Goal: Task Accomplishment & Management: Complete application form

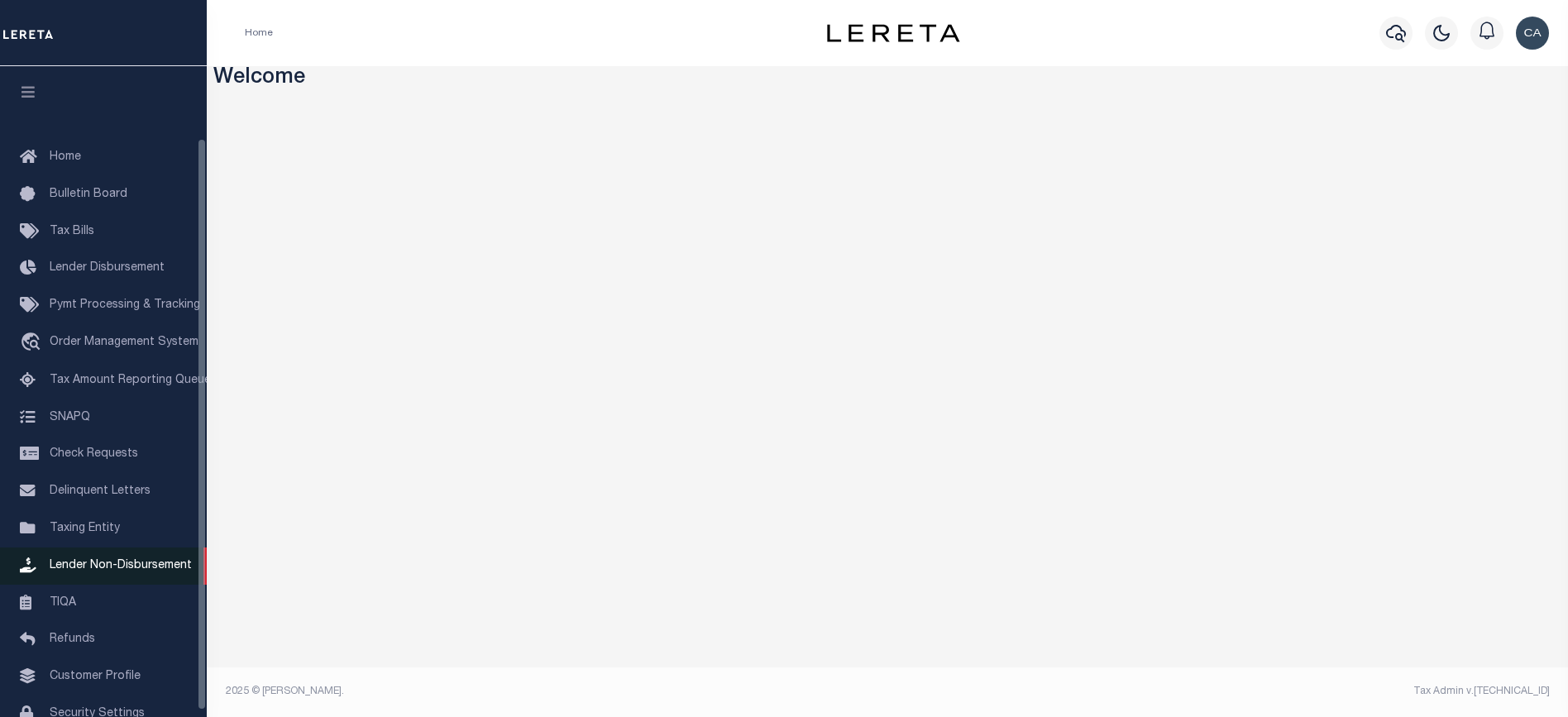
scroll to position [88, 0]
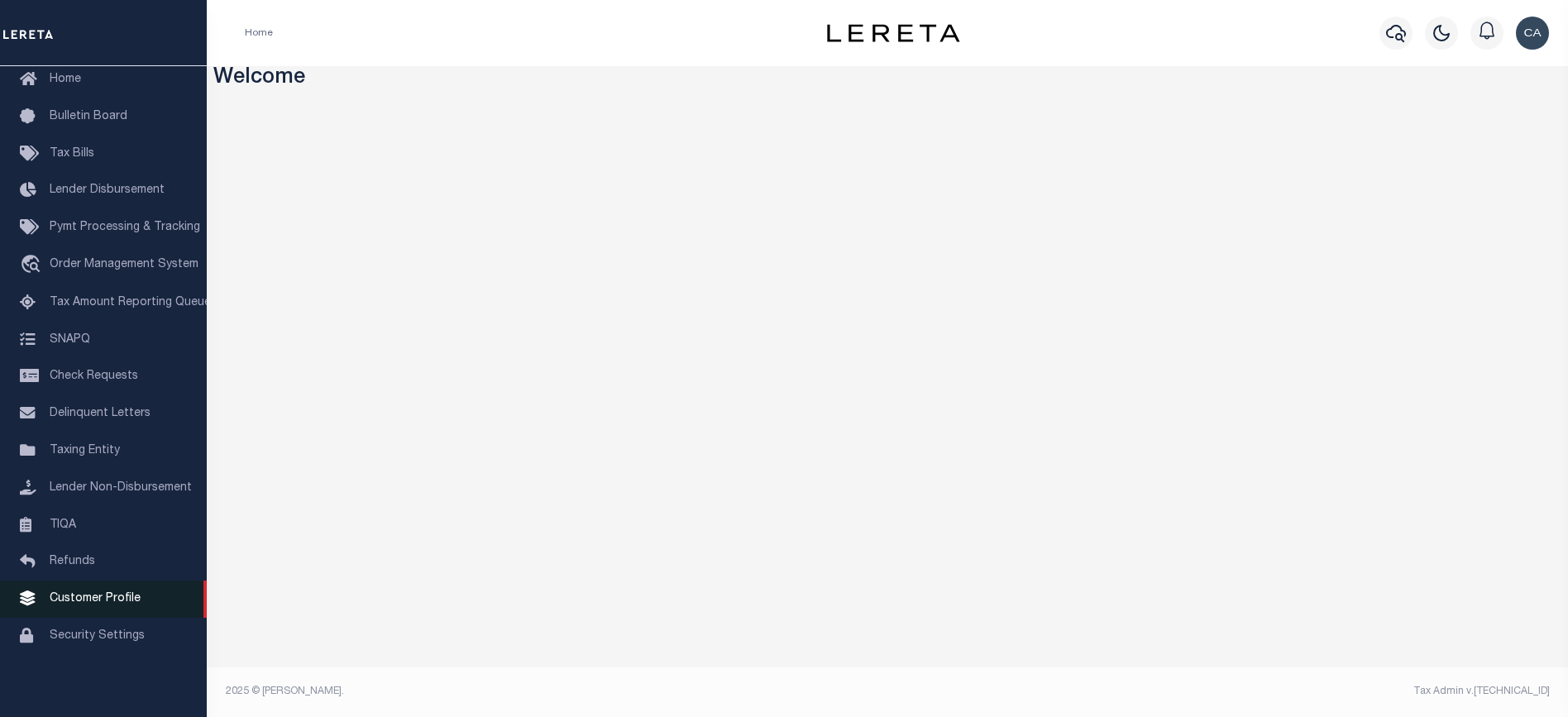
click at [108, 603] on span "Customer Profile" at bounding box center [95, 599] width 91 height 12
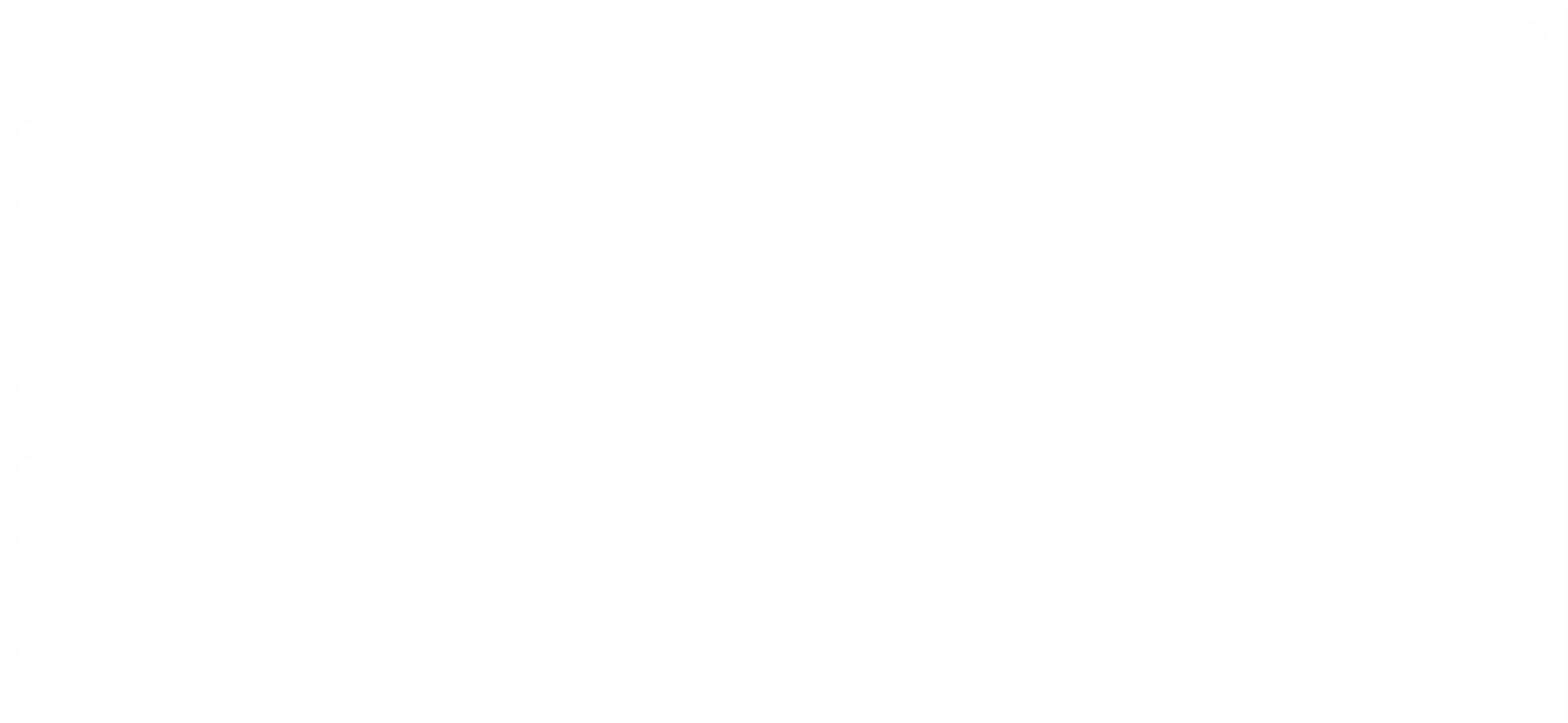
scroll to position [89, 0]
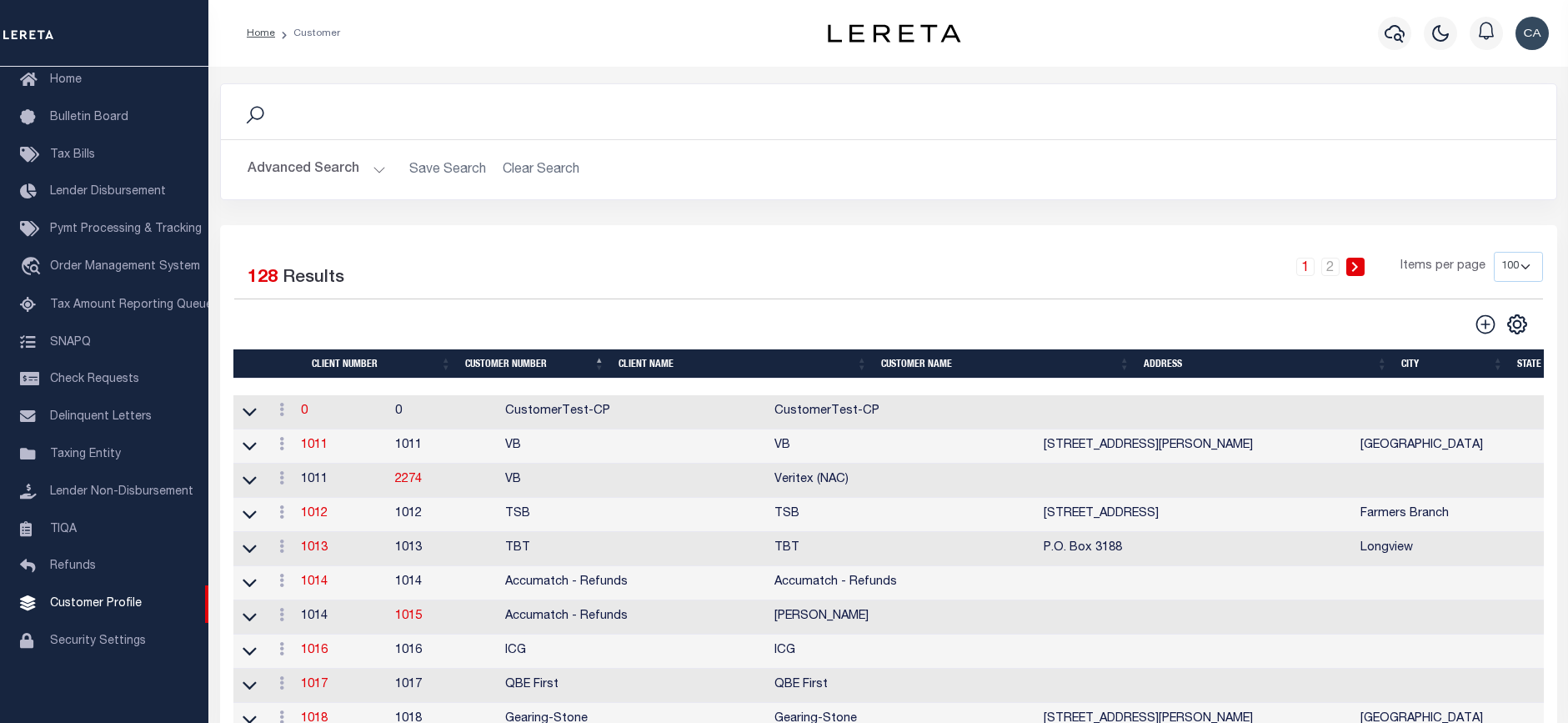
click at [323, 176] on button "Advanced Search" at bounding box center [317, 170] width 139 height 33
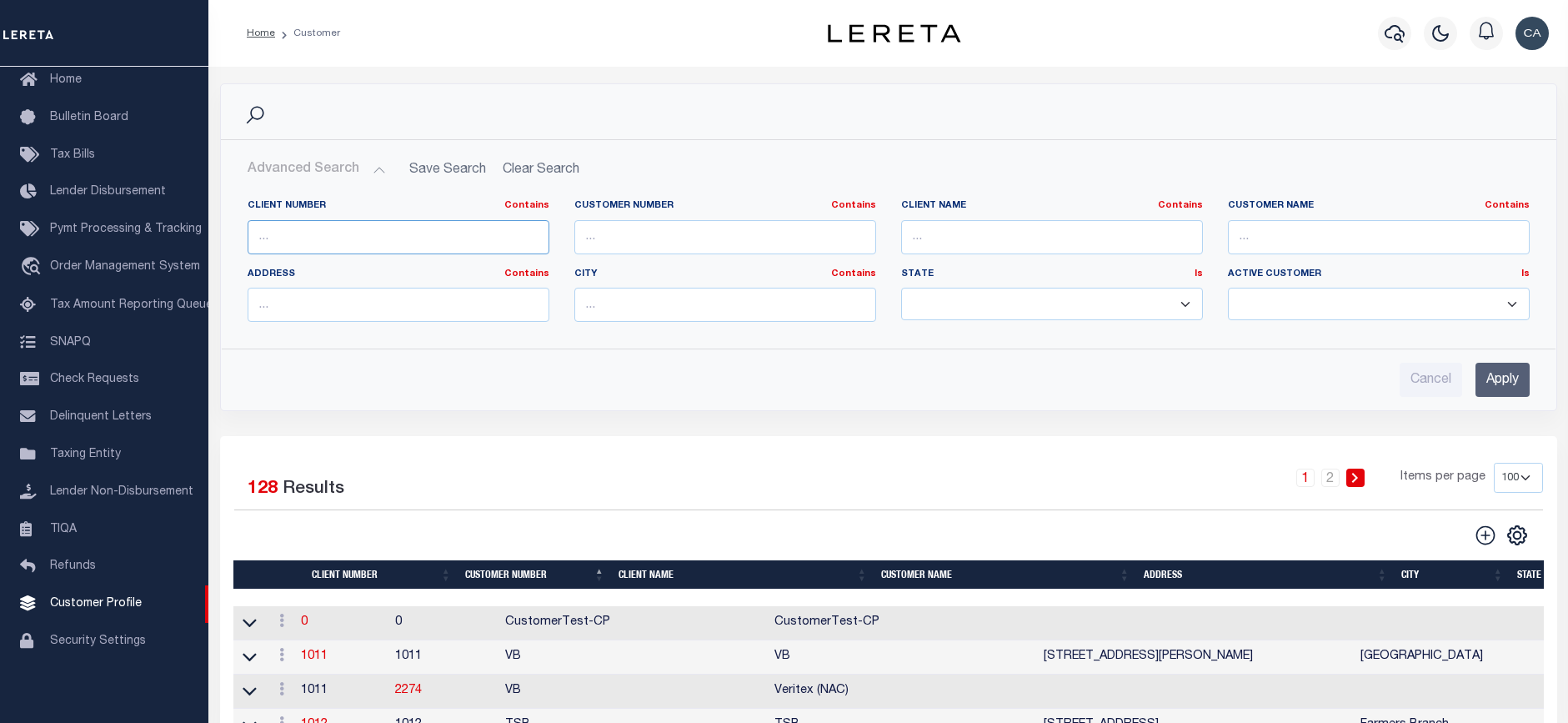
click at [375, 235] on input "text" at bounding box center [398, 237] width 302 height 34
type input "2170"
click at [1485, 386] on input "Apply" at bounding box center [1503, 379] width 54 height 34
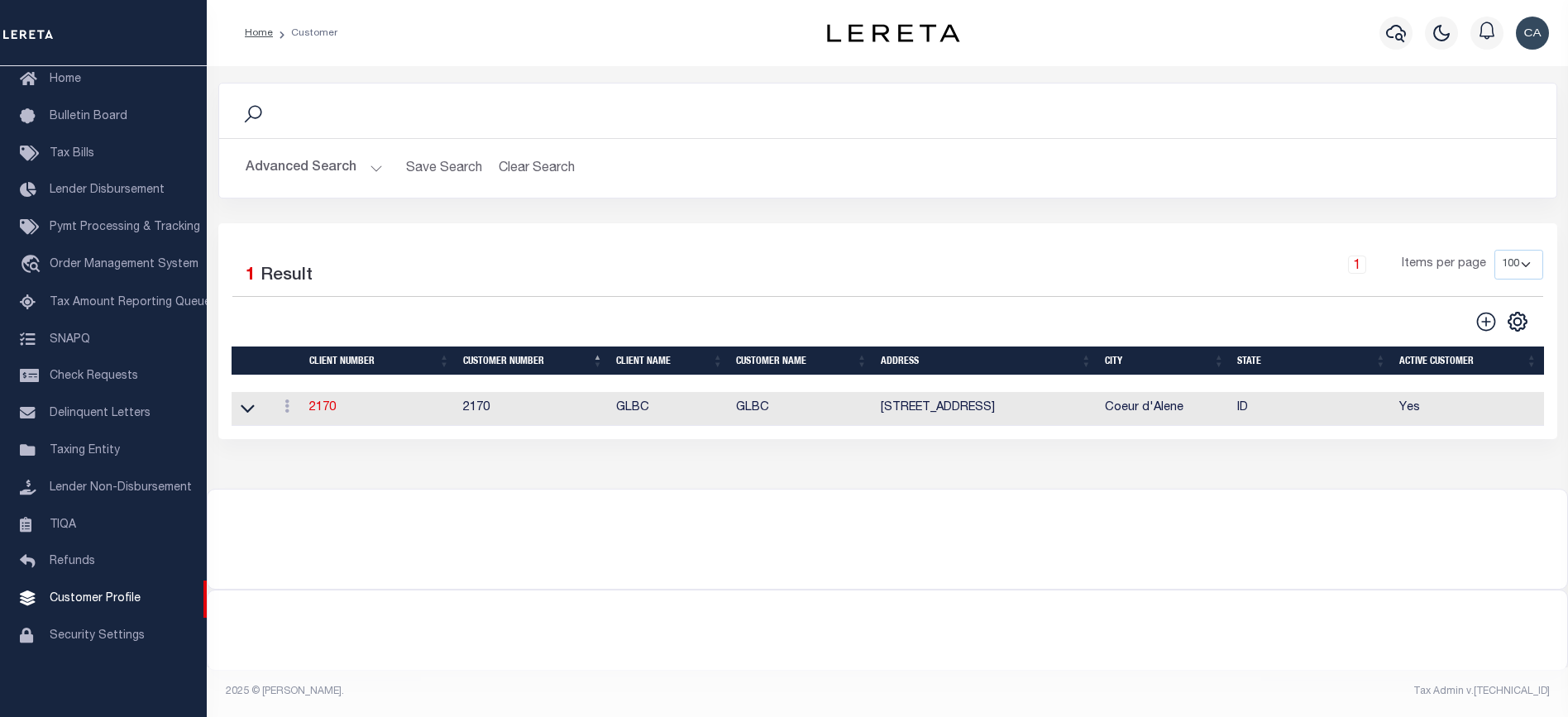
click at [321, 400] on td "2170" at bounding box center [379, 409] width 154 height 34
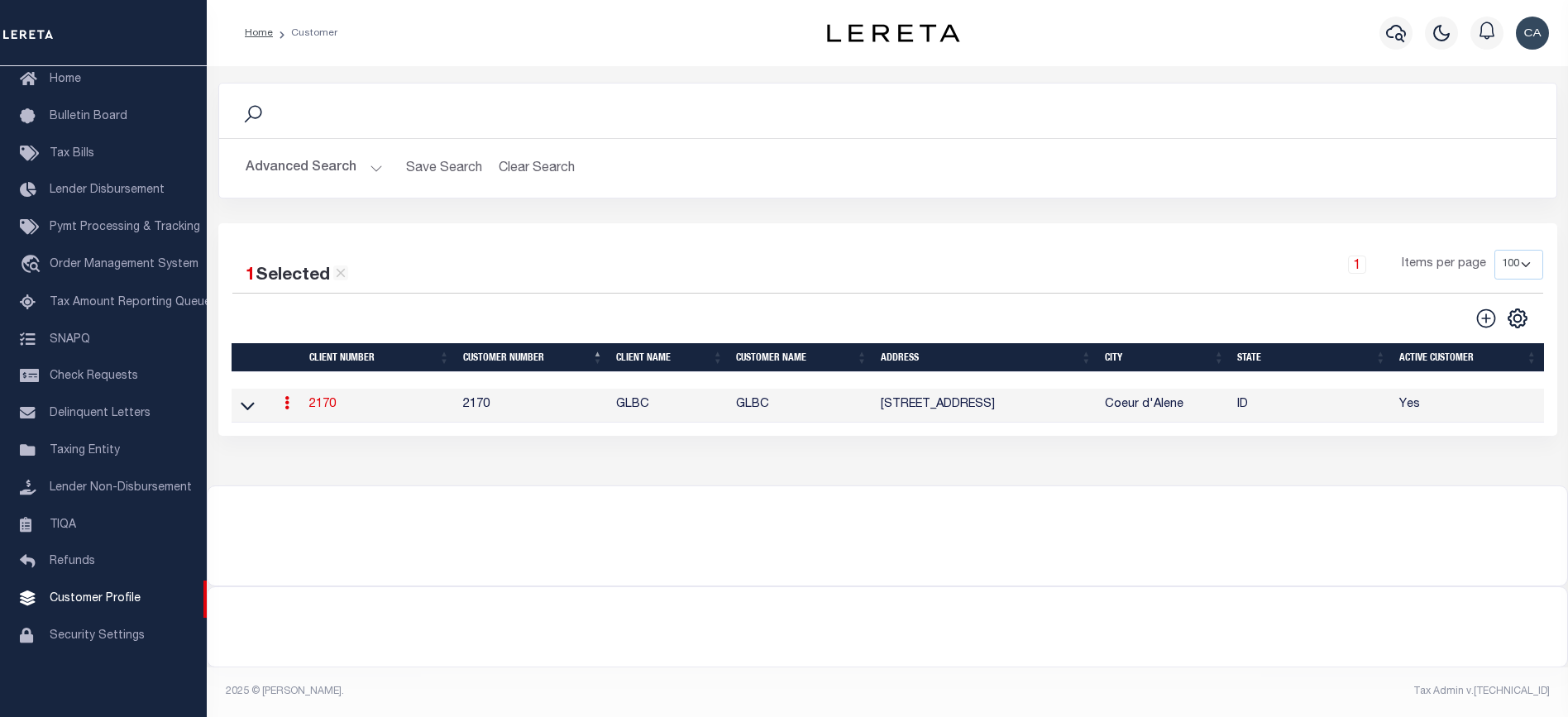
click at [321, 400] on link "2170" at bounding box center [322, 404] width 27 height 12
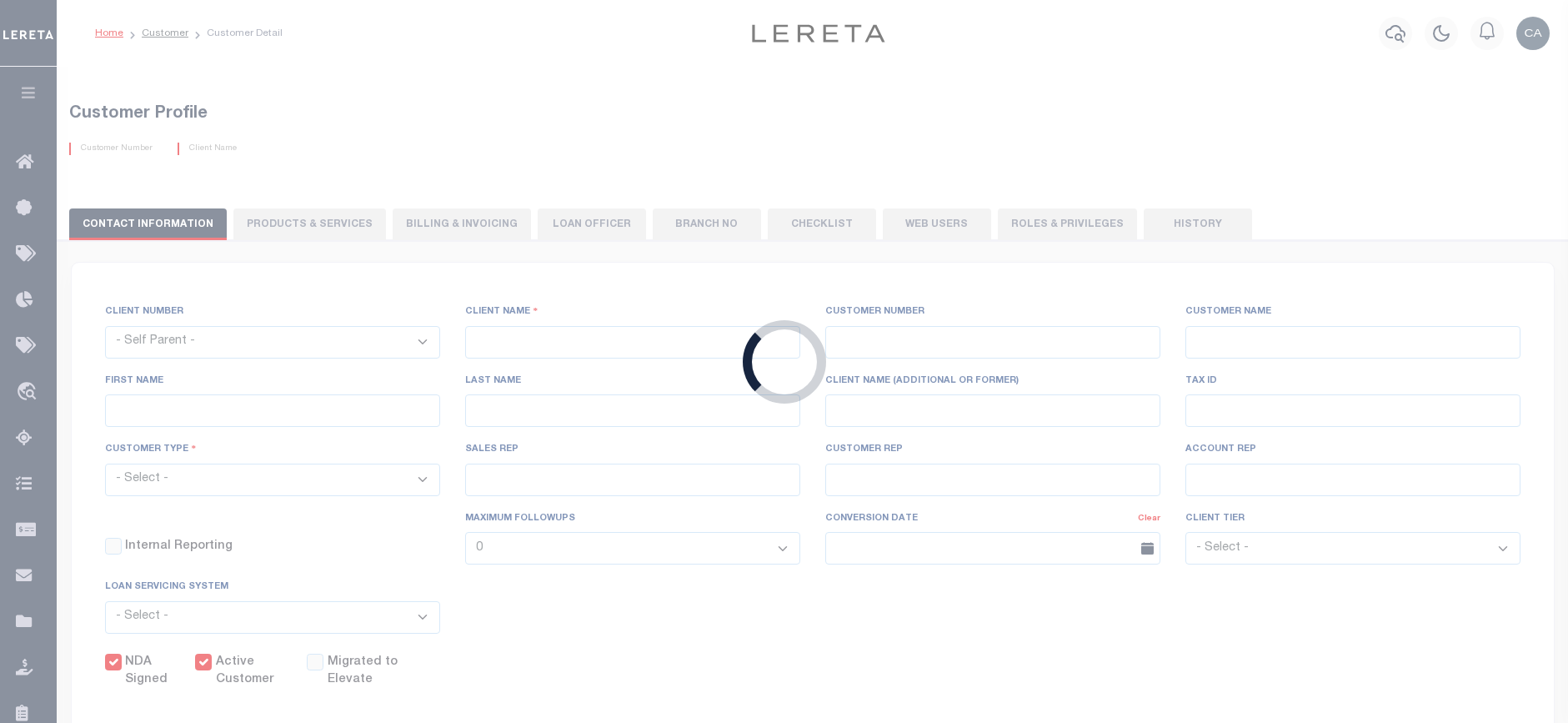
select select
type input "GLBC"
type input "2170"
type input "GLBC"
type input "[PERSON_NAME]"
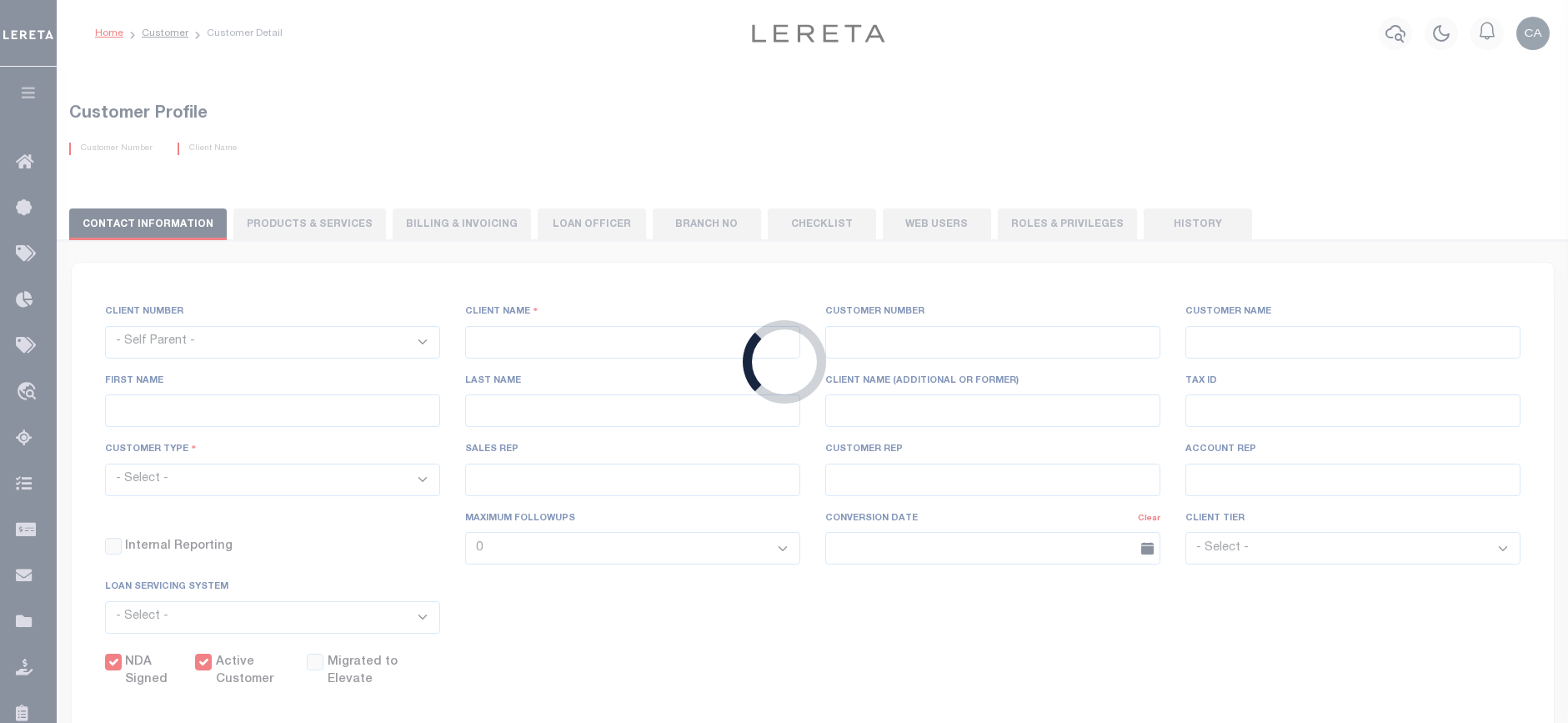
type input "[PERSON_NAME]"
select select "Commercial"
type input "[PERSON_NAME]"
checkbox input "true"
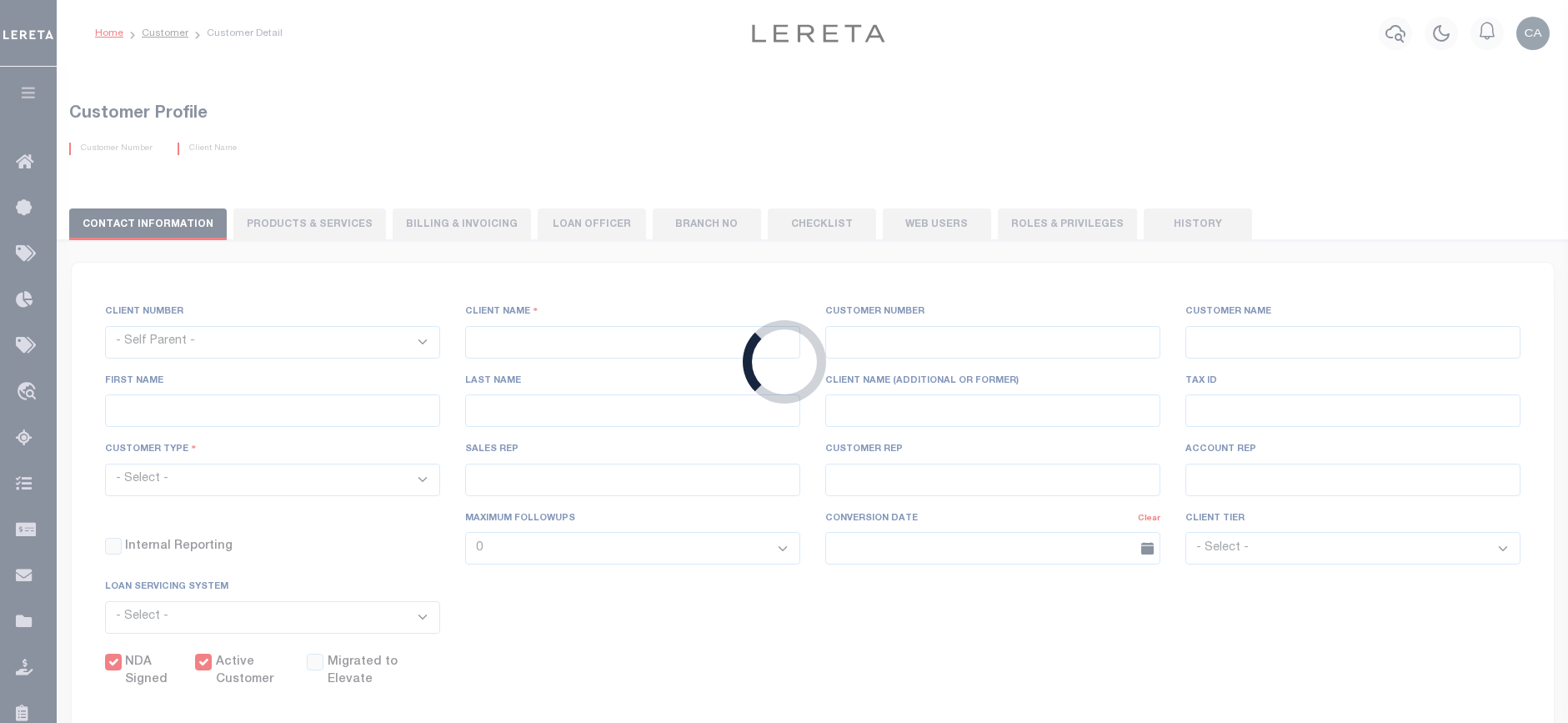
checkbox input "true"
select select
checkbox input "true"
type textarea "Delinquent - $5.00 per loan added to LOL fee After 4 parcels - $5.00 Same contr…"
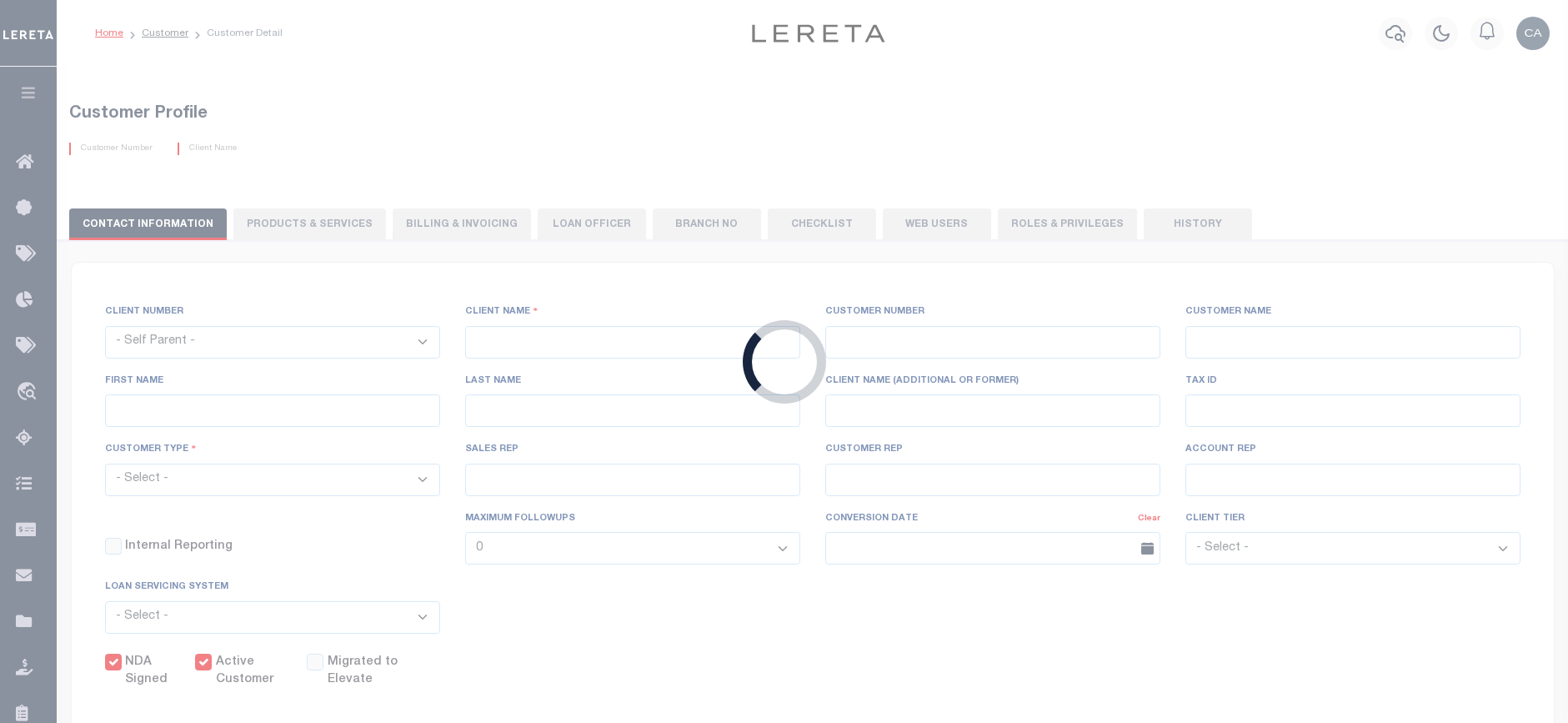
type input "0"
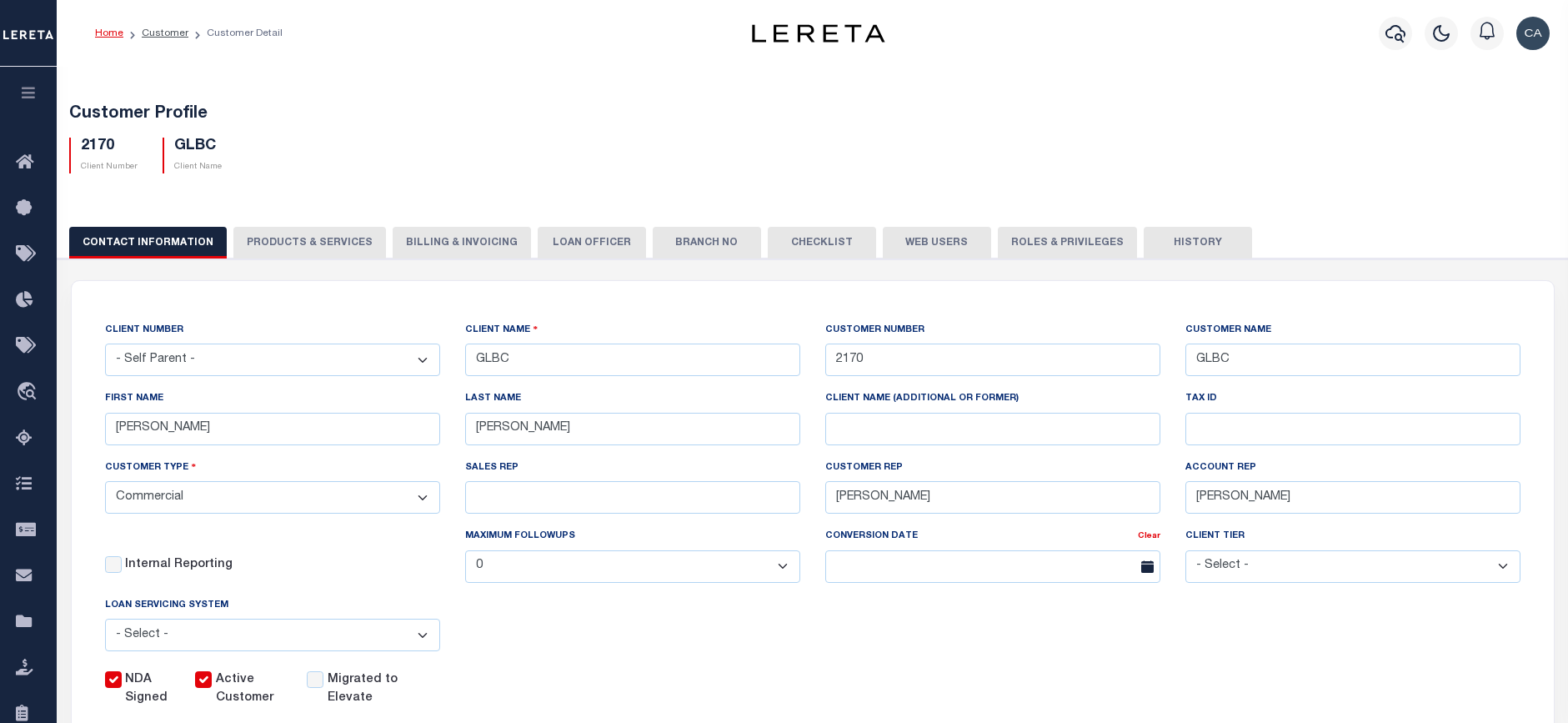
click at [271, 251] on button "PRODUCTS & SERVICES" at bounding box center [310, 243] width 153 height 32
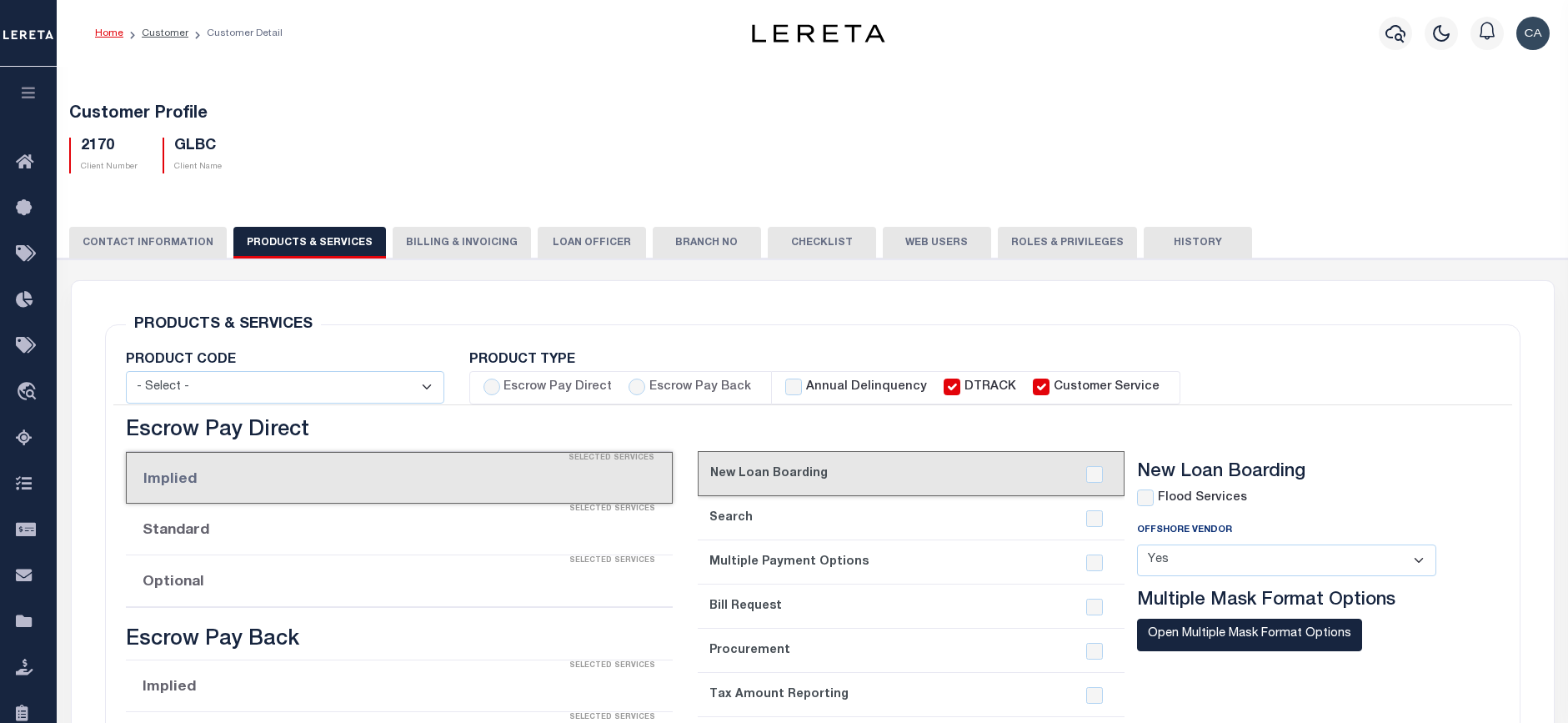
select select "STX"
radio input "true"
checkbox input "true"
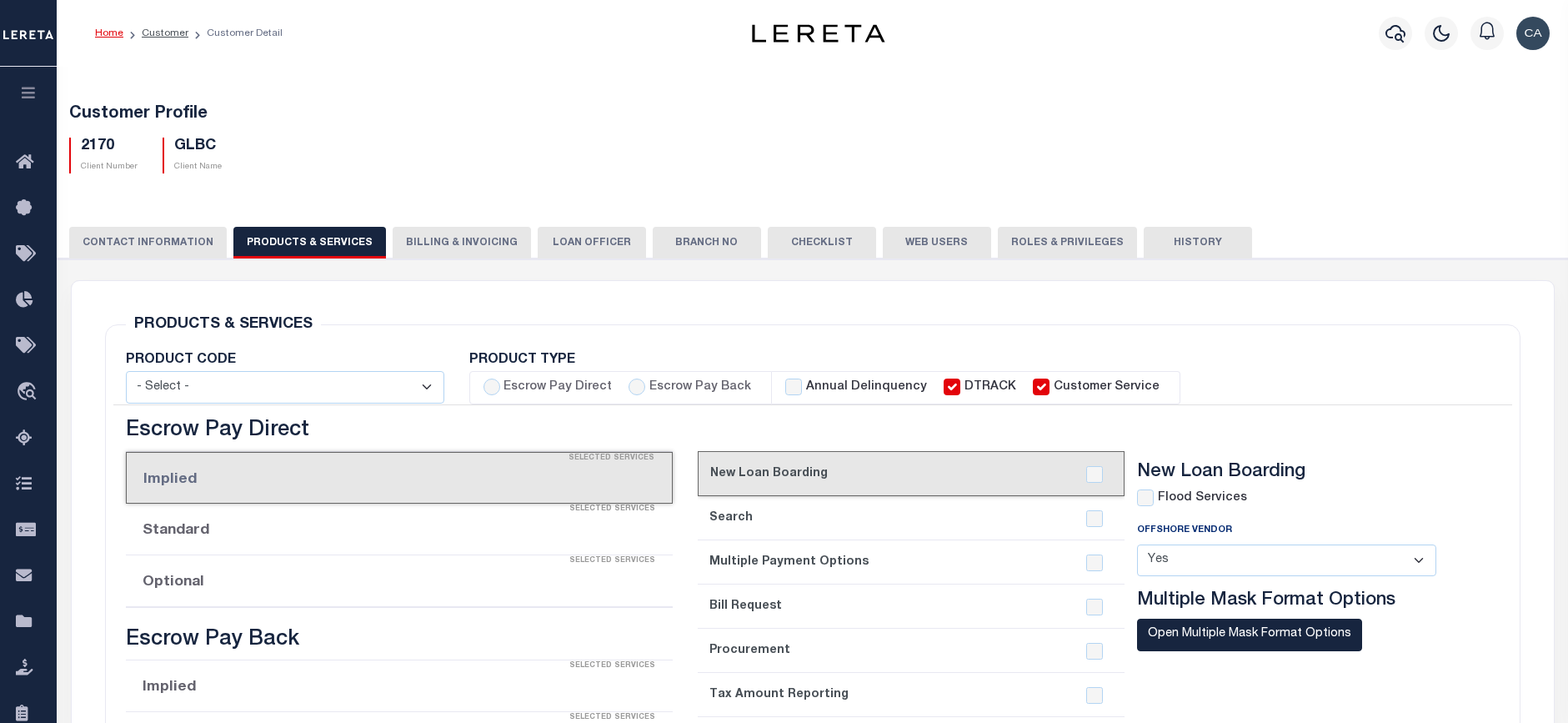
checkbox input "true"
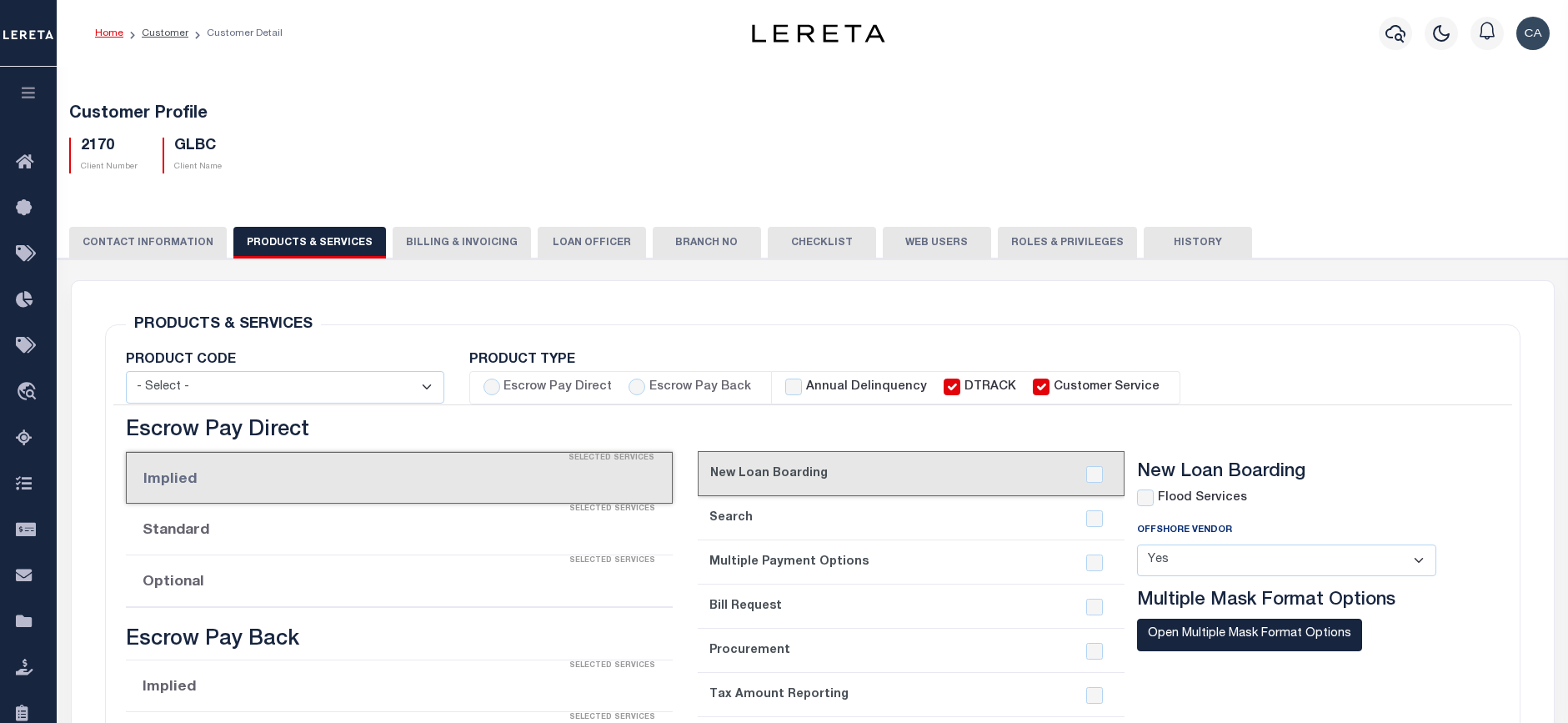
checkbox input "true"
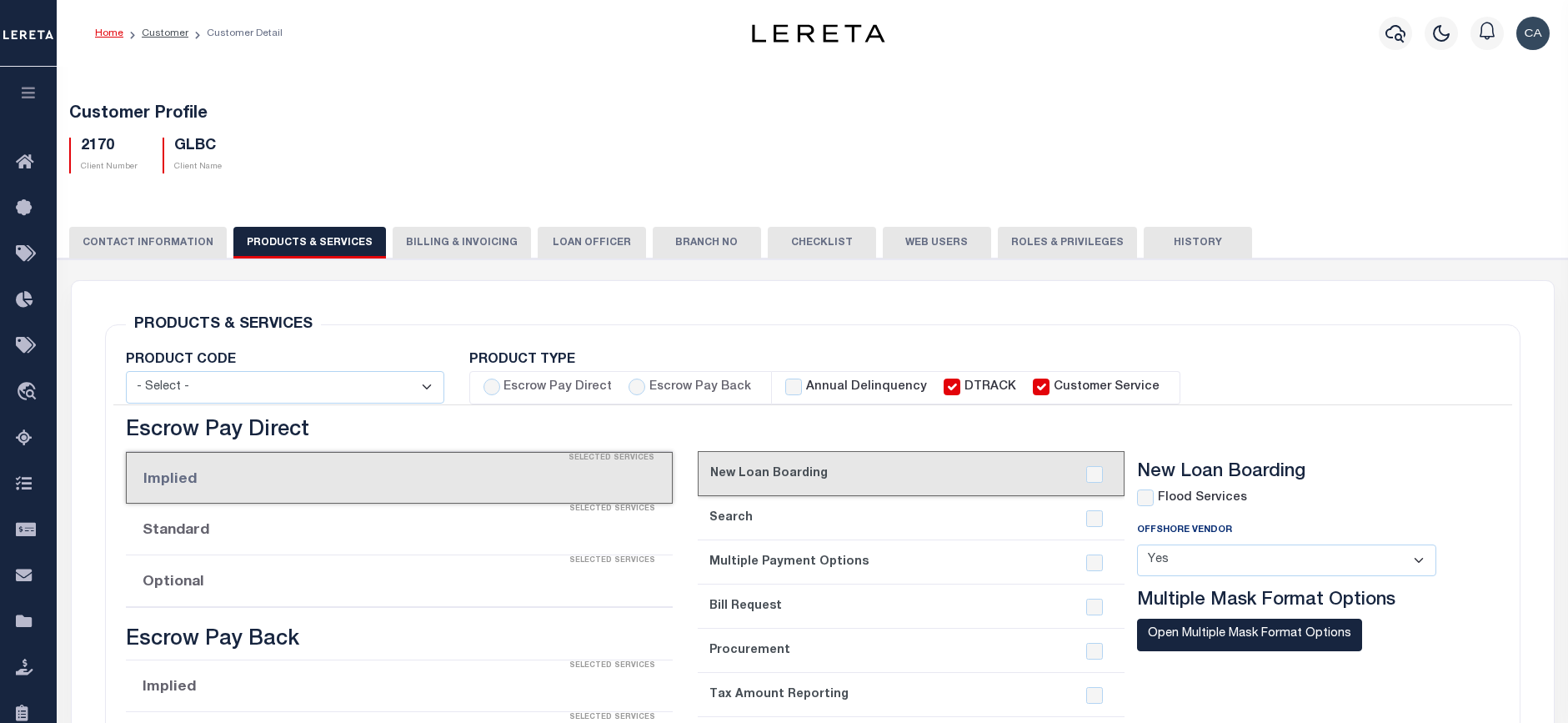
checkbox input "true"
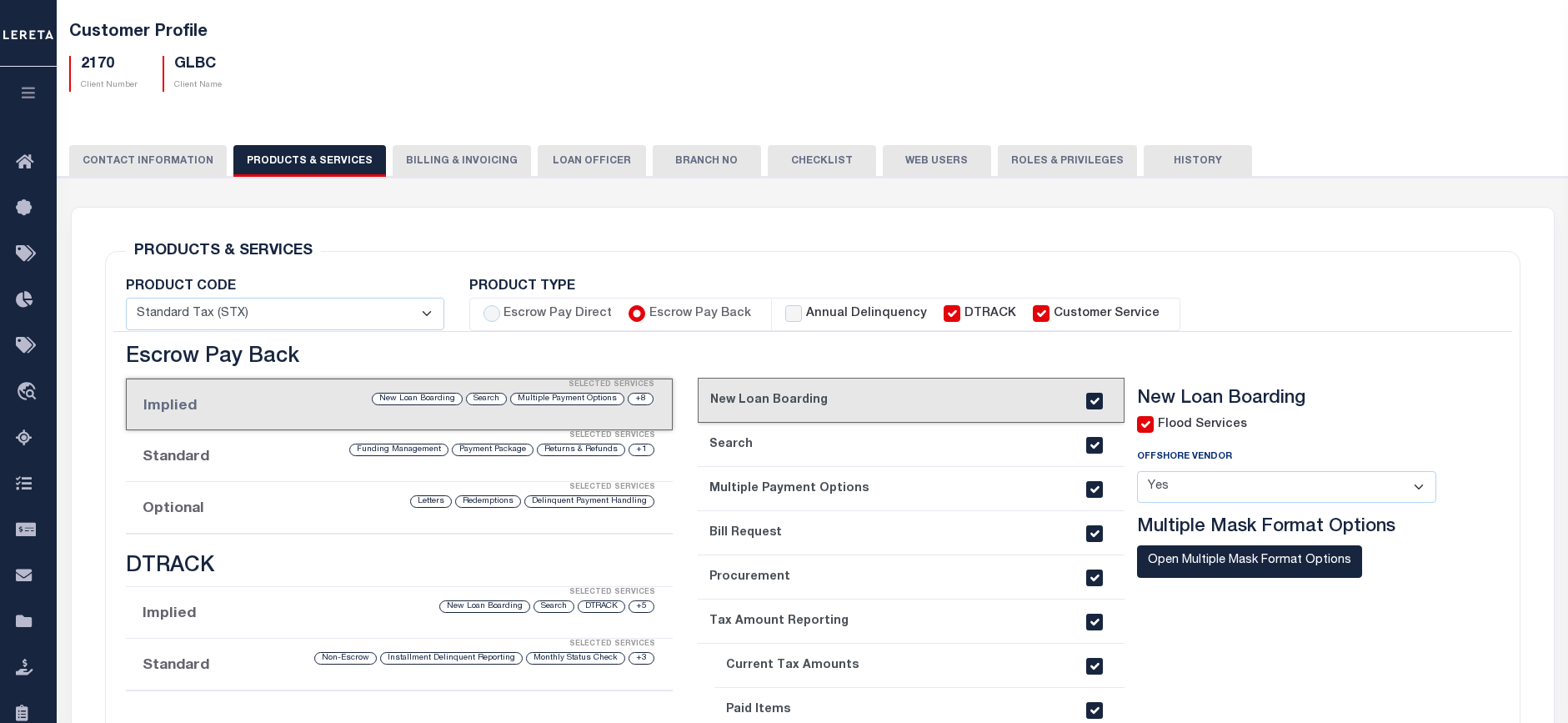
scroll to position [43, 0]
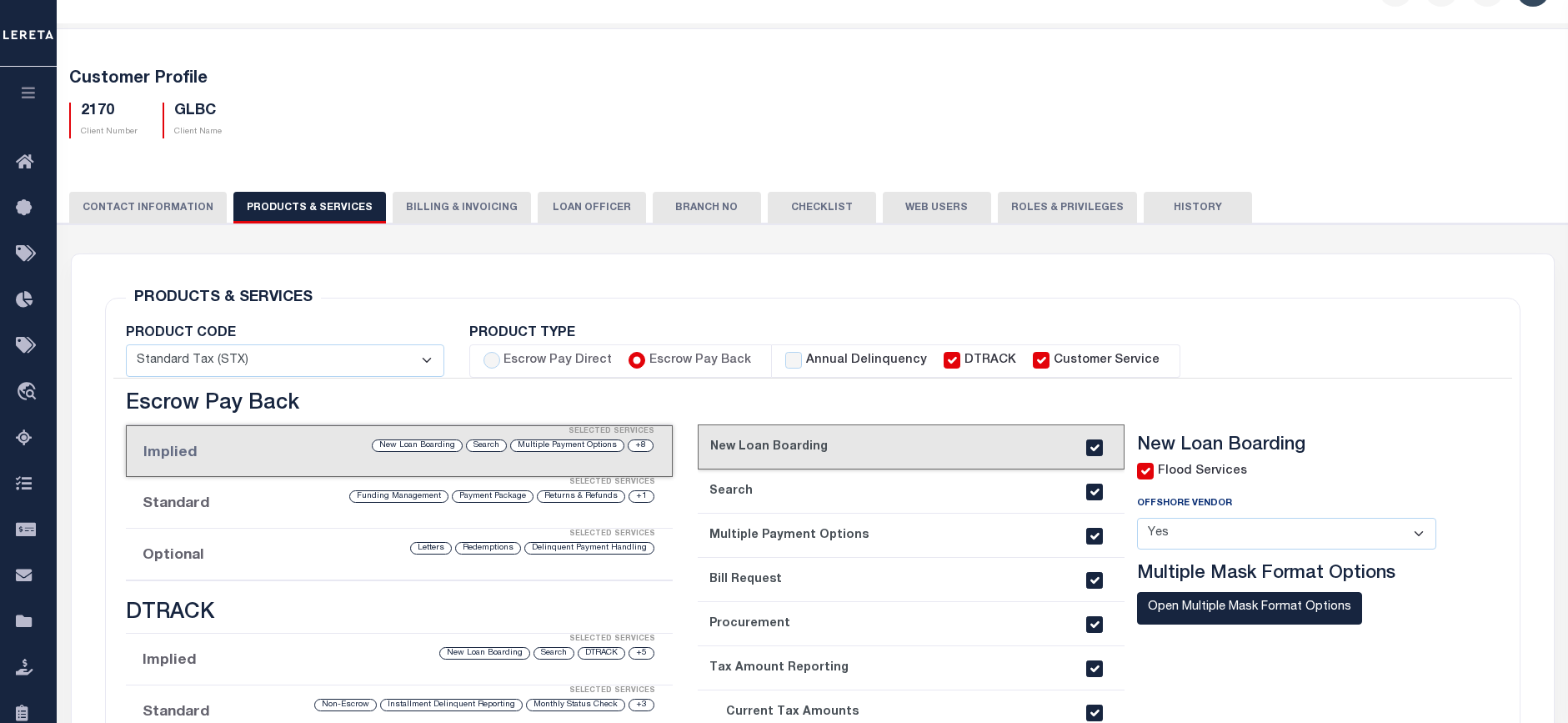
click at [453, 218] on button "Billing & Invoicing" at bounding box center [461, 208] width 139 height 32
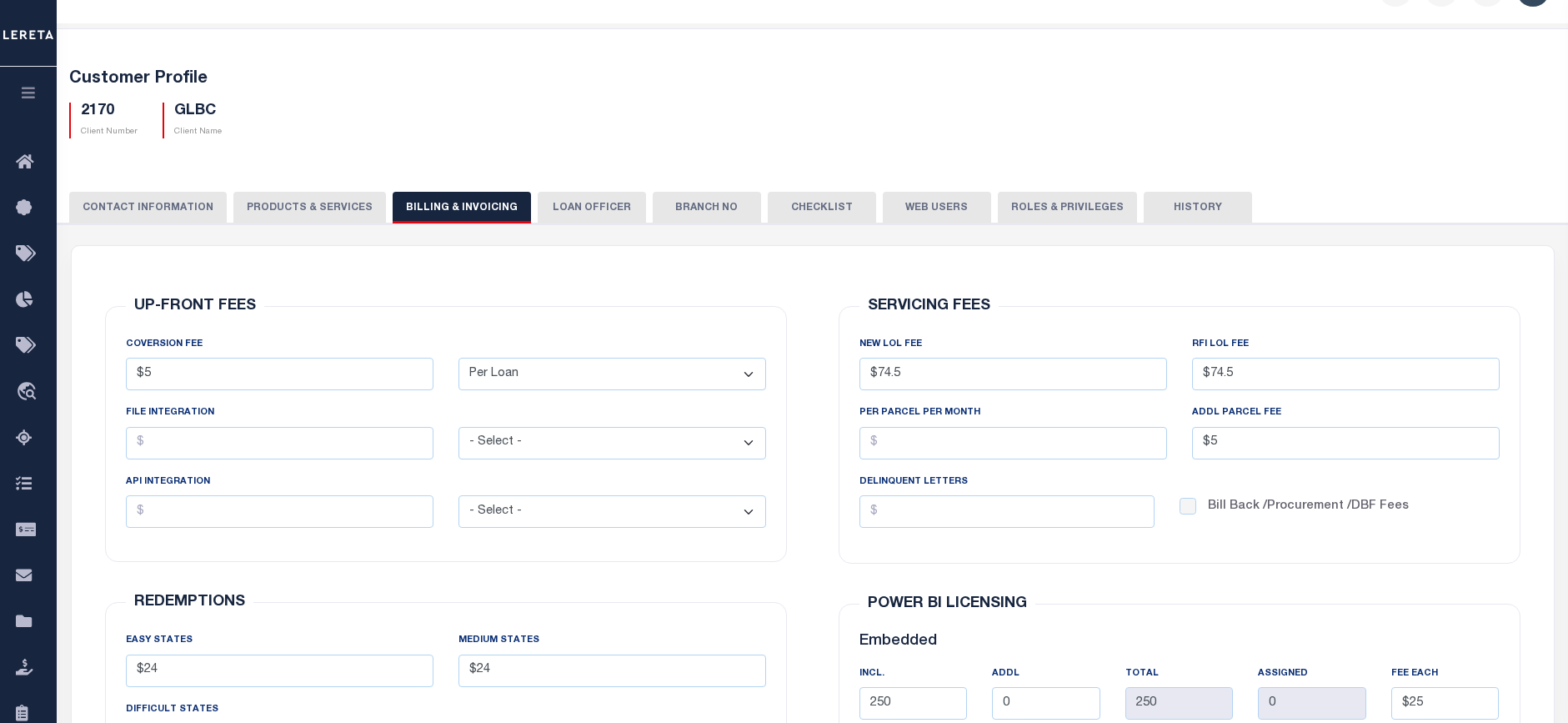
click at [374, 206] on div "CONTACT INFORMATION PRODUCTS & SERVICES PRODUCTS & SERVICES Billing & Invoicing…" at bounding box center [812, 207] width 1487 height 31
click at [345, 207] on button "PRODUCTS & SERVICES" at bounding box center [310, 208] width 153 height 32
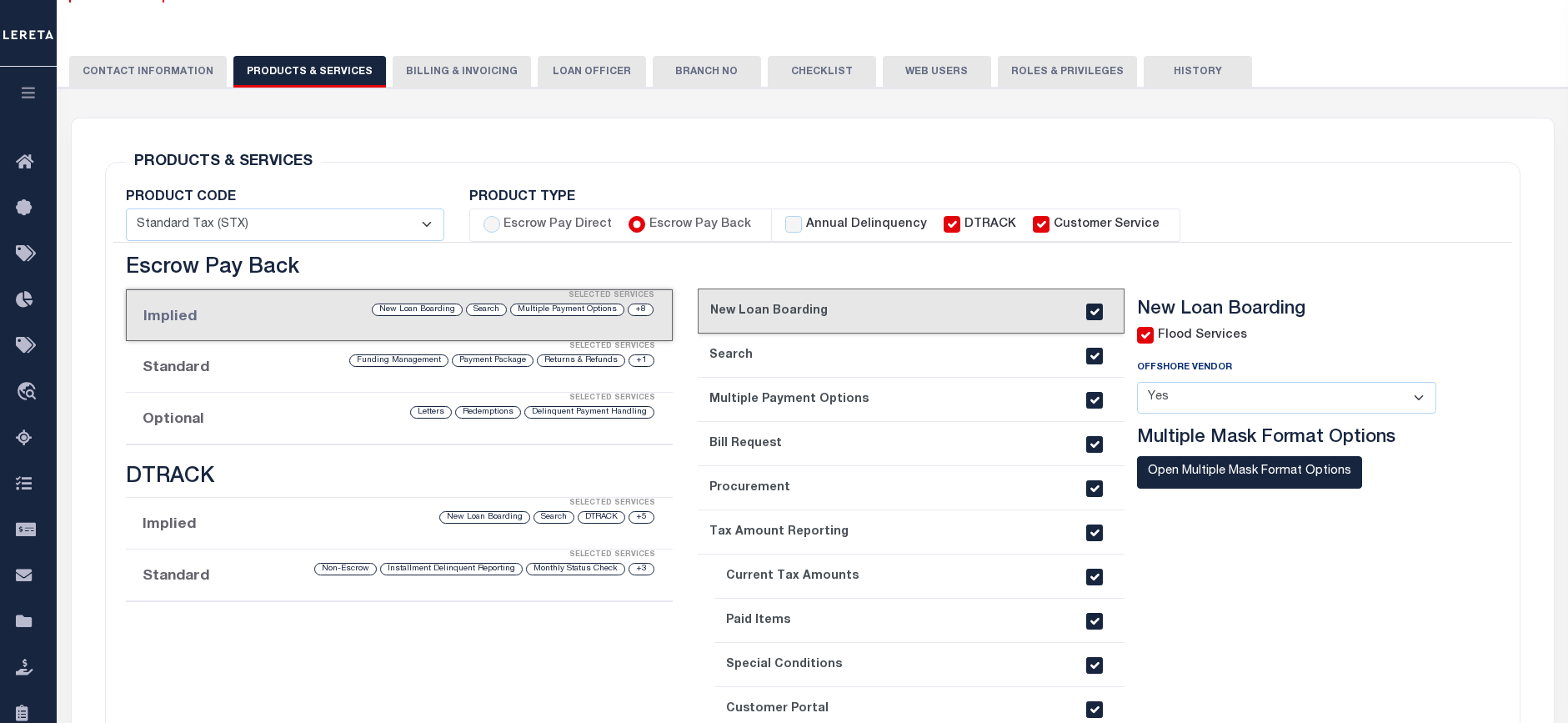
scroll to position [271, 0]
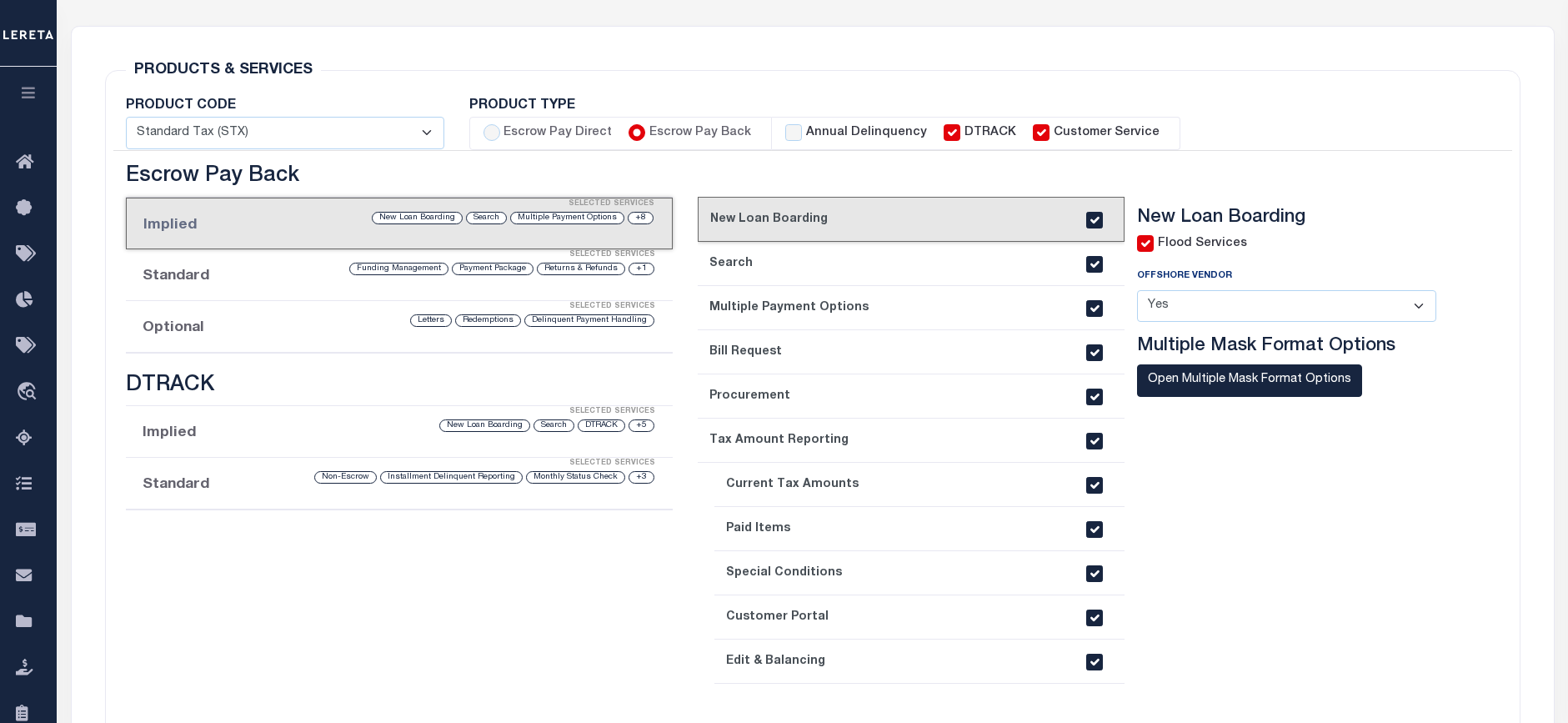
click at [326, 257] on div "Selected Services" at bounding box center [416, 255] width 548 height 33
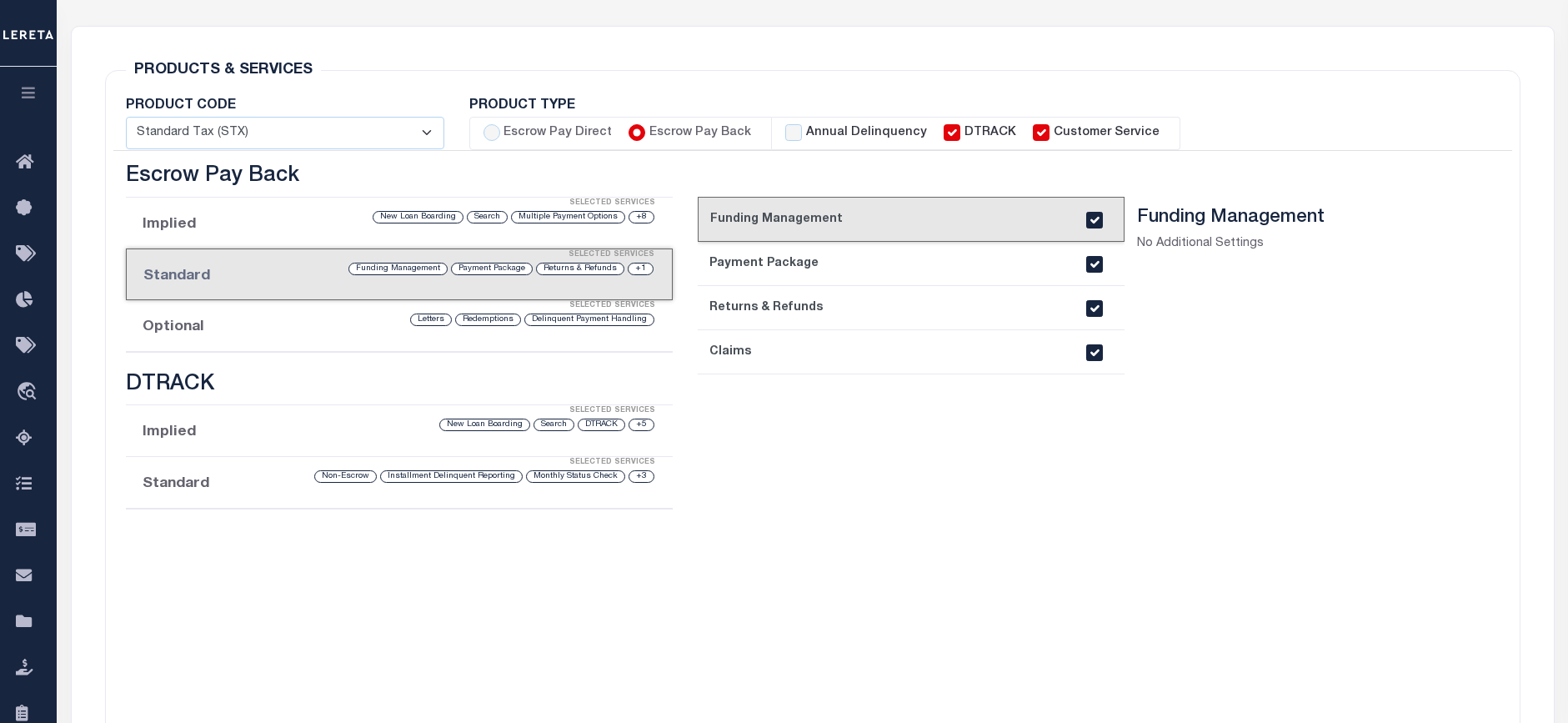
click at [298, 306] on div "Selected Services" at bounding box center [416, 306] width 548 height 33
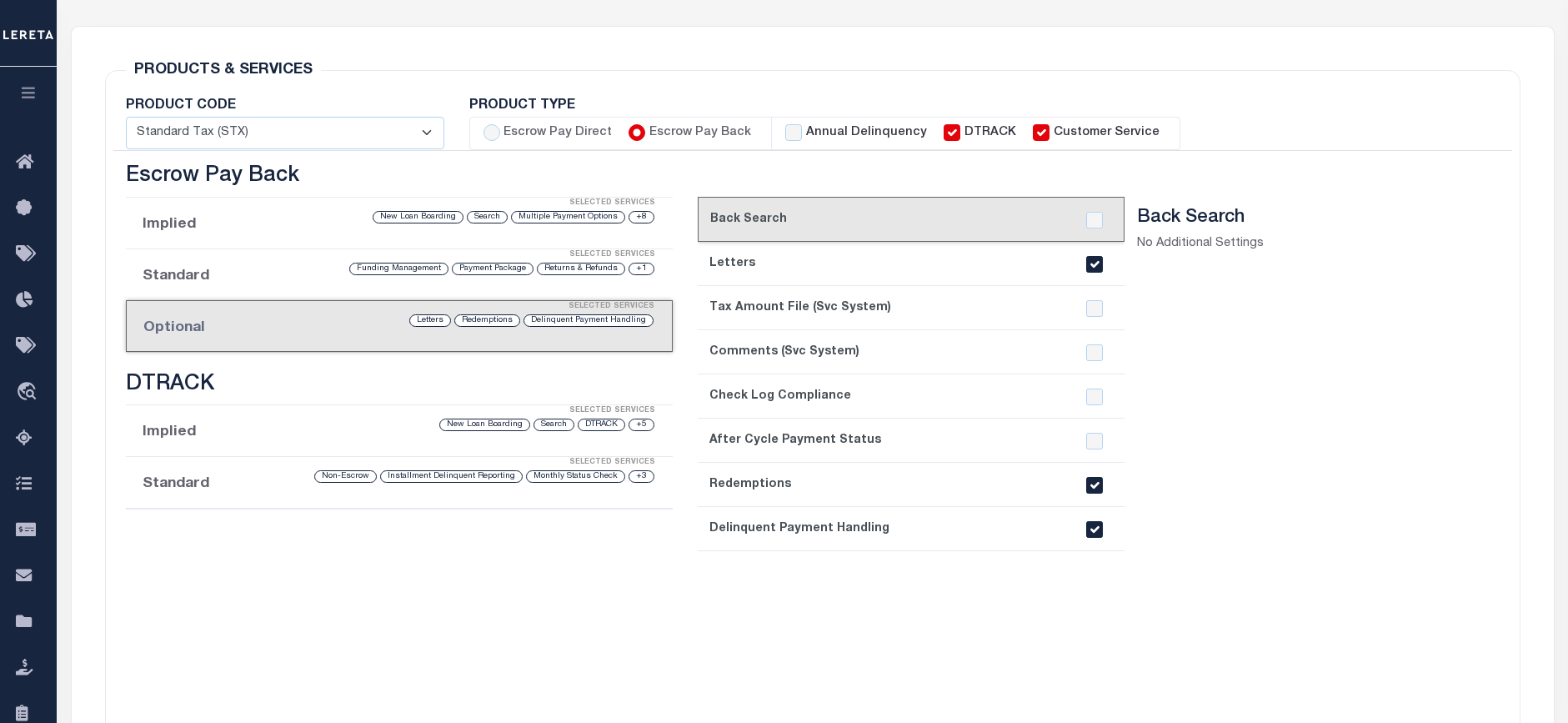
click at [306, 426] on div "Selected Services" at bounding box center [416, 410] width 548 height 33
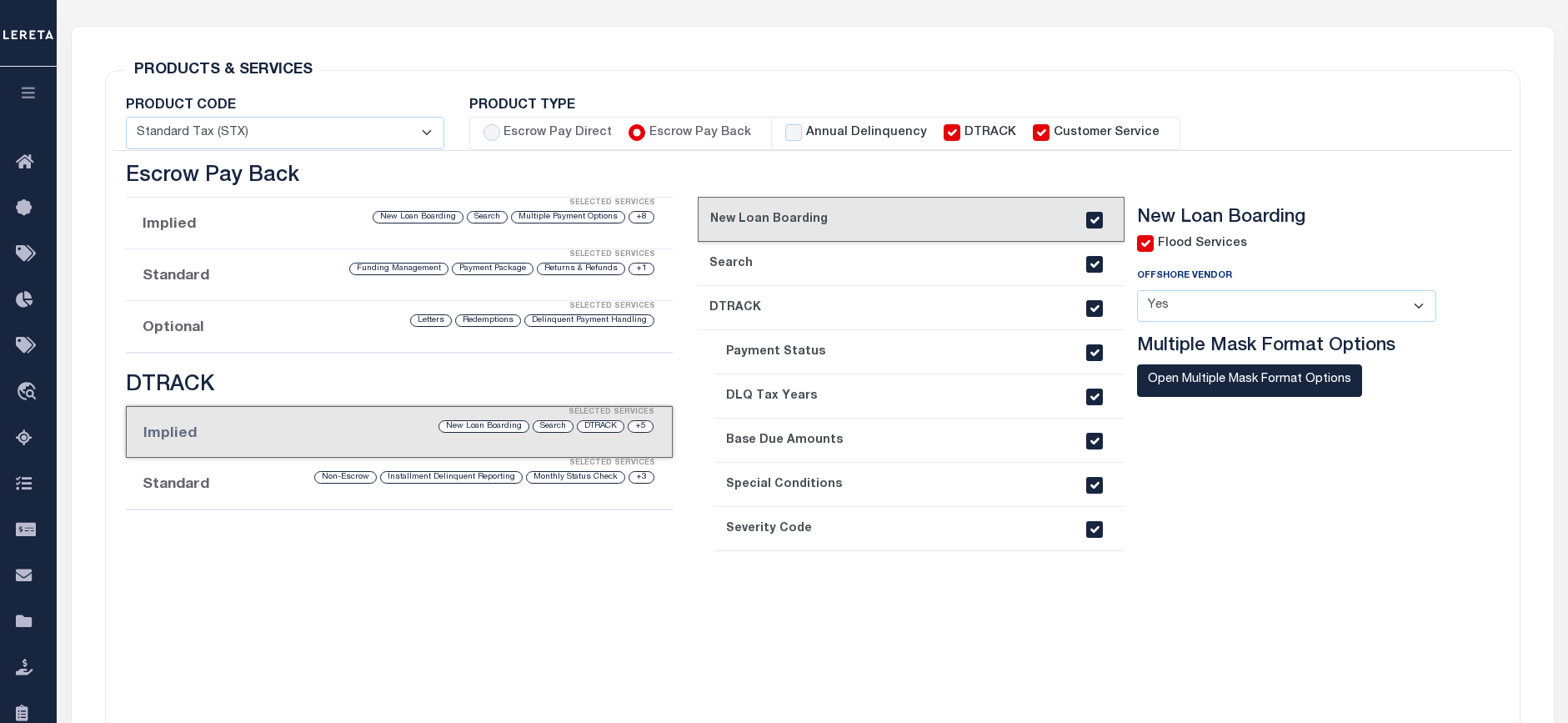
click at [278, 472] on div "Selected Services" at bounding box center [416, 463] width 548 height 33
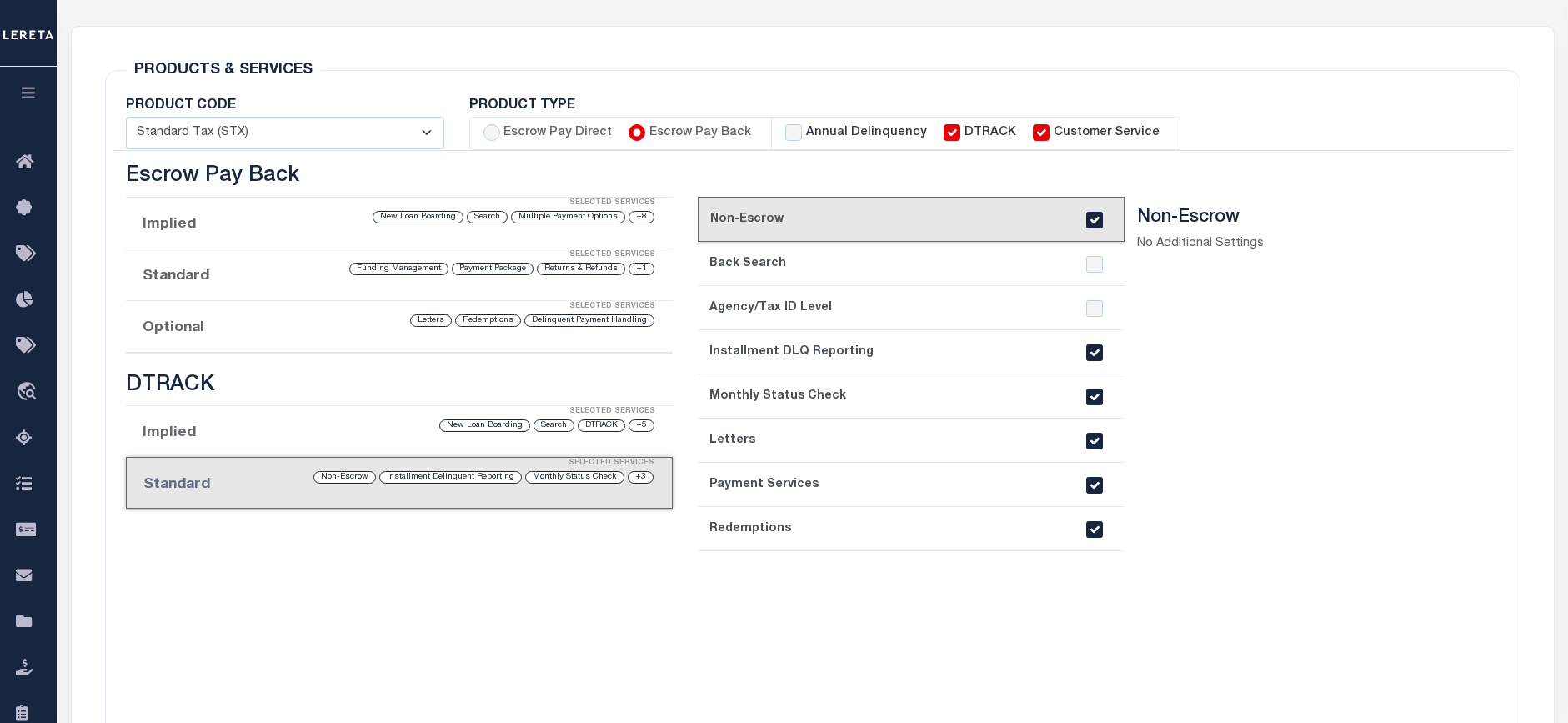
click at [235, 419] on div "Selected Services" at bounding box center [416, 411] width 548 height 33
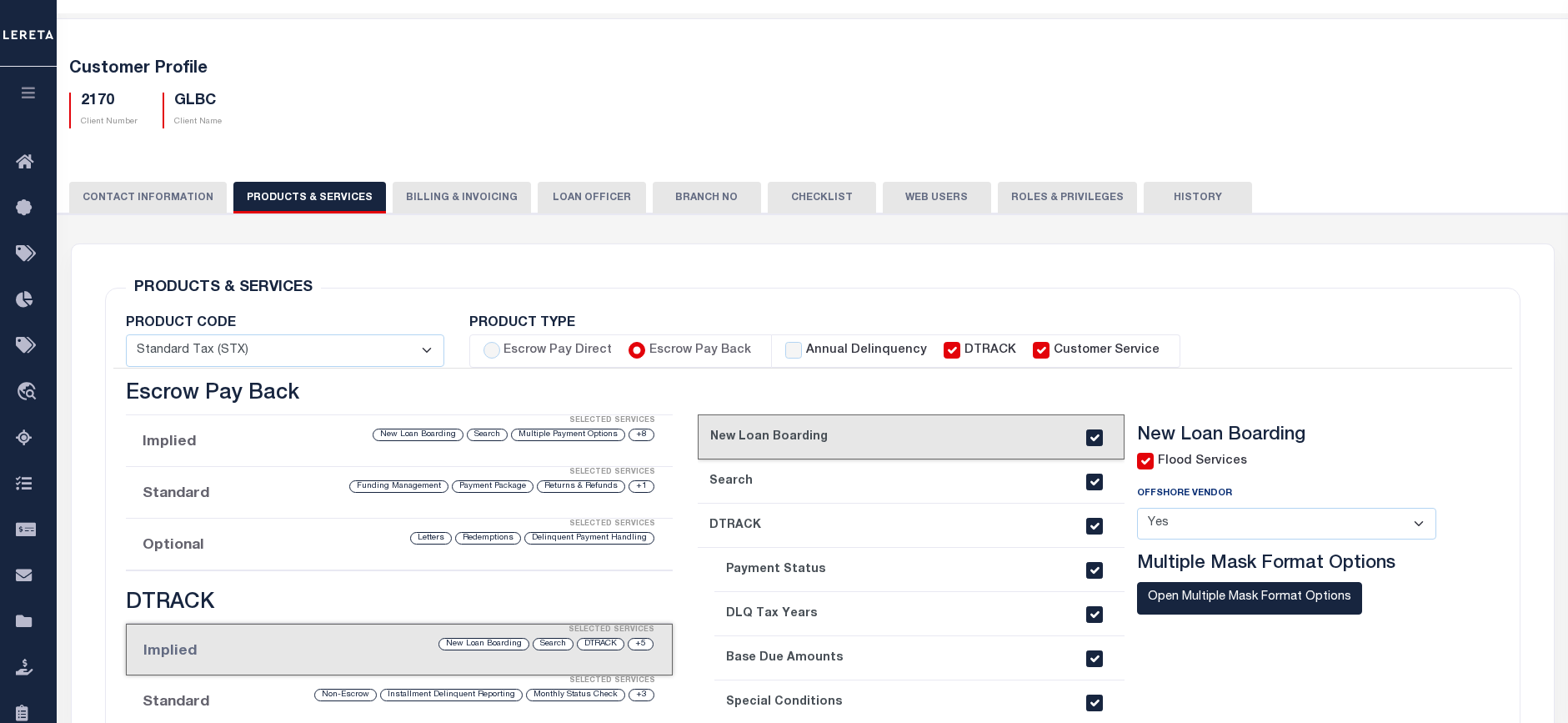
scroll to position [43, 0]
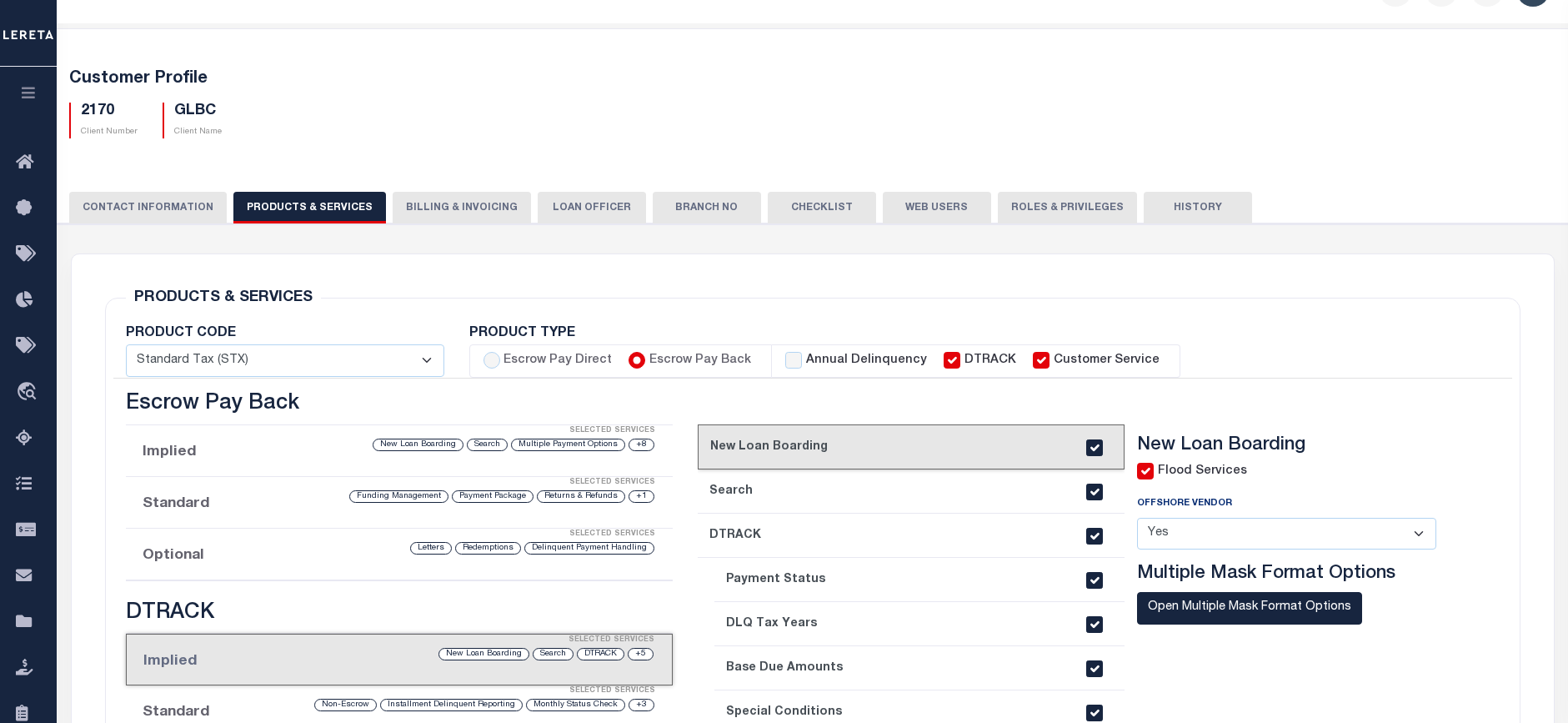
click at [482, 219] on button "Billing & Invoicing" at bounding box center [461, 208] width 139 height 32
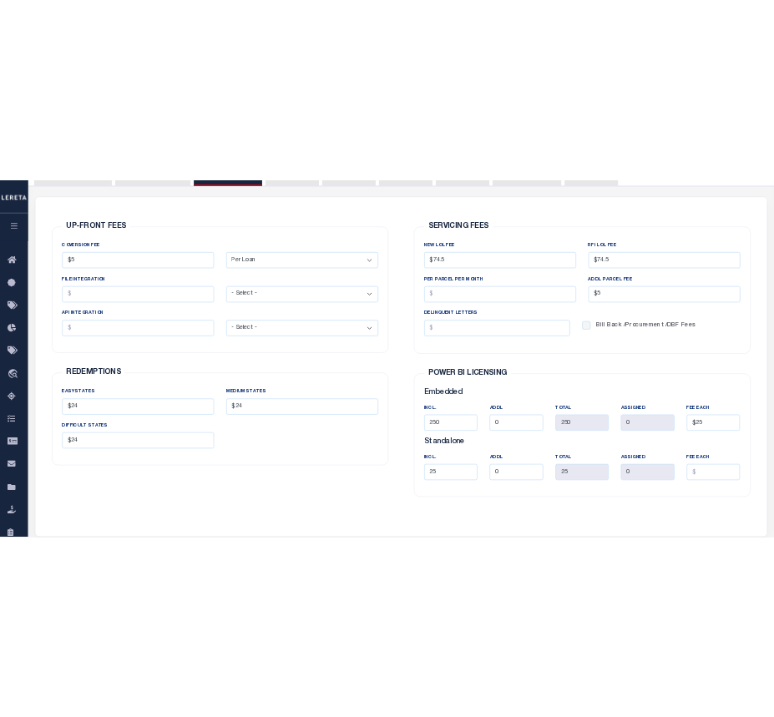
scroll to position [15, 0]
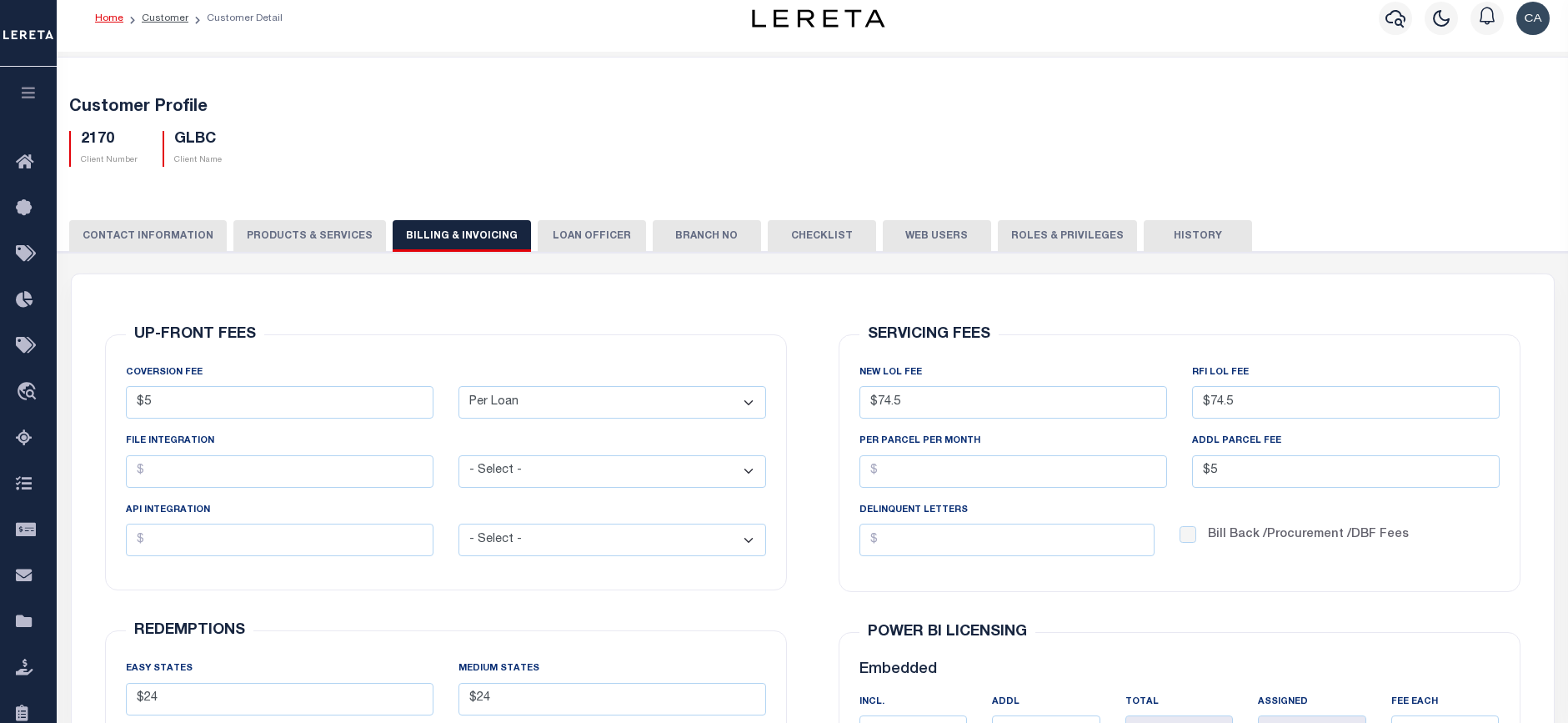
click at [866, 213] on div "CONTACT INFORMATION PRODUCTS & SERVICES PRODUCTS & SERVICES Billing & Invoicing…" at bounding box center [813, 602] width 1528 height 805
click at [309, 245] on button "PRODUCTS & SERVICES" at bounding box center [310, 236] width 153 height 32
select select "STX"
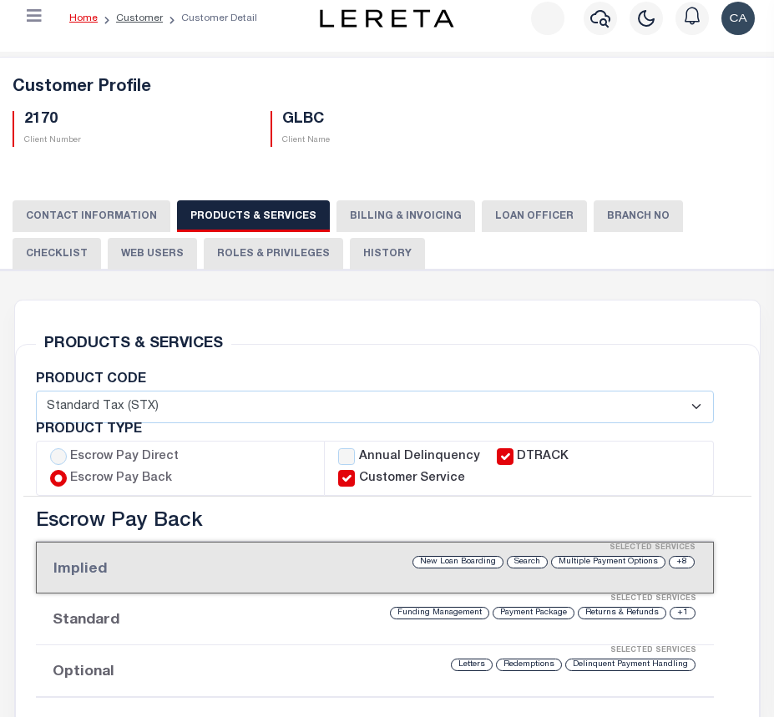
click at [83, 209] on button "CONTACT INFORMATION" at bounding box center [92, 216] width 158 height 32
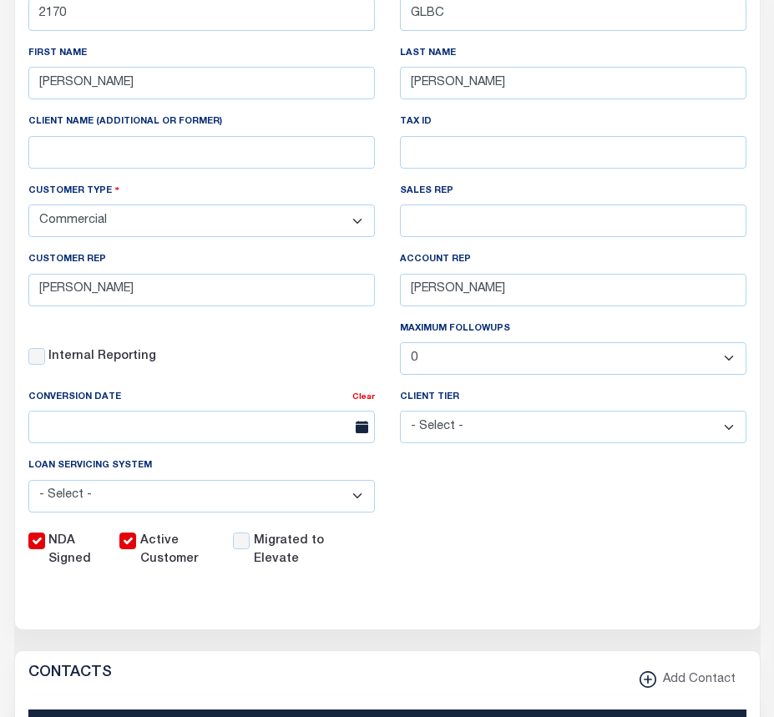
scroll to position [559, 0]
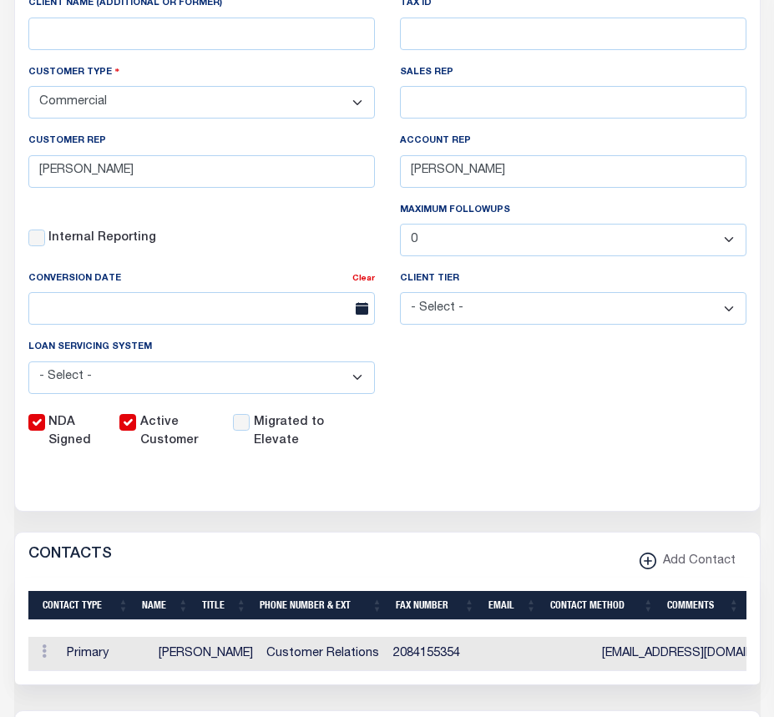
click at [58, 431] on label "NDA Signed" at bounding box center [73, 432] width 51 height 37
click at [45, 431] on input "NDA Signed" at bounding box center [36, 422] width 17 height 17
checkbox input "false"
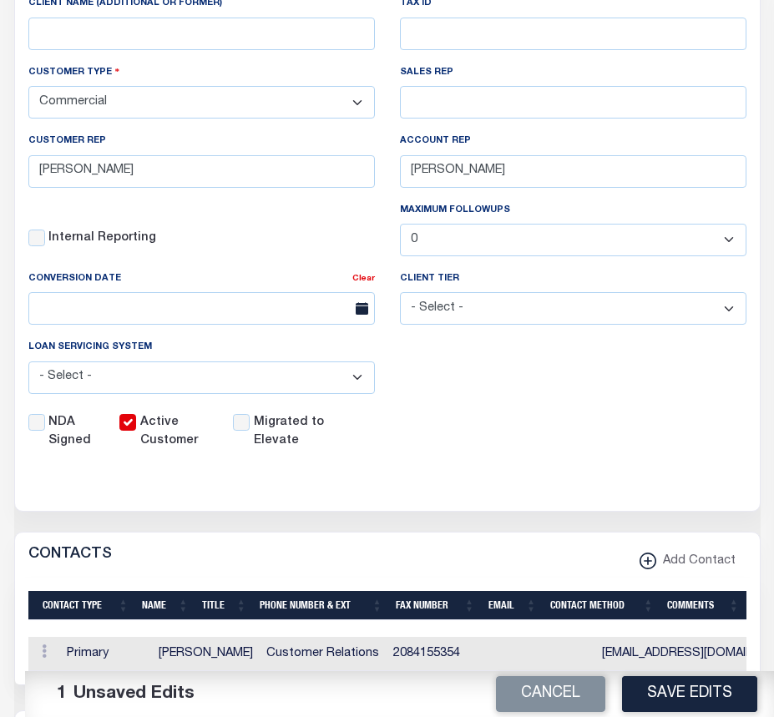
click at [490, 563] on div "CONTACTS Add Contact" at bounding box center [387, 556] width 745 height 46
click at [660, 683] on button "Save Edits" at bounding box center [689, 694] width 135 height 36
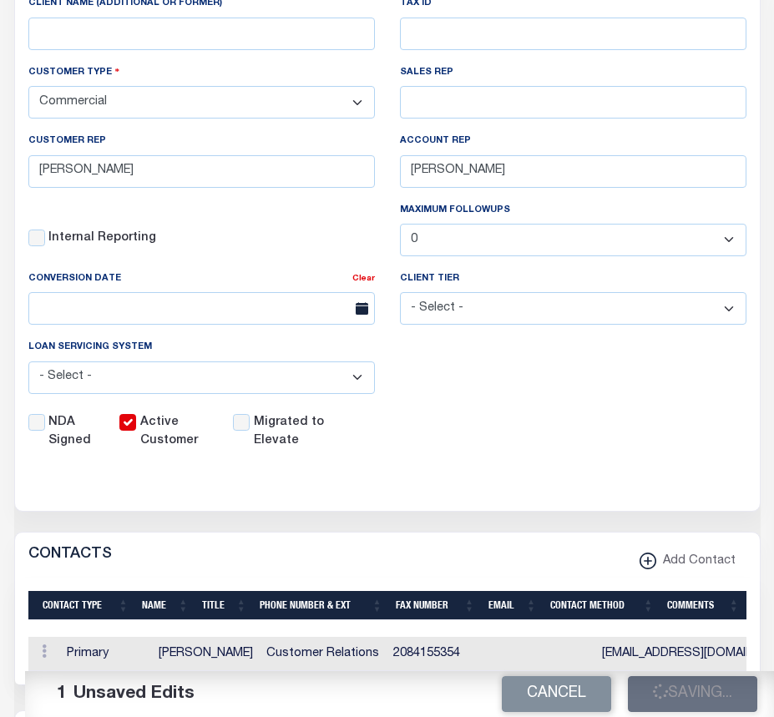
scroll to position [0, 0]
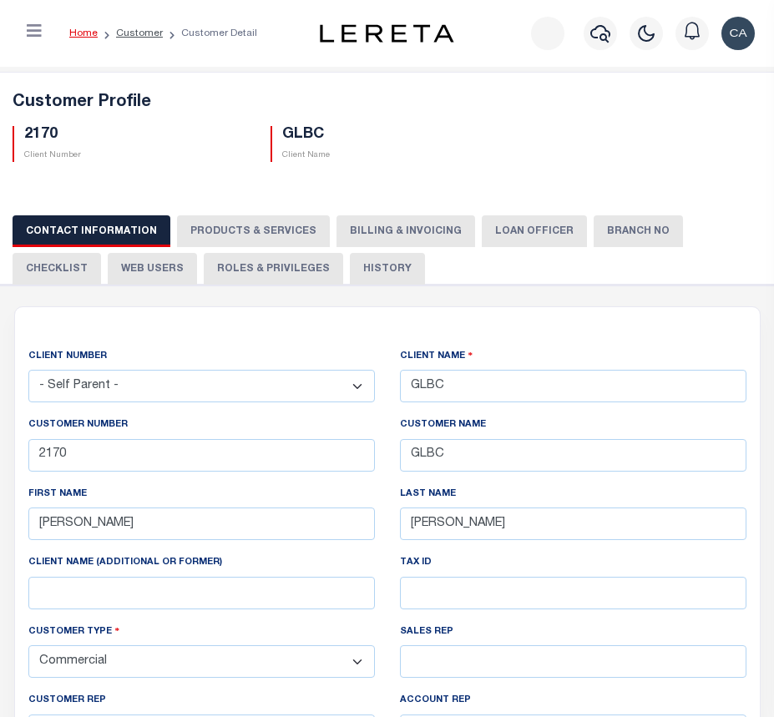
click at [264, 228] on button "PRODUCTS & SERVICES" at bounding box center [253, 231] width 153 height 32
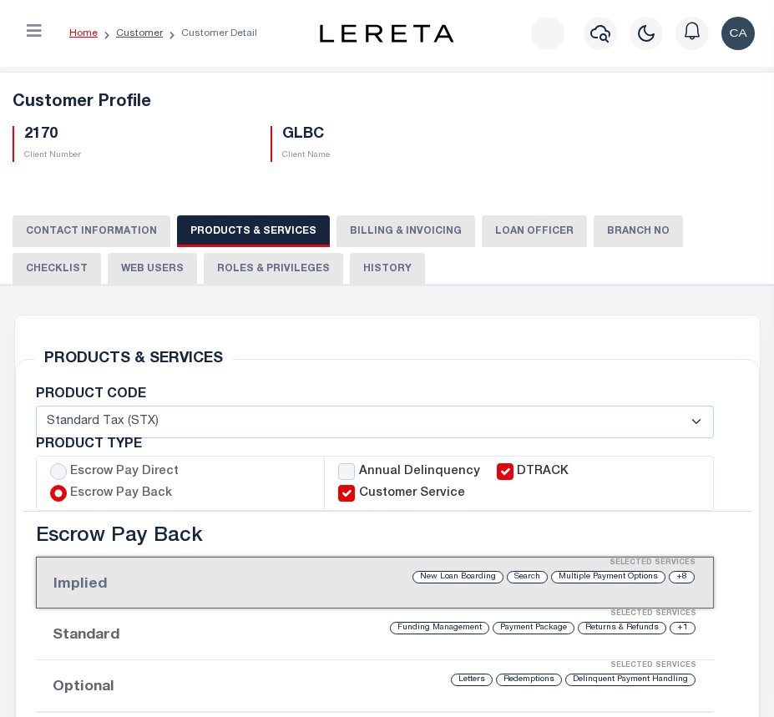
select select "STX"
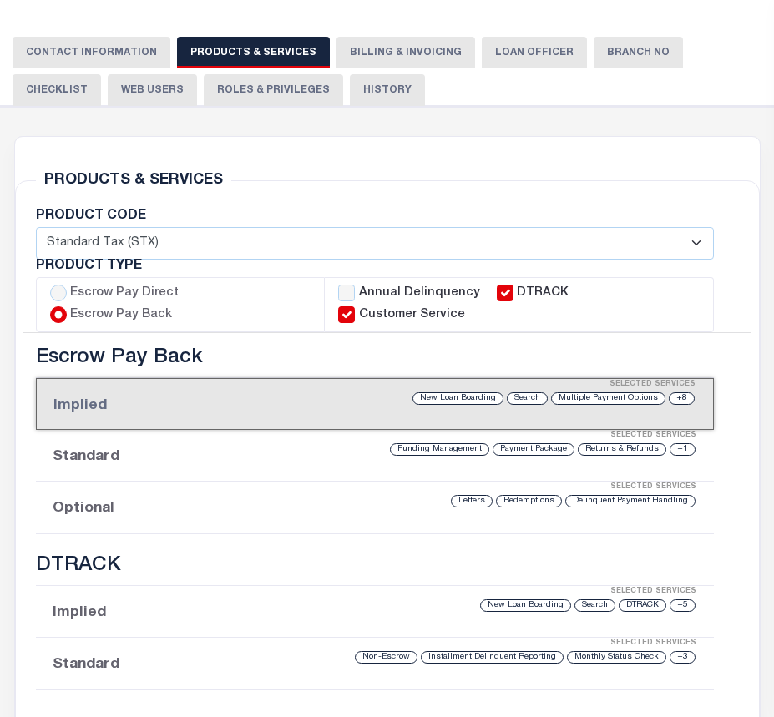
scroll to position [215, 0]
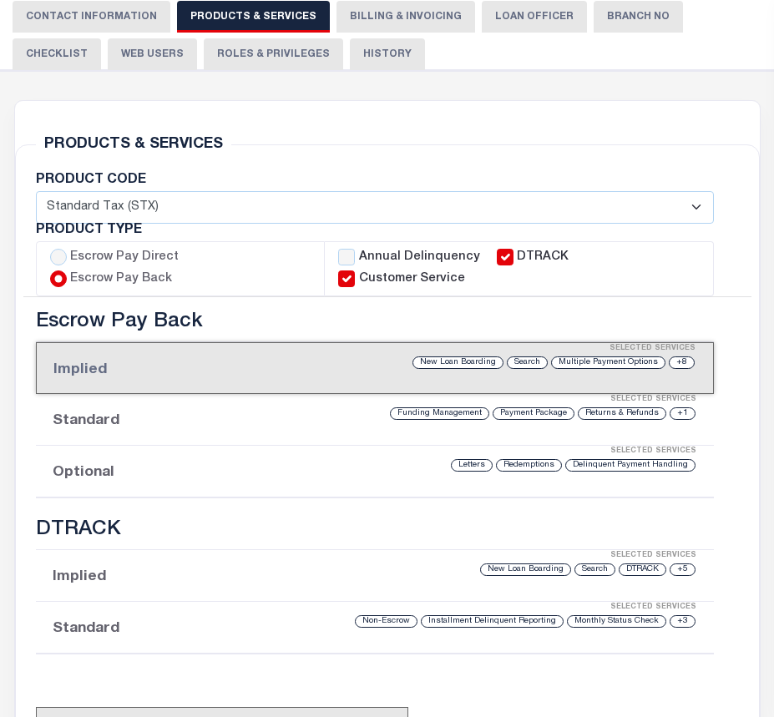
click at [336, 204] on select "- Select - Standard Tax (STX) Outsourcing (OS) Enhanced Tax (ETX) Tax Status Re…" at bounding box center [375, 207] width 678 height 33
select select
click at [36, 191] on select "- Select - Standard Tax (STX) Outsourcing (OS) Enhanced Tax (ETX) Tax Status Re…" at bounding box center [375, 207] width 678 height 33
checkbox input "false"
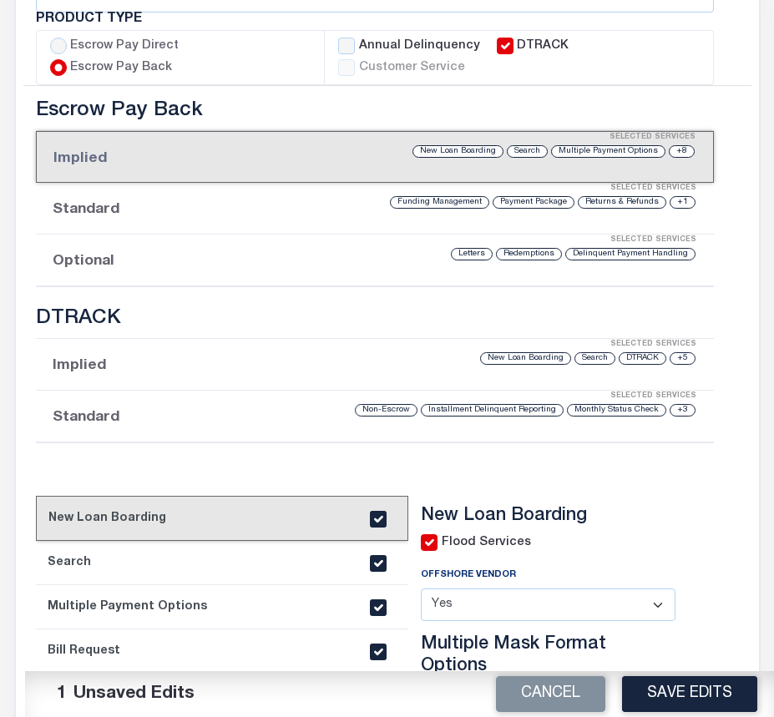
scroll to position [508, 0]
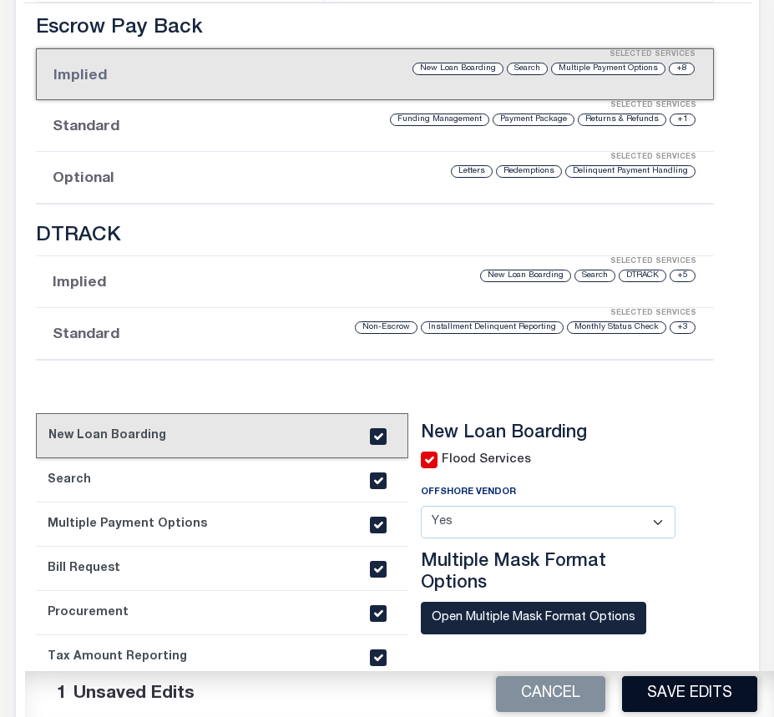
click at [702, 681] on button "Save Edits" at bounding box center [689, 694] width 135 height 36
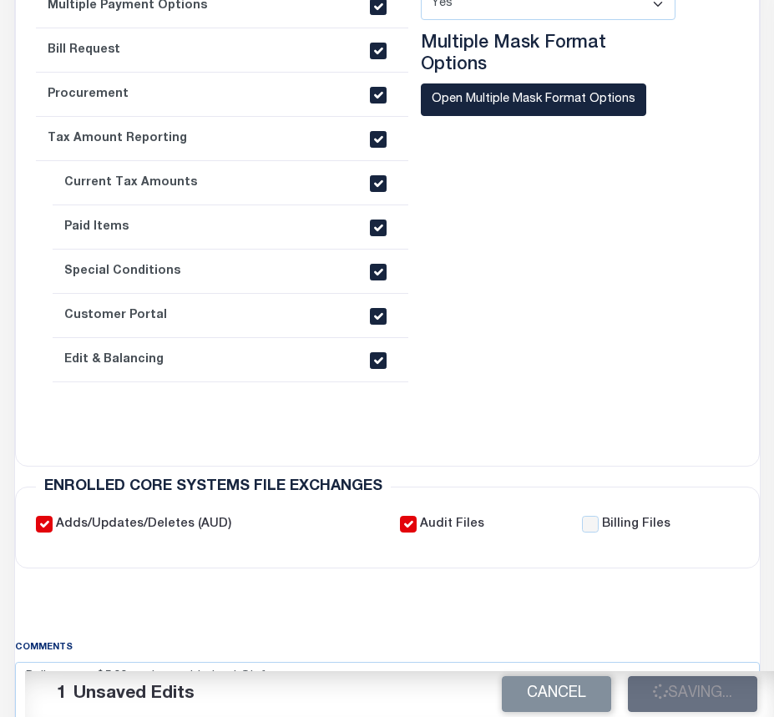
scroll to position [1097, 0]
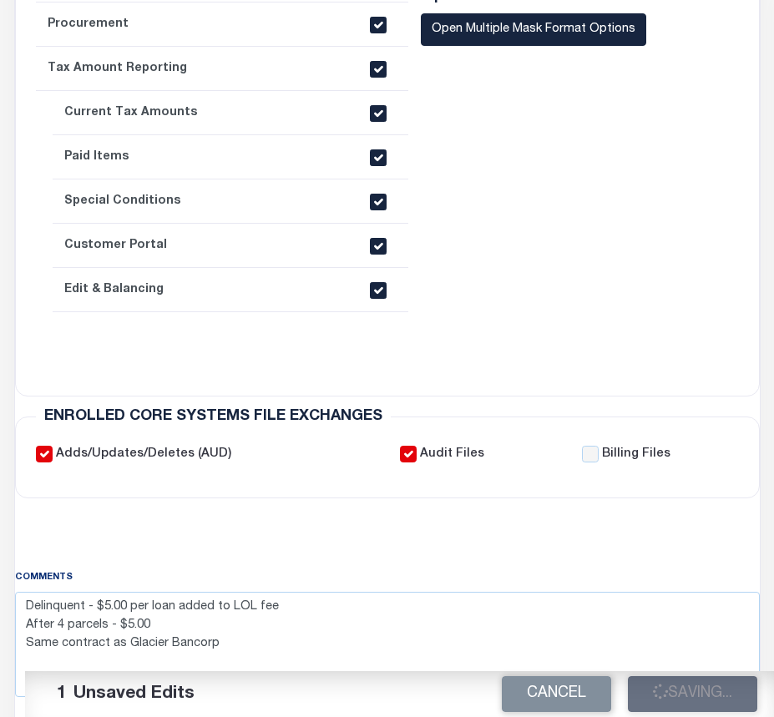
click at [442, 453] on label "Audit Files" at bounding box center [452, 455] width 64 height 18
click at [417, 453] on input "Audit Files" at bounding box center [408, 454] width 17 height 17
checkbox input "false"
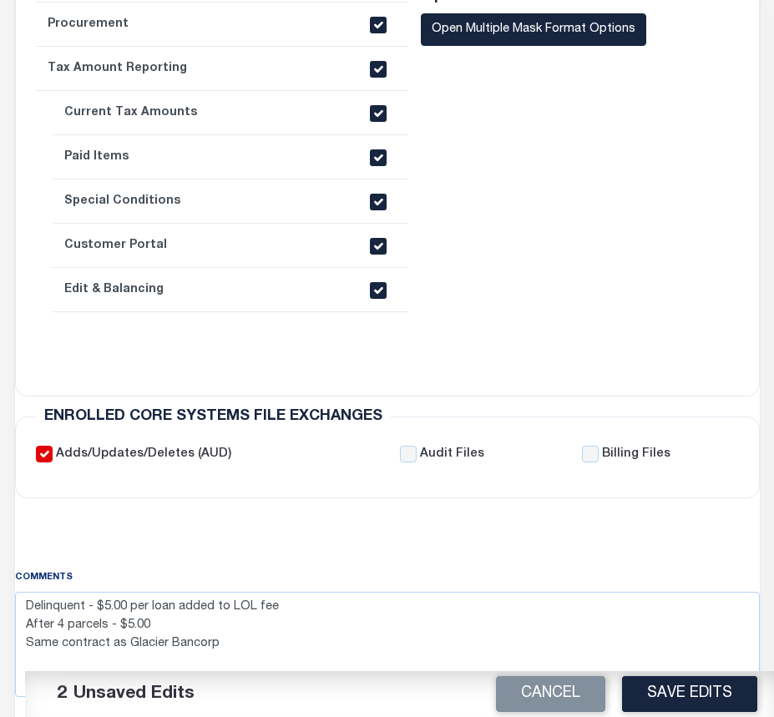
click at [164, 453] on label "Adds/Updates/Deletes (AUD)" at bounding box center [143, 455] width 175 height 18
click at [53, 453] on input "Adds/Updates/Deletes (AUD)" at bounding box center [44, 454] width 17 height 17
checkbox input "false"
click at [696, 690] on button "Save Edits" at bounding box center [689, 694] width 135 height 36
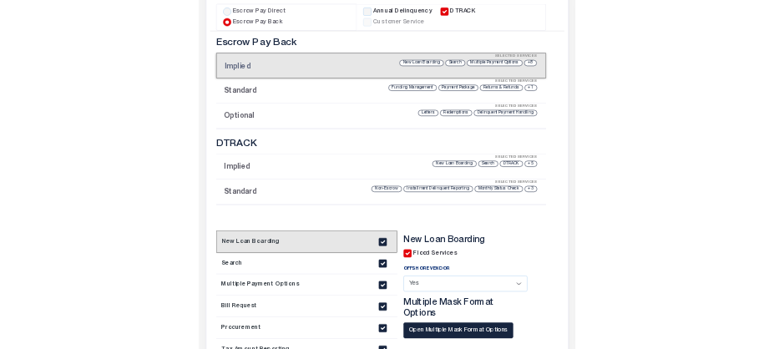
scroll to position [0, 0]
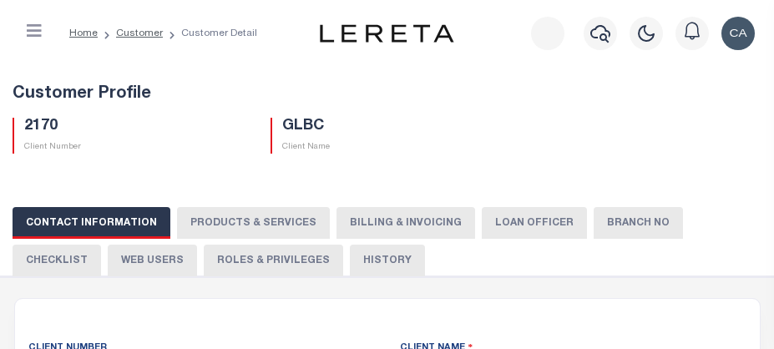
select select "Commercial"
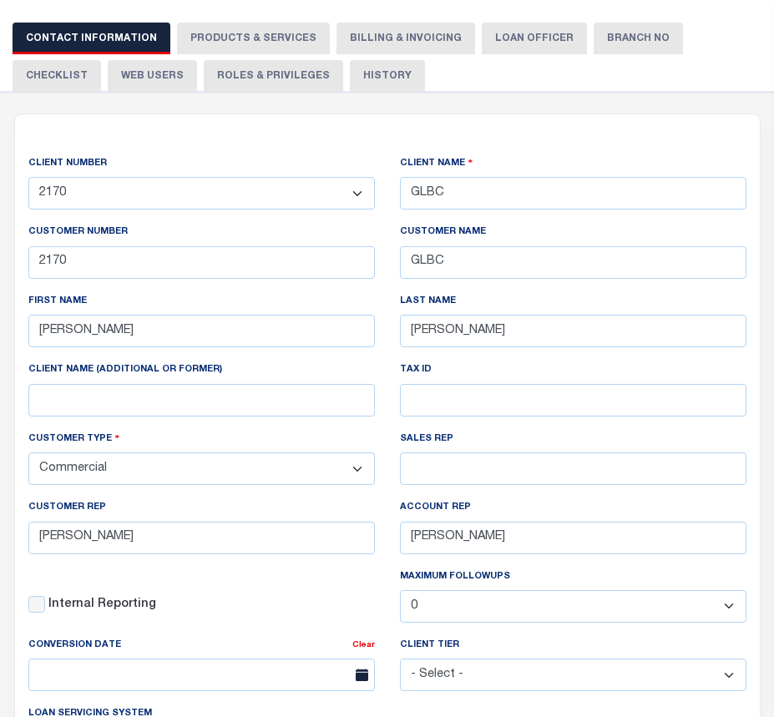
scroll to position [149, 0]
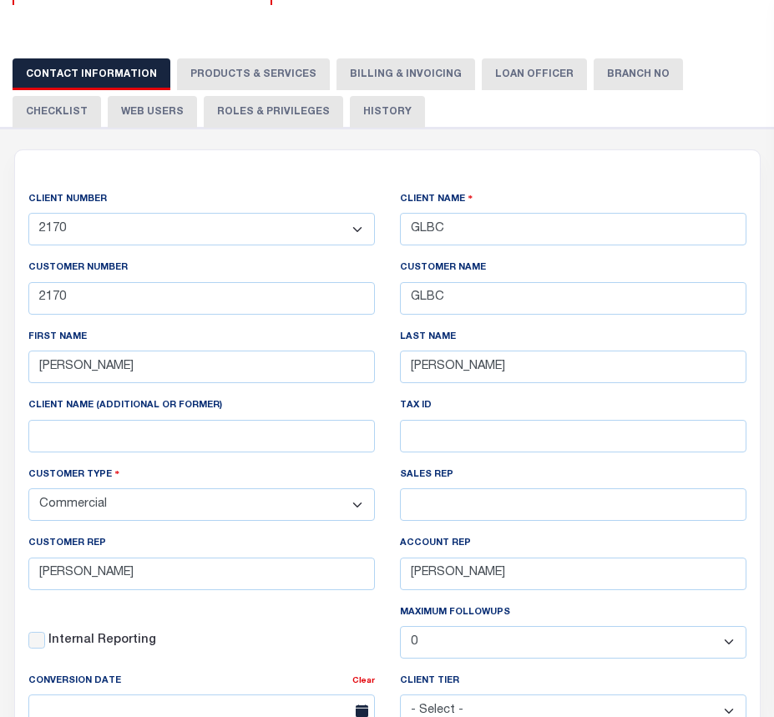
click at [219, 239] on select "- Self Parent - 1011 1012 1013 1014 1016 1017 1018 1019 1035 1036 1037 1038 104…" at bounding box center [201, 229] width 346 height 33
click at [221, 237] on select "- Self Parent - 1011 1012 1013 1014 1016 1017 1018 1019 1035 1036 1037 1038 104…" at bounding box center [201, 229] width 346 height 33
click at [269, 89] on button "PRODUCTS & SERVICES" at bounding box center [253, 74] width 153 height 32
radio input "true"
checkbox input "true"
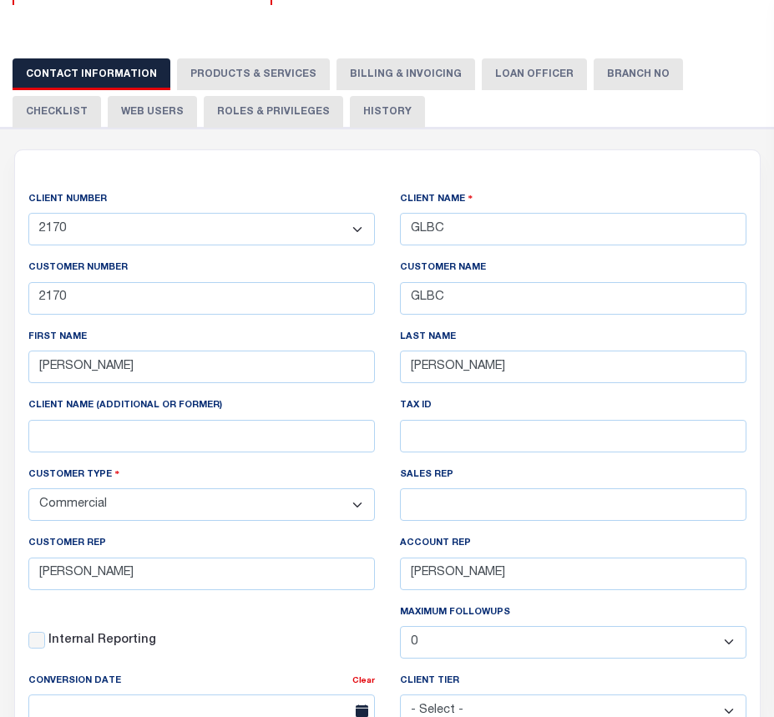
checkbox input "true"
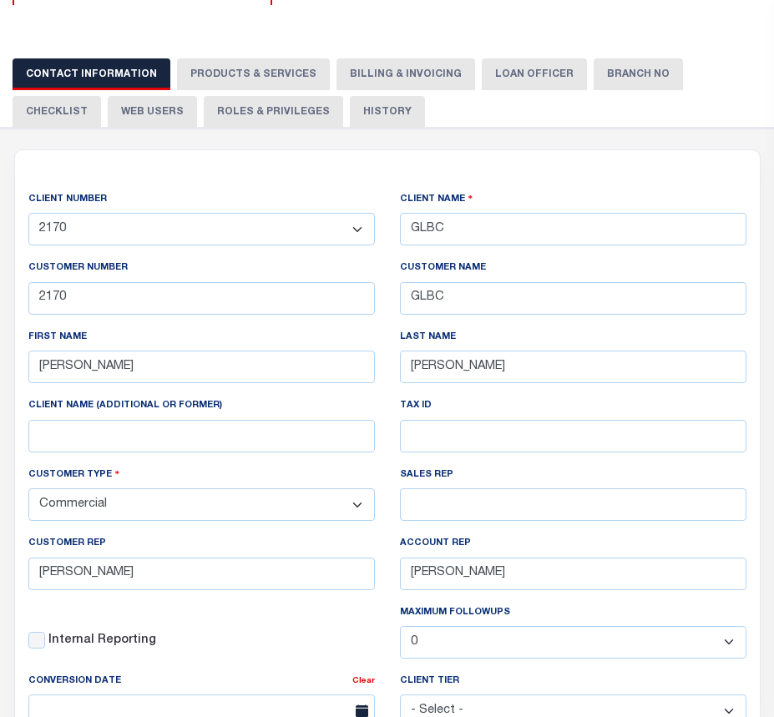
checkbox input "true"
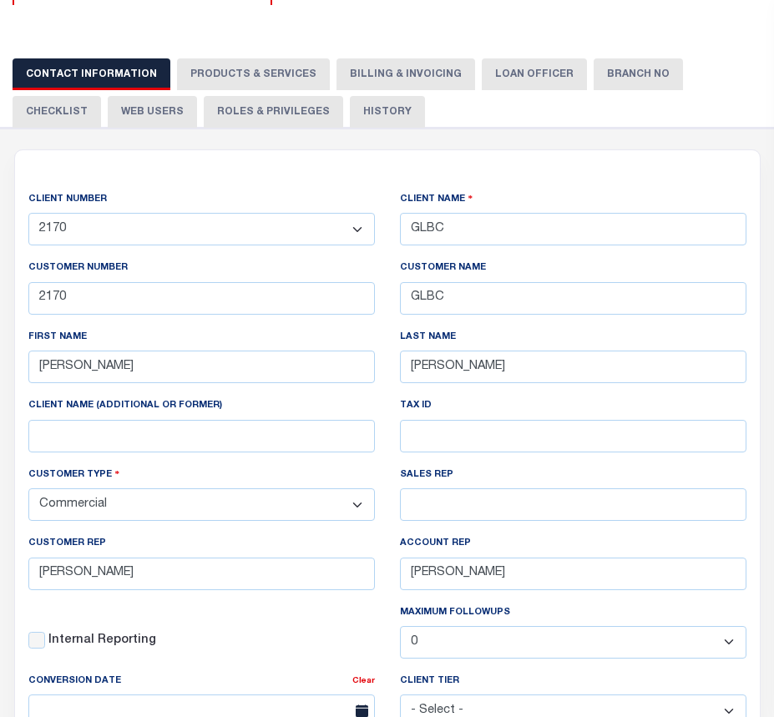
checkbox input "true"
checkbox input "false"
type textarea "Delinquent - $5.00 per loan added to LOL fee After 4 parcels - $5.00 Same contr…"
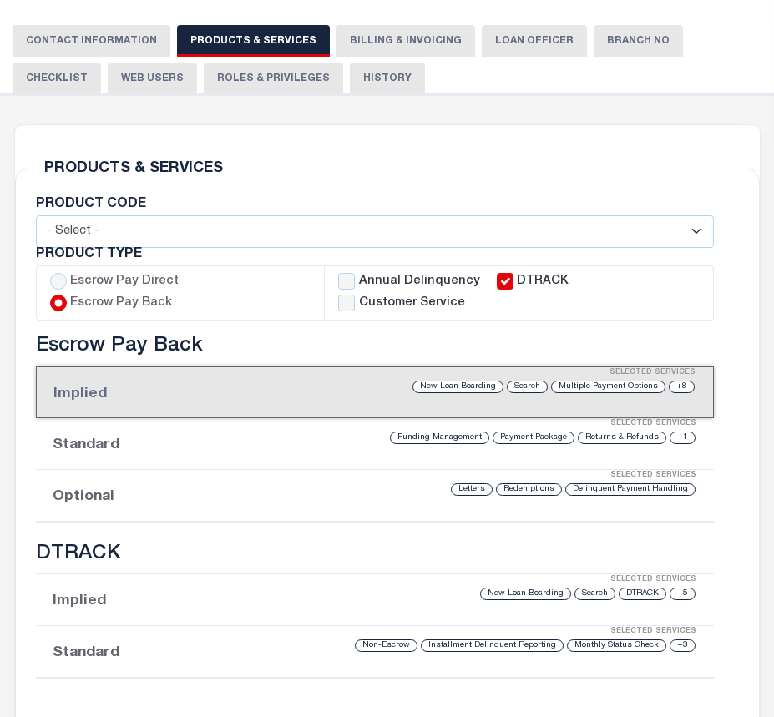
scroll to position [107, 0]
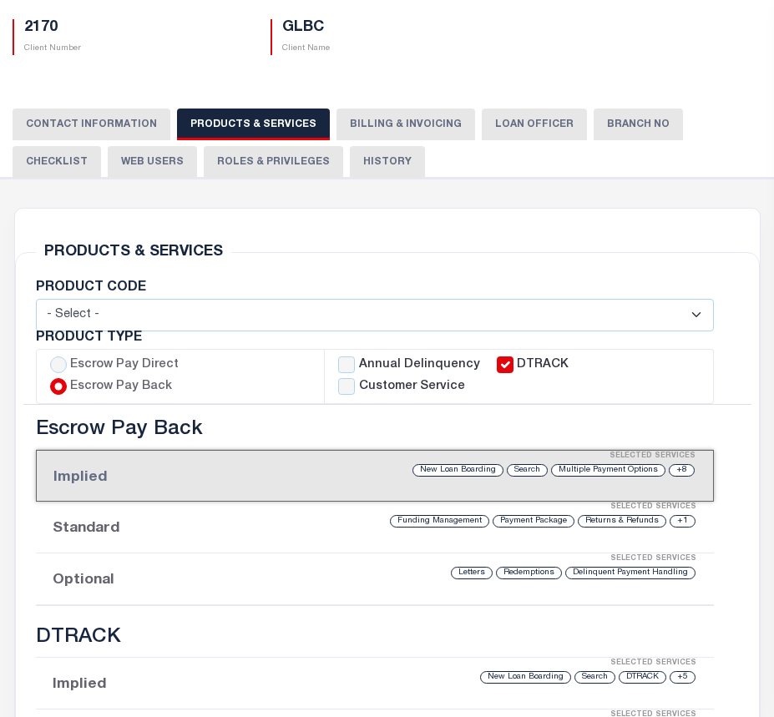
click at [210, 328] on select "- Select - Standard Tax (STX) Outsourcing (OS) Enhanced Tax (ETX) Tax Status Re…" at bounding box center [375, 315] width 678 height 33
select select "STX"
click at [36, 299] on select "- Select - Standard Tax (STX) Outsourcing (OS) Enhanced Tax (ETX) Tax Status Re…" at bounding box center [375, 315] width 678 height 33
checkbox input "true"
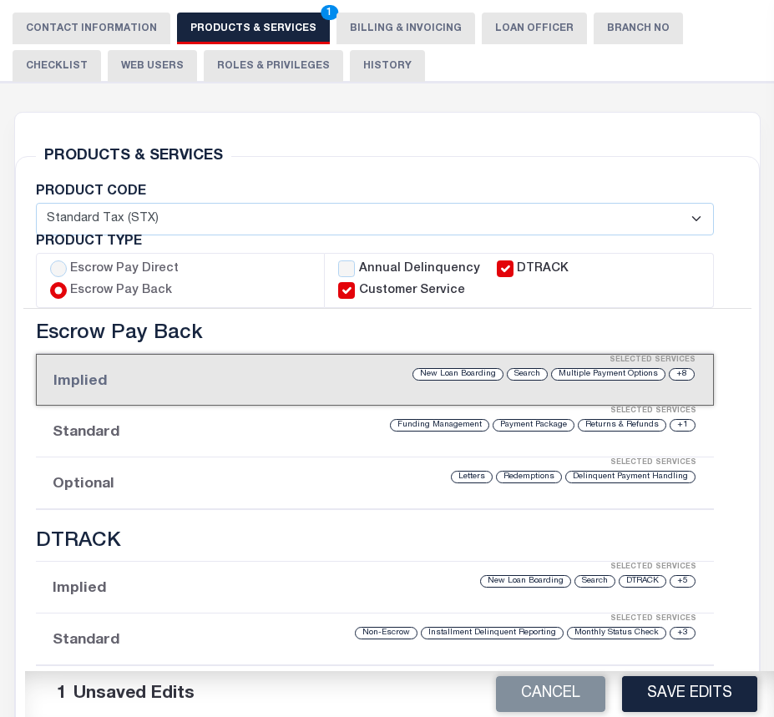
scroll to position [421, 0]
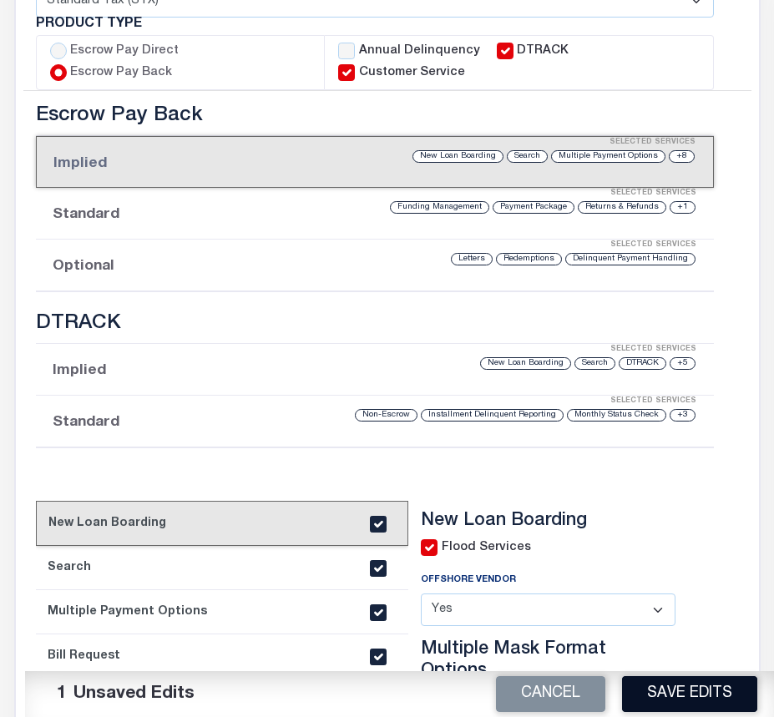
click at [673, 348] on button "Save Edits" at bounding box center [689, 694] width 135 height 36
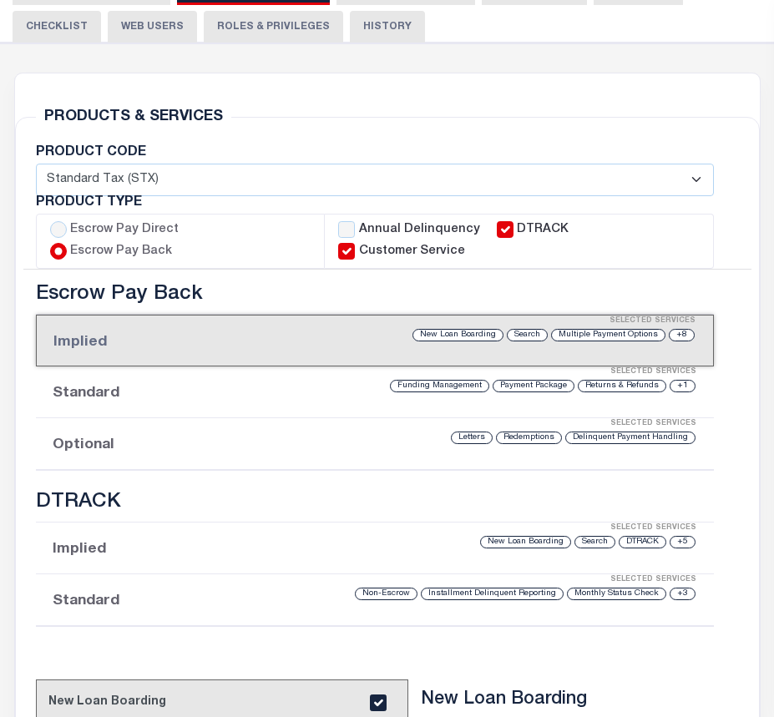
scroll to position [0, 0]
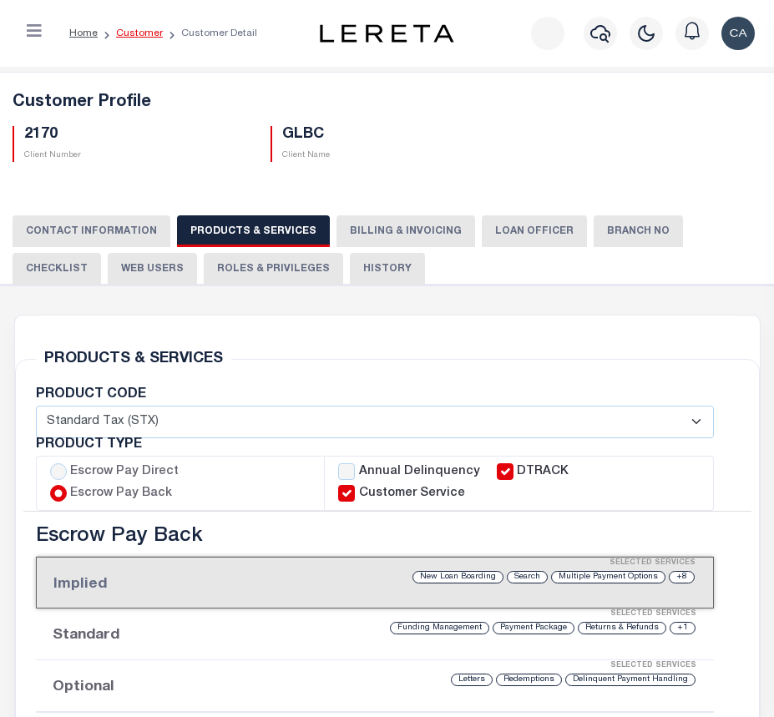
click at [137, 33] on link "Customer" at bounding box center [139, 33] width 47 height 10
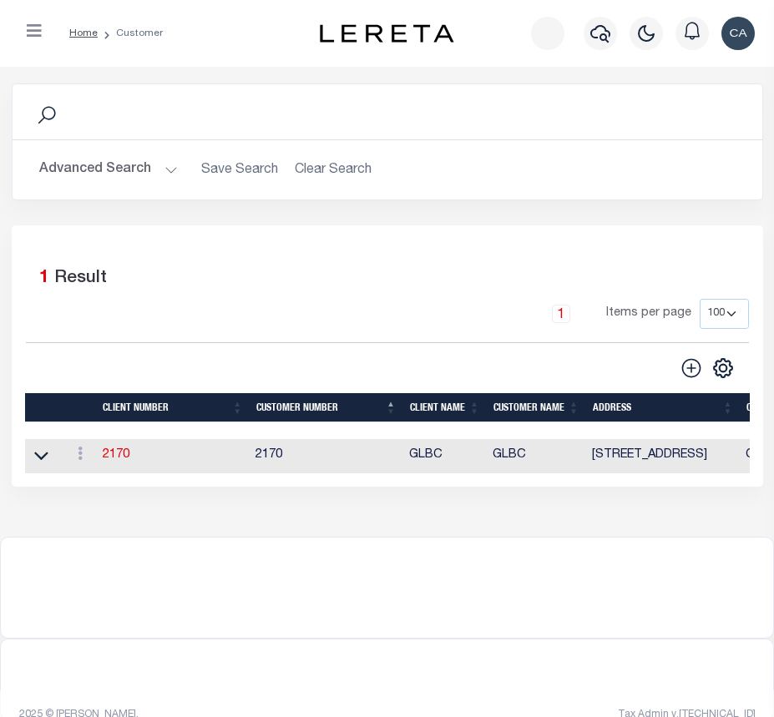
click at [115, 156] on button "Advanced Search" at bounding box center [108, 170] width 139 height 33
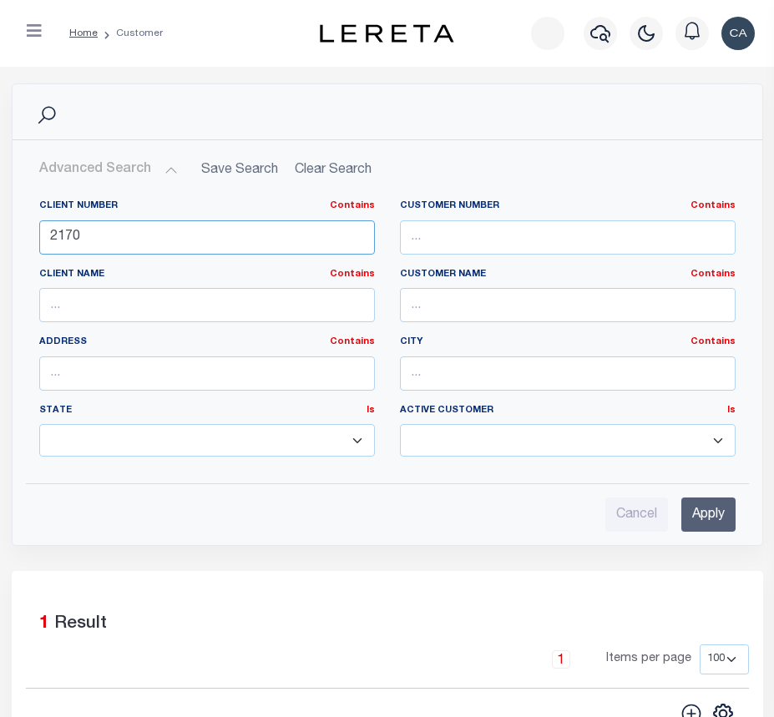
click at [135, 235] on input "2170" at bounding box center [207, 237] width 336 height 34
type input "2296"
click at [706, 525] on input "Apply" at bounding box center [708, 515] width 54 height 34
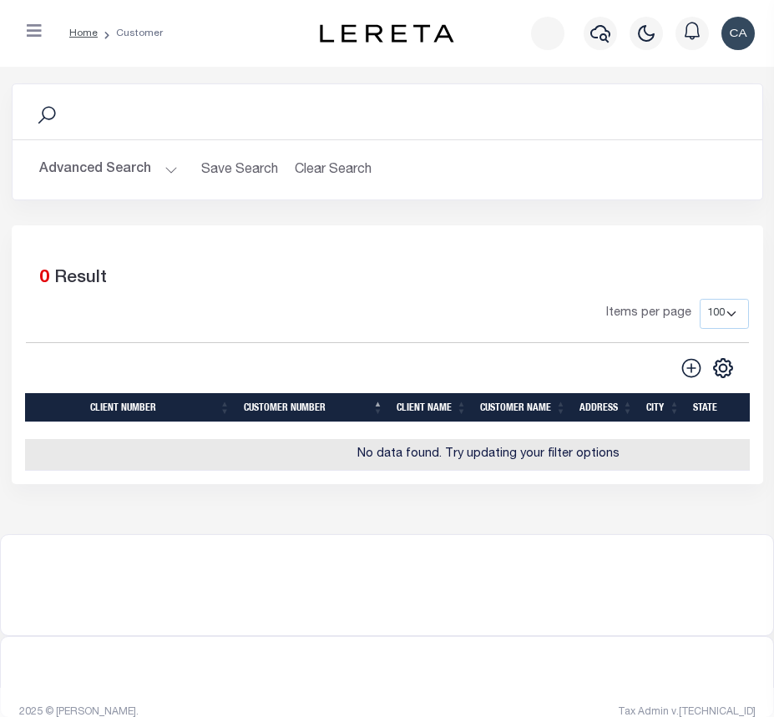
click at [142, 174] on button "Advanced Search" at bounding box center [108, 170] width 139 height 33
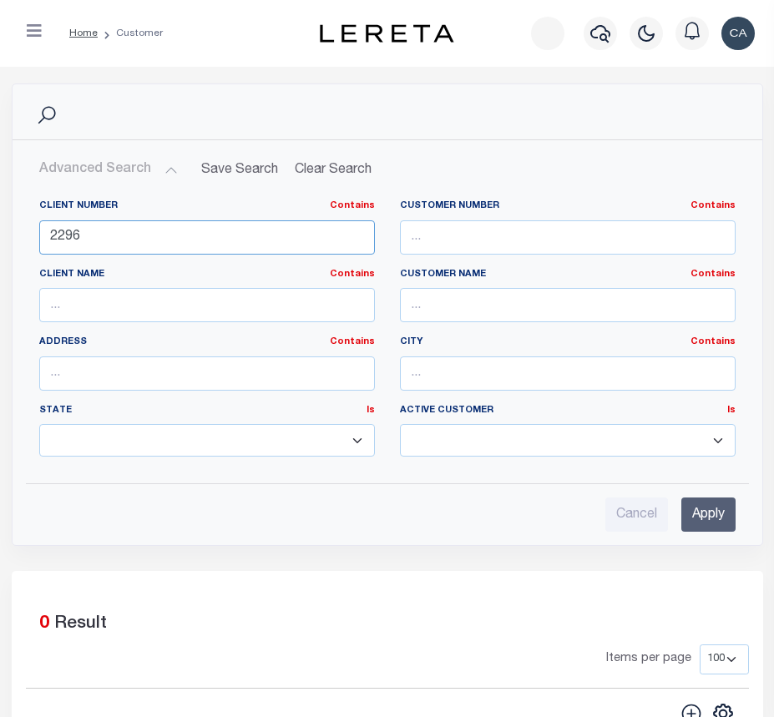
click at [165, 228] on input "2296" at bounding box center [207, 237] width 336 height 34
type input "2170"
click at [677, 490] on div "Cancel Apply" at bounding box center [387, 508] width 723 height 48
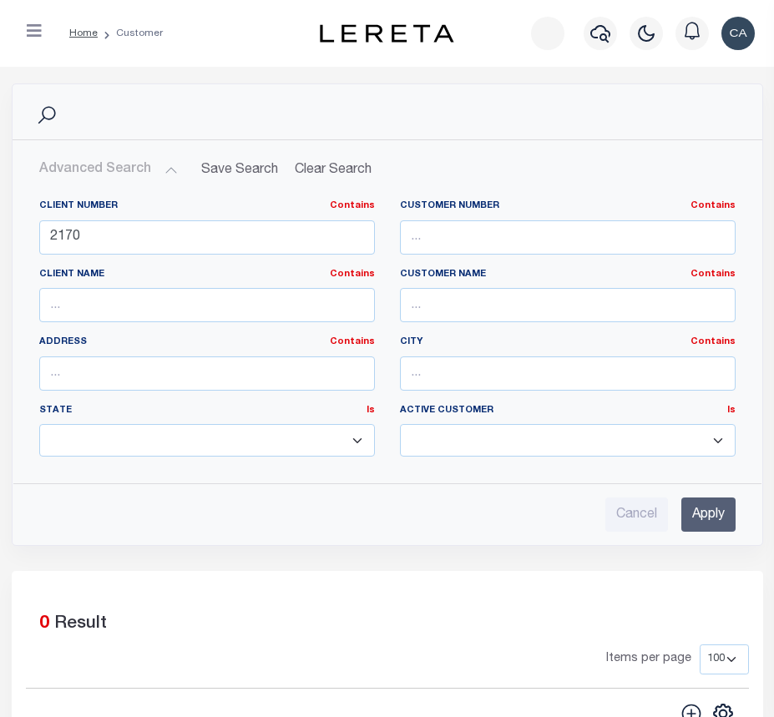
click at [711, 514] on input "Apply" at bounding box center [708, 515] width 54 height 34
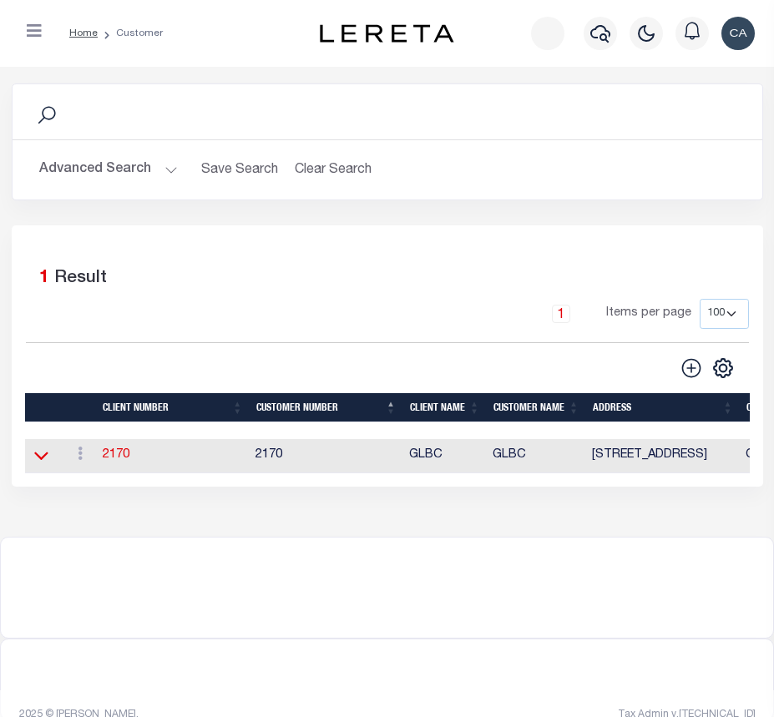
click at [43, 461] on icon at bounding box center [41, 457] width 14 height 8
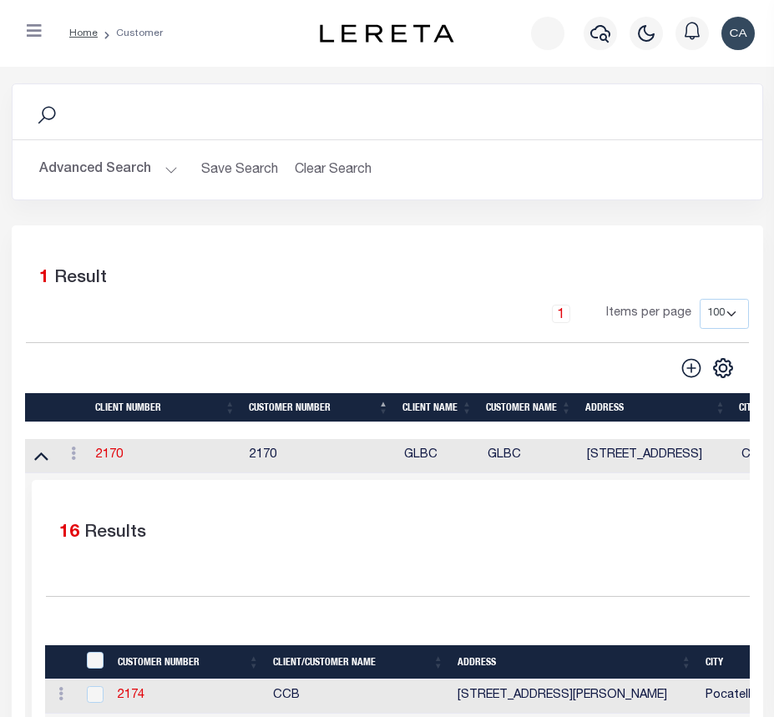
click at [89, 197] on div "Advanced Search Save Search Clear Search CustomerSearchGridWrapper_dynamictable…" at bounding box center [388, 169] width 750 height 59
click at [108, 185] on button "Advanced Search" at bounding box center [108, 170] width 139 height 33
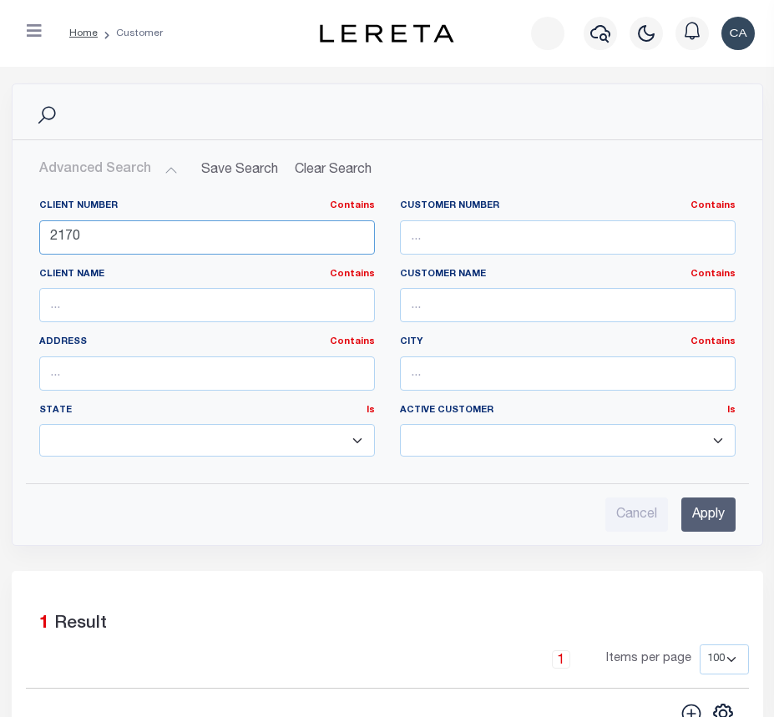
click at [198, 227] on input "2170" at bounding box center [207, 237] width 336 height 34
click at [546, 230] on input "text" at bounding box center [568, 237] width 336 height 34
click at [729, 529] on input "Apply" at bounding box center [708, 515] width 54 height 34
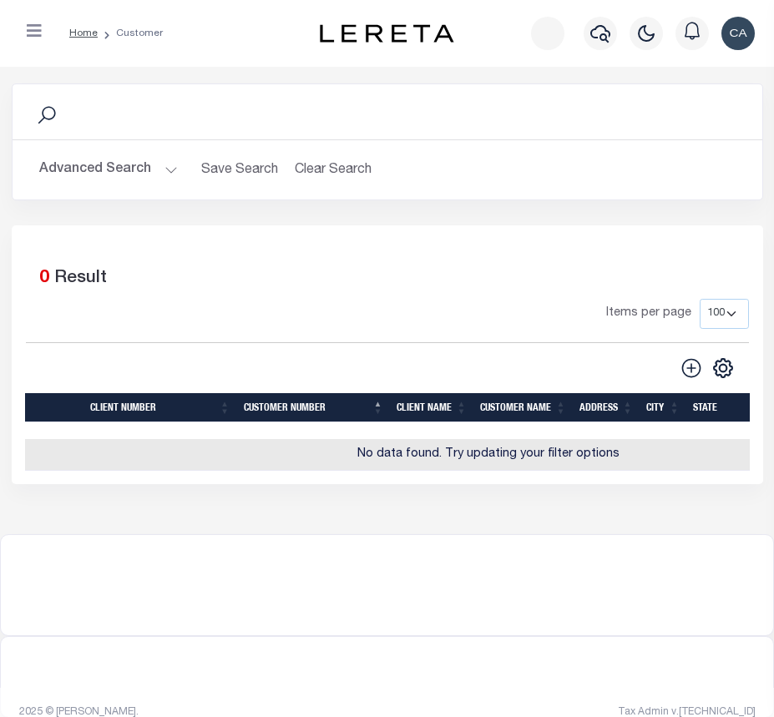
click at [88, 182] on button "Advanced Search" at bounding box center [108, 170] width 139 height 33
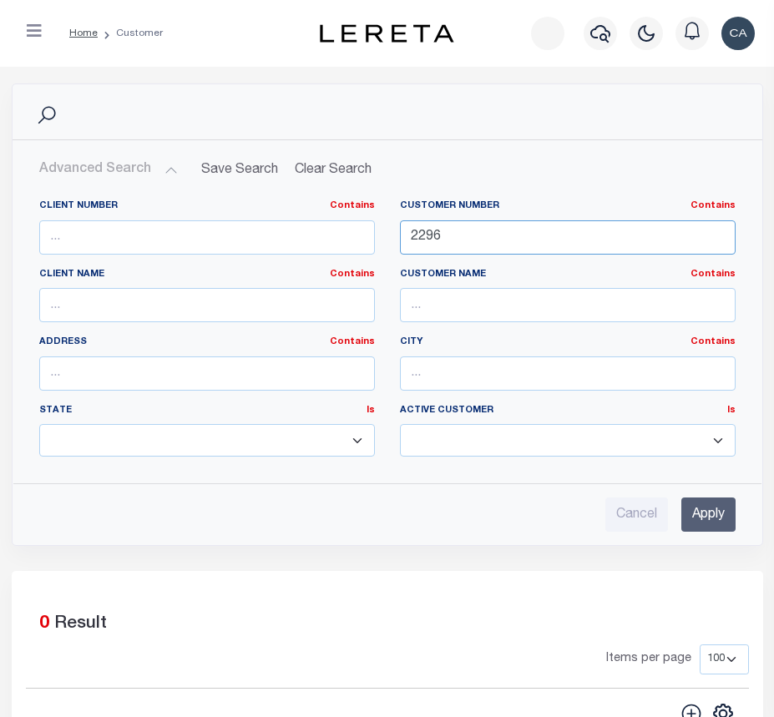
click at [480, 240] on input "2296" at bounding box center [568, 237] width 336 height 34
type input "2293"
click at [718, 513] on input "Apply" at bounding box center [708, 515] width 54 height 34
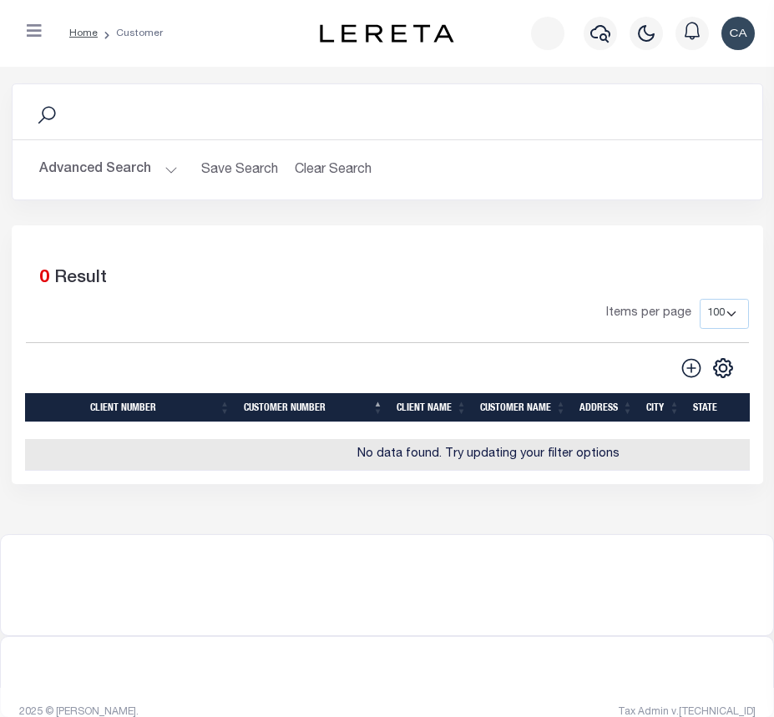
click at [88, 169] on button "Advanced Search" at bounding box center [108, 170] width 139 height 33
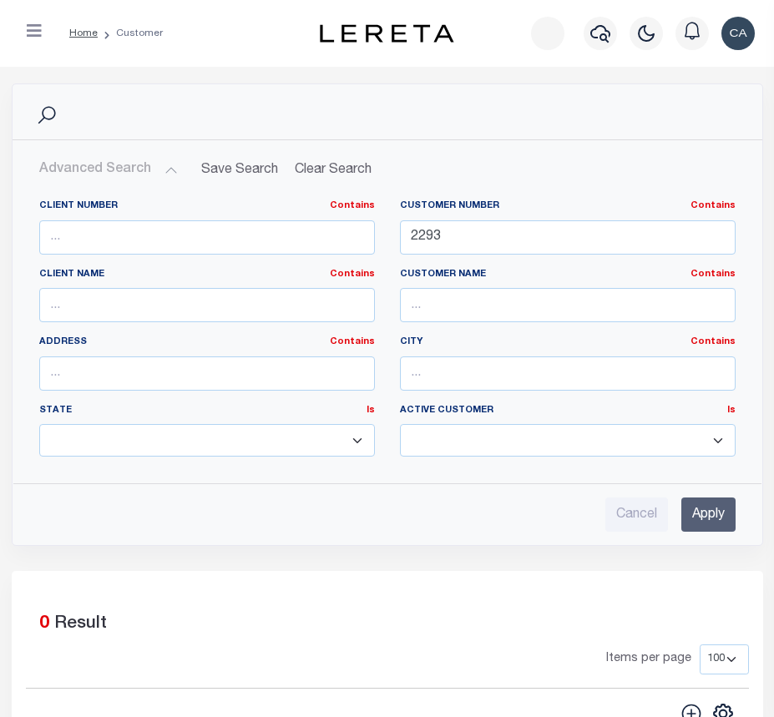
click at [462, 275] on label "Customer Name Contains Contains Is" at bounding box center [568, 275] width 336 height 14
click at [427, 242] on input "2293" at bounding box center [568, 237] width 336 height 34
type input "2"
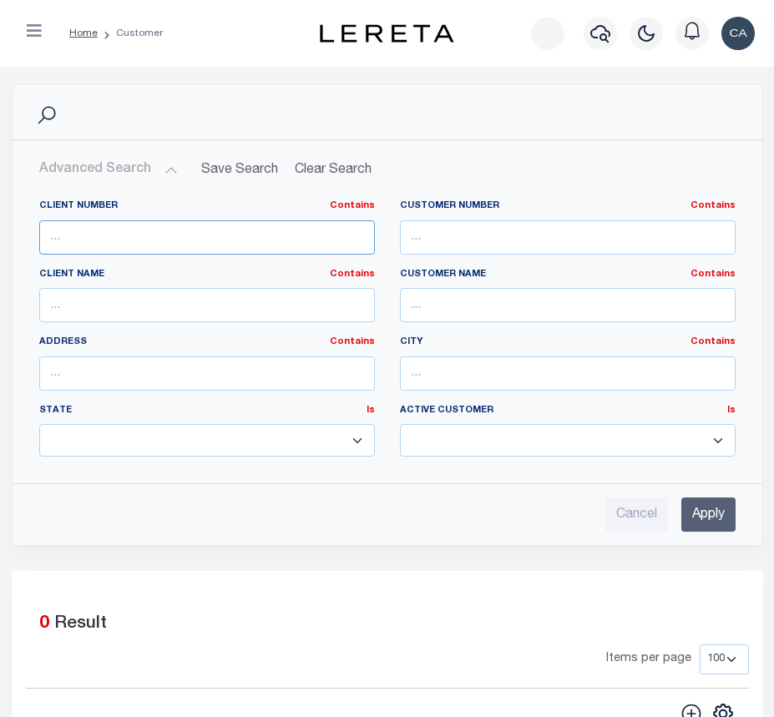
click at [242, 235] on input "text" at bounding box center [207, 237] width 336 height 34
type input "2286"
click at [718, 508] on input "Apply" at bounding box center [708, 515] width 54 height 34
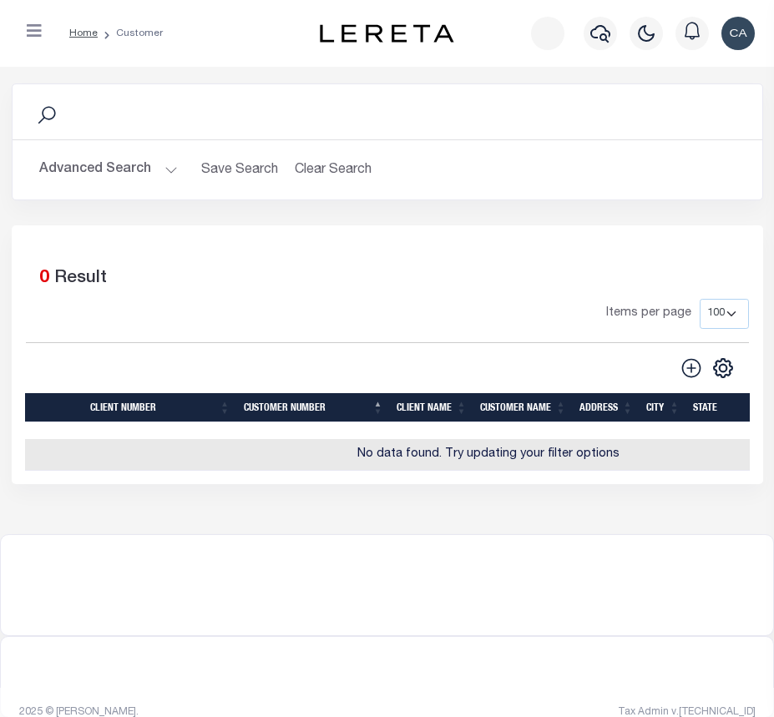
click at [95, 179] on button "Advanced Search" at bounding box center [108, 170] width 139 height 33
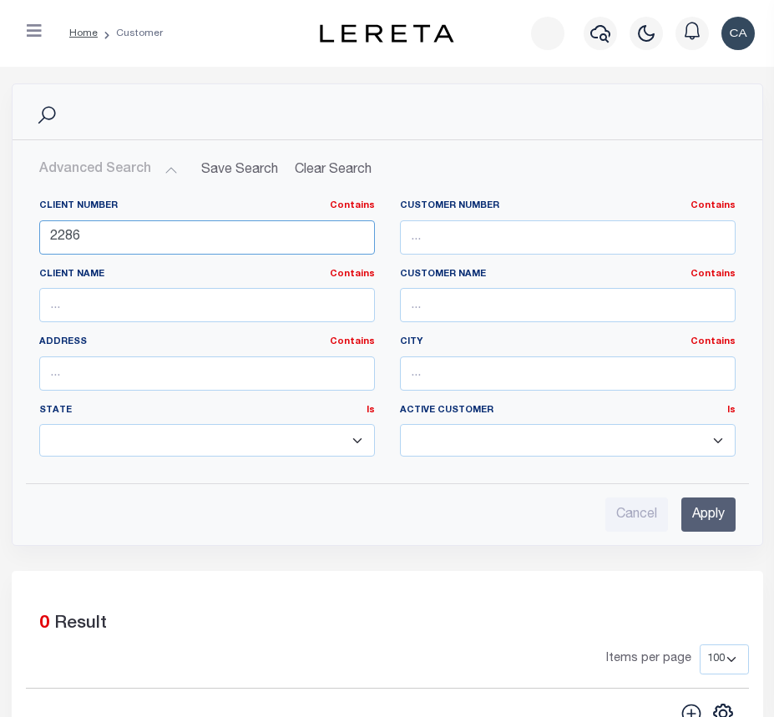
click at [142, 229] on input "2286" at bounding box center [207, 237] width 336 height 34
type input "1"
type input "1052"
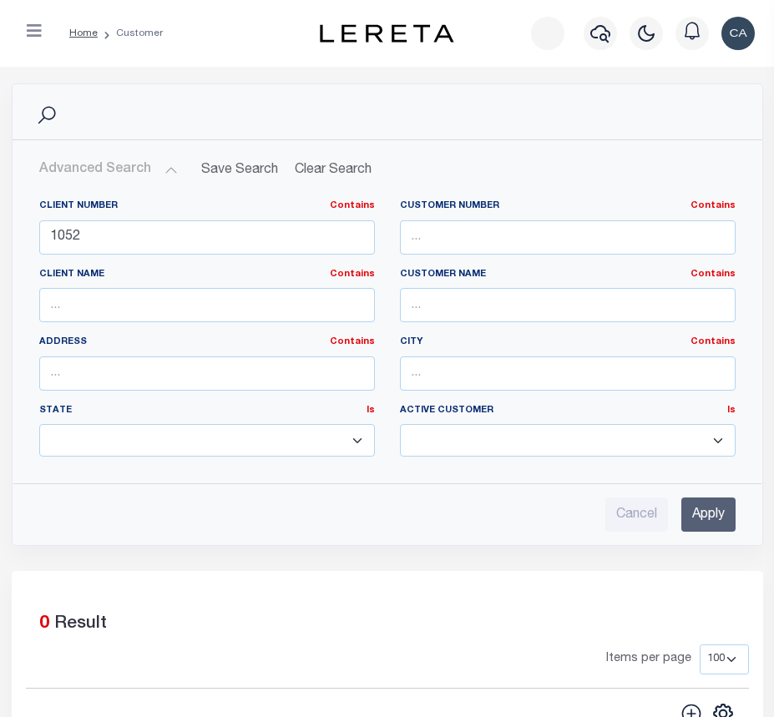
click at [696, 487] on div "Cancel Apply" at bounding box center [387, 508] width 723 height 48
click at [715, 514] on input "Apply" at bounding box center [708, 515] width 54 height 34
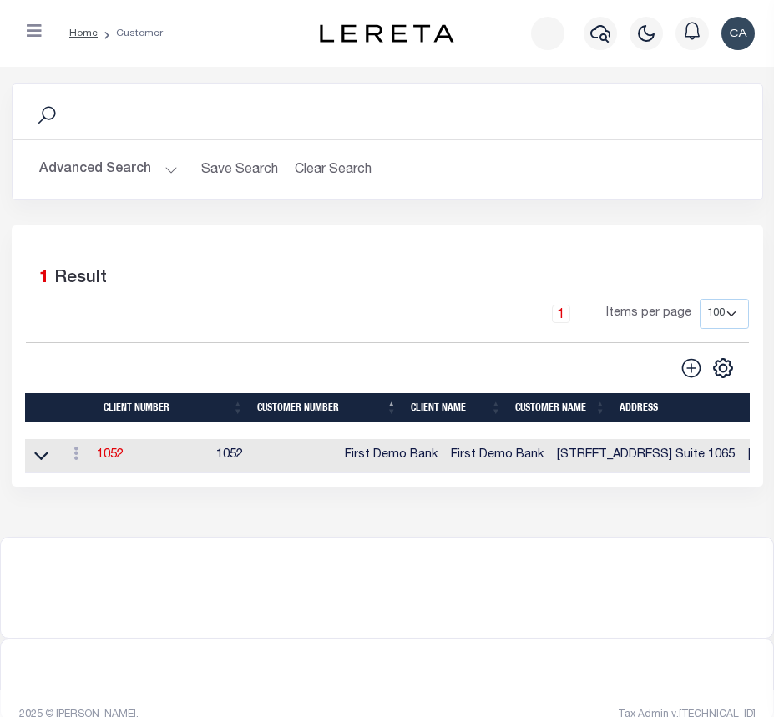
click at [119, 448] on td "1052" at bounding box center [149, 456] width 119 height 34
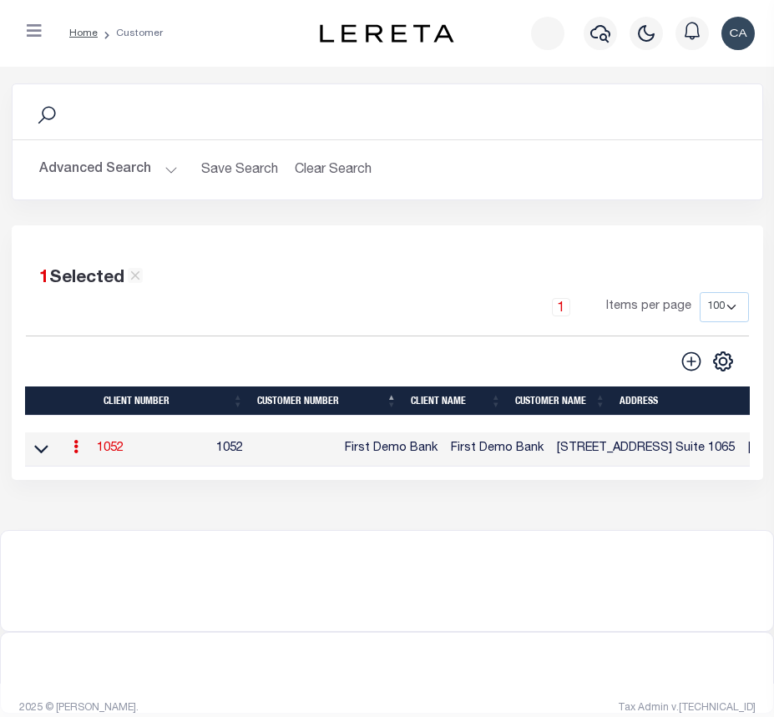
click at [115, 450] on link "1052" at bounding box center [110, 449] width 27 height 12
select select
type input "First Demo Bank"
type input "1052"
type input "First Demo Bank"
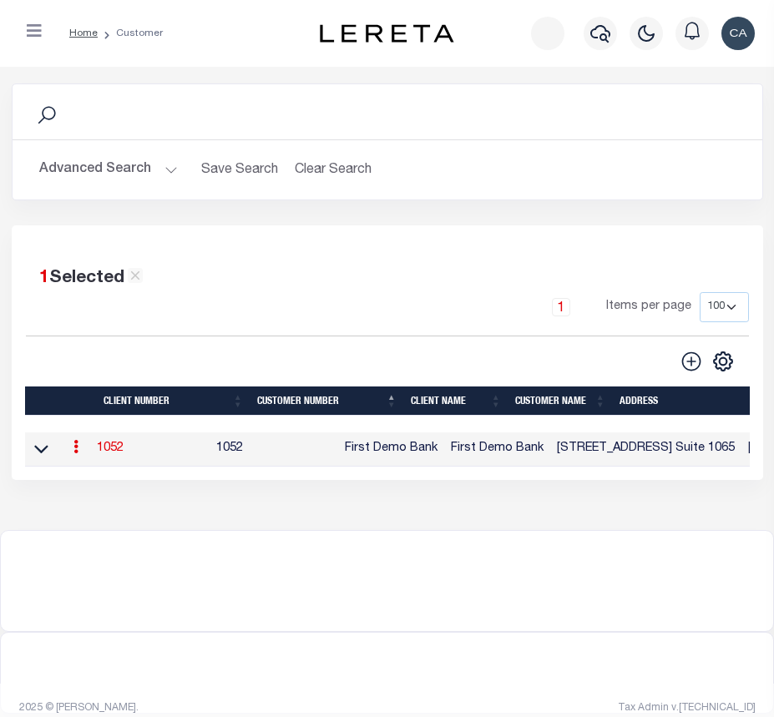
select select "Mixed Portfolio"
type input "[PERSON_NAME]"
type input "10/30/2022"
select select "Tier 1"
checkbox input "true"
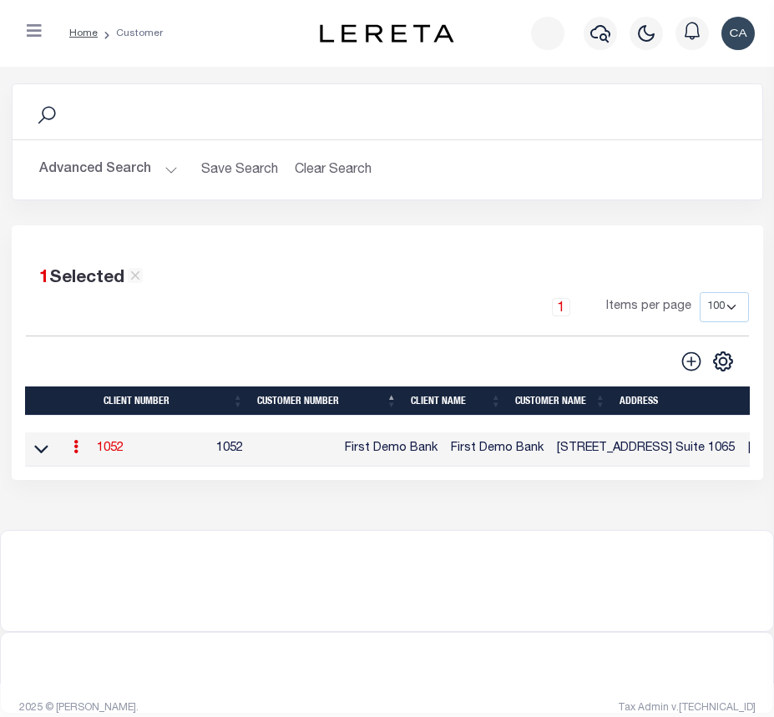
checkbox input "true"
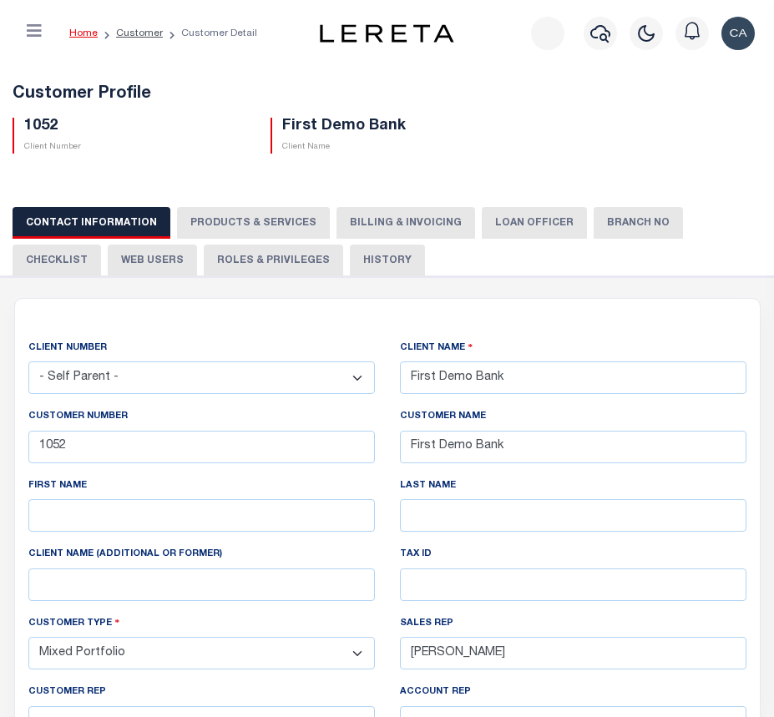
select select "2296"
type input "SOMERCOR 504, INC"
type input "99127"
type input "SOMERCOR 504, INC"
type input "COMMERCIAL PORTFOLIO"
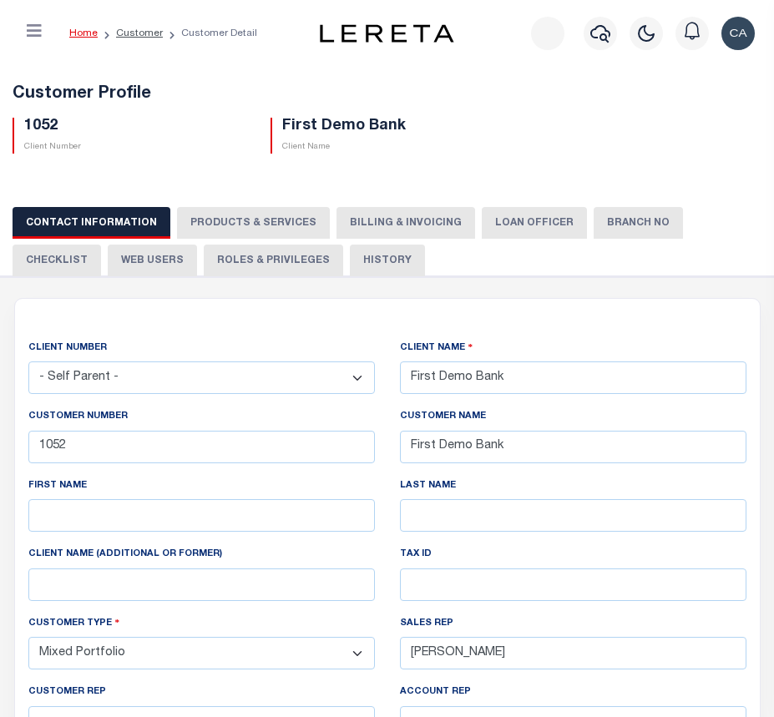
type input "INS1"
type input "CUSTOMER SERVICE"
type input "[DATE]"
select select
checkbox input "false"
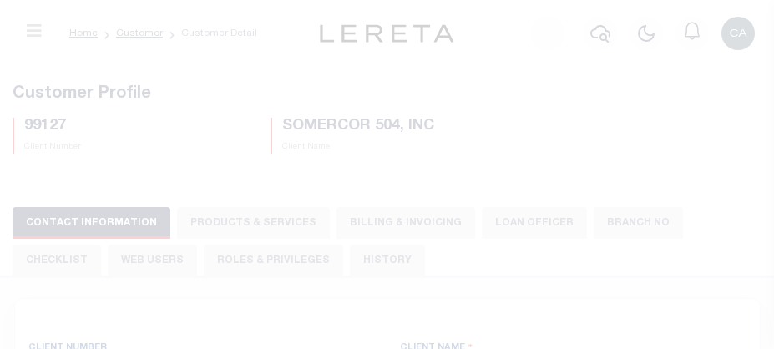
select select "Mixed Portfolio"
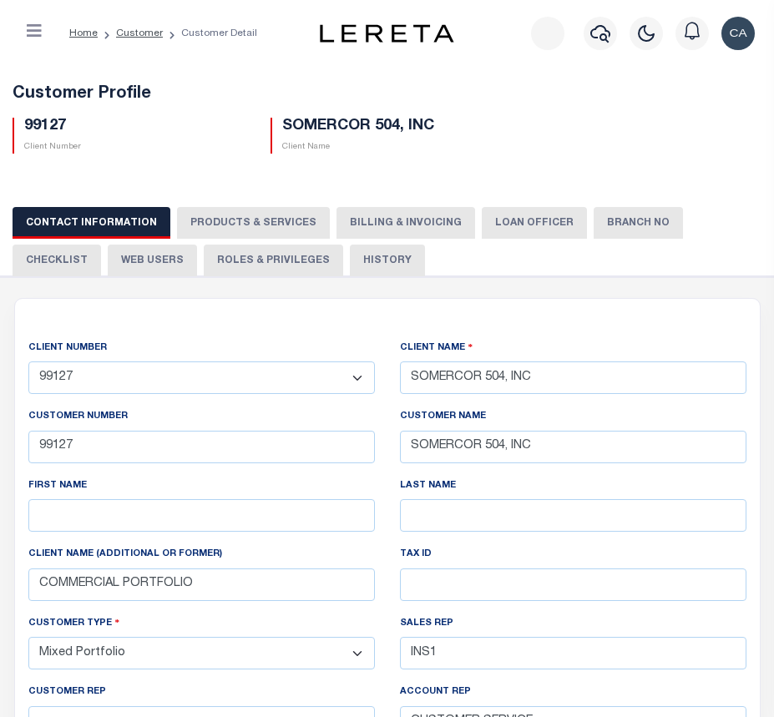
click at [48, 120] on h5 "99127" at bounding box center [134, 127] width 221 height 18
copy h5 "99127"
click at [220, 210] on button "PRODUCTS & SERVICES" at bounding box center [253, 223] width 153 height 32
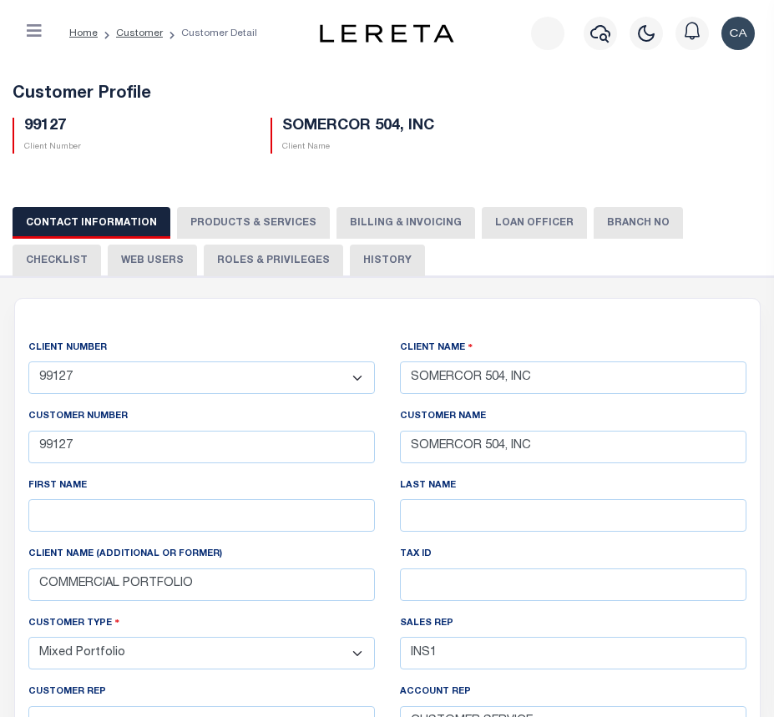
radio input "true"
checkbox input "true"
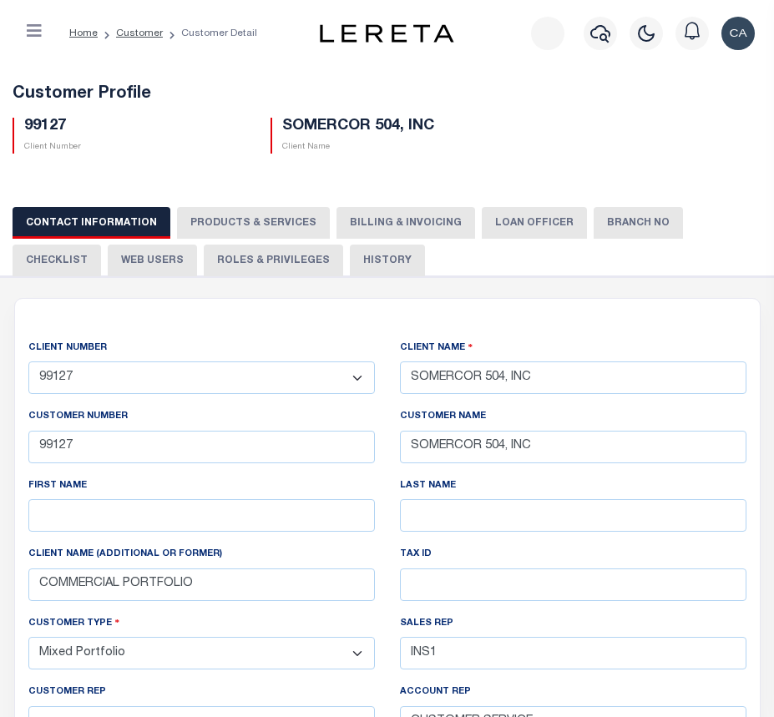
checkbox input "true"
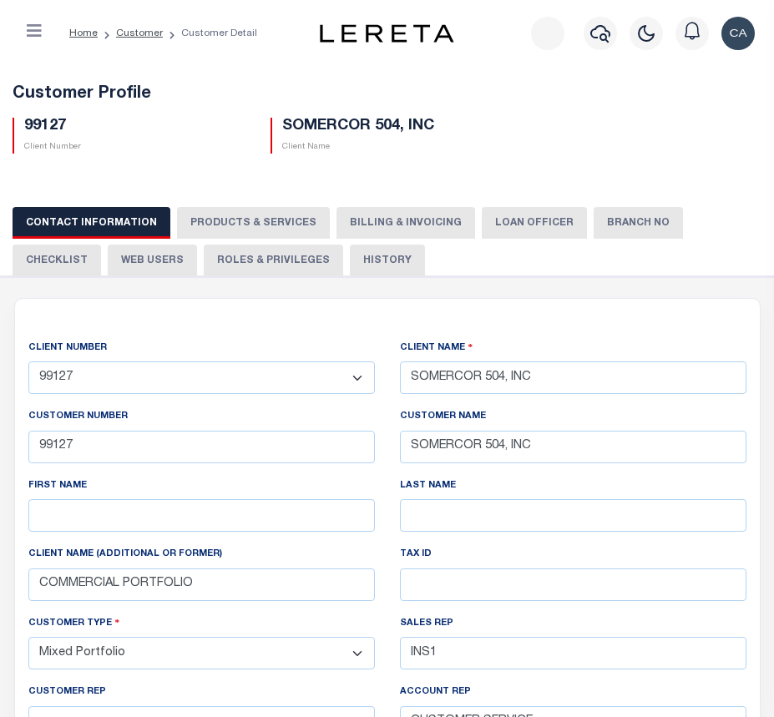
checkbox input "true"
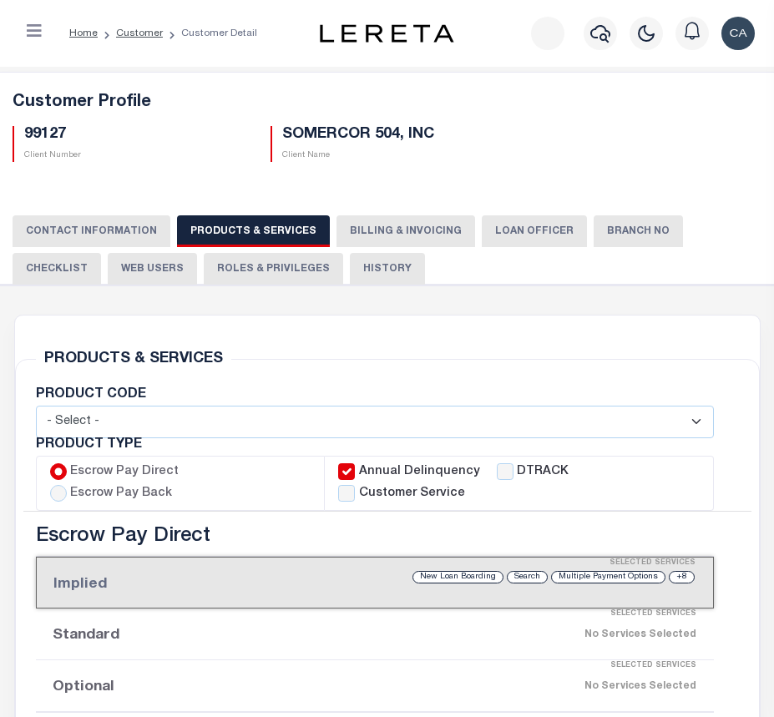
click at [388, 139] on h5 "SOMERCOR 504, INC" at bounding box center [392, 135] width 221 height 18
drag, startPoint x: 388, startPoint y: 139, endPoint x: 470, endPoint y: 168, distance: 86.6
click at [470, 168] on div "Customer Profile 99127 Client Number SOMERCOR 504, INC Client Name" at bounding box center [387, 124] width 790 height 103
click at [66, 134] on h5 "99127" at bounding box center [134, 135] width 221 height 18
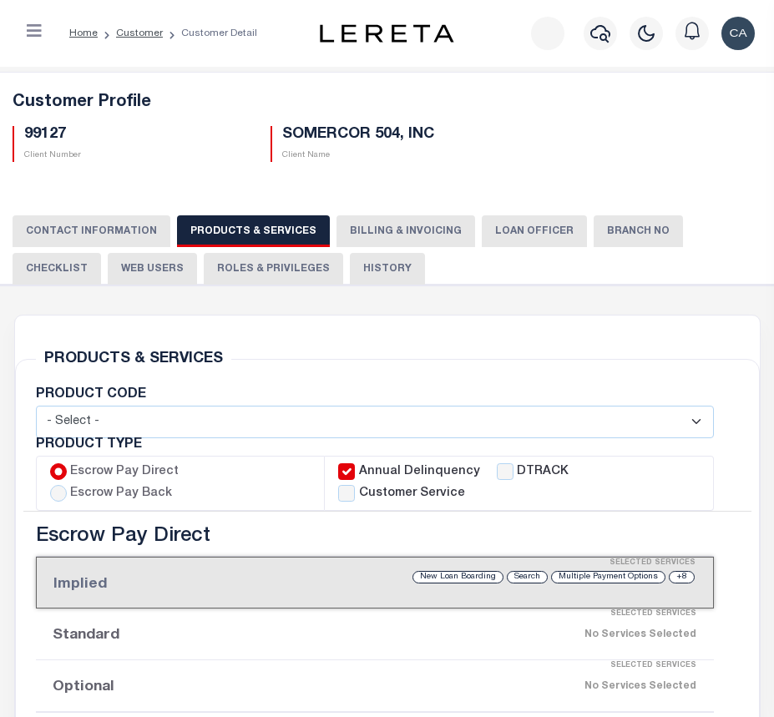
click at [66, 134] on h5 "99127" at bounding box center [134, 135] width 221 height 18
click at [42, 135] on h5 "99127" at bounding box center [134, 135] width 221 height 18
copy h5 "99127"
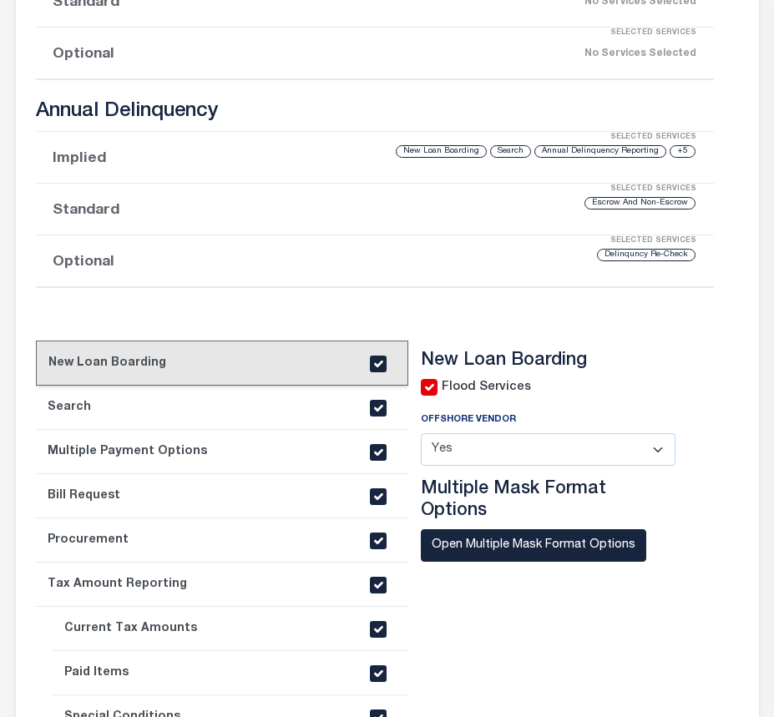
scroll to position [640, 0]
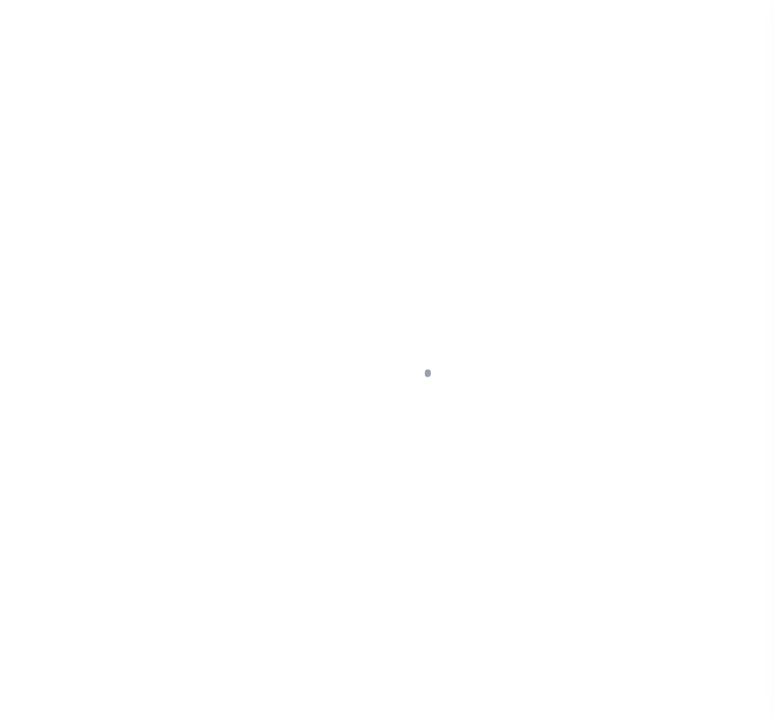
select select "Mixed Portfolio"
select select
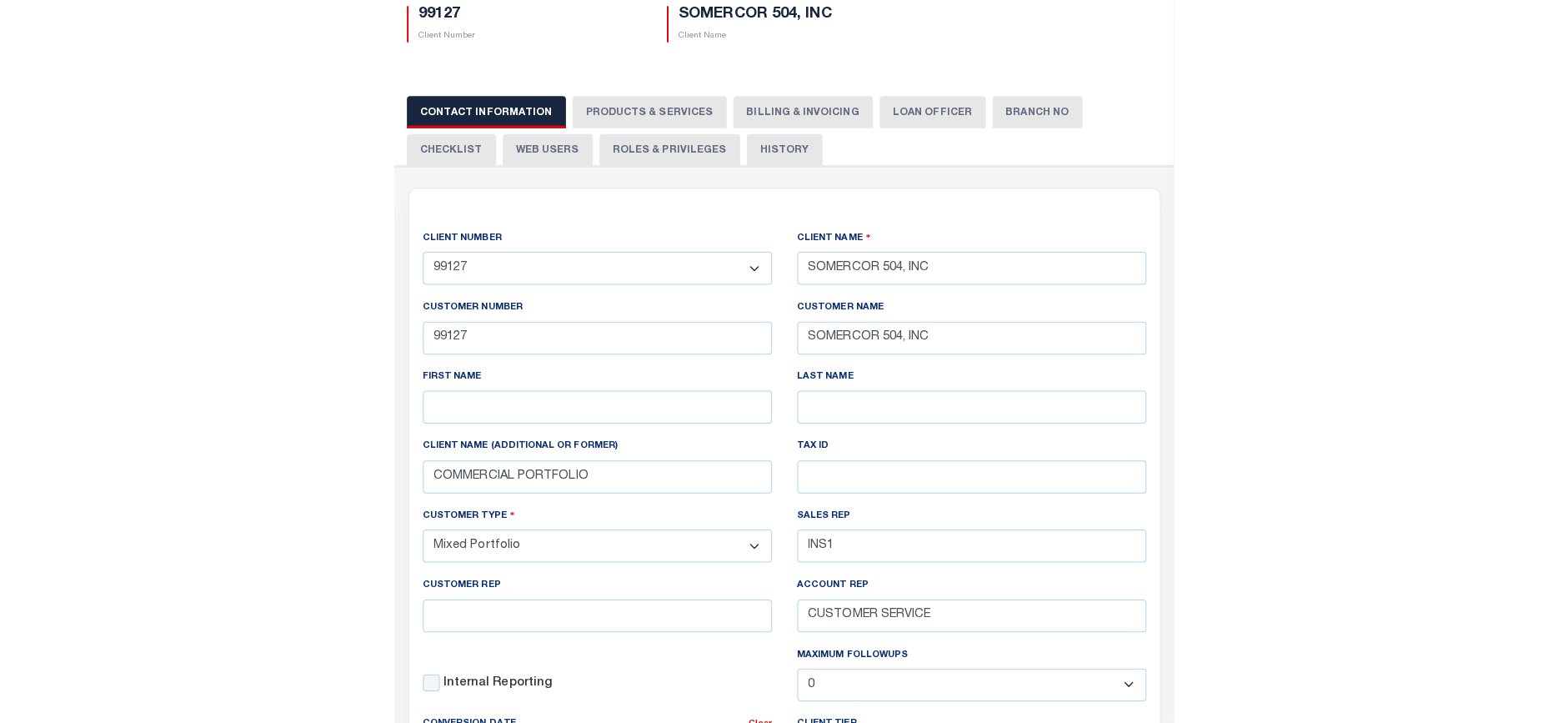
scroll to position [102, 0]
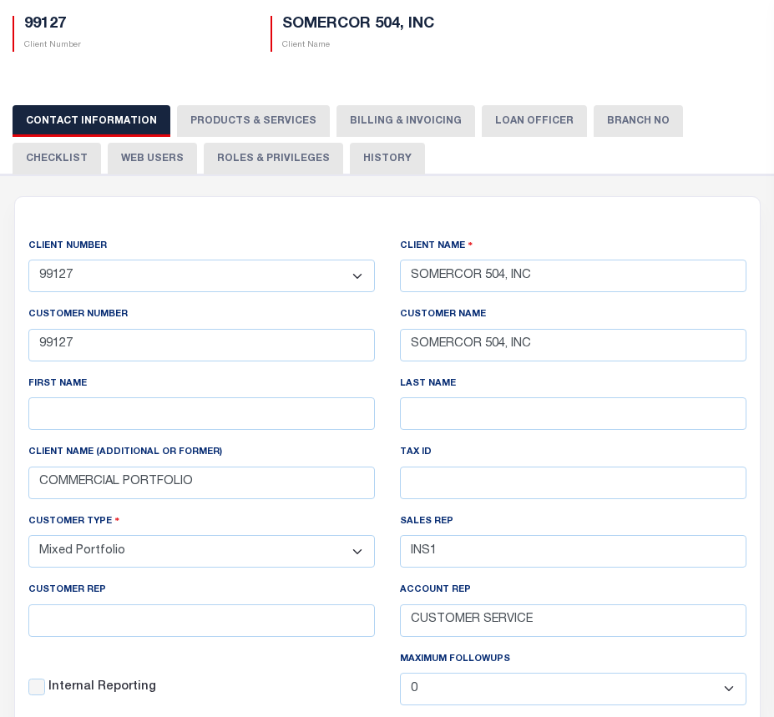
click at [272, 129] on button "PRODUCTS & SERVICES" at bounding box center [253, 121] width 153 height 32
radio input "true"
checkbox input "true"
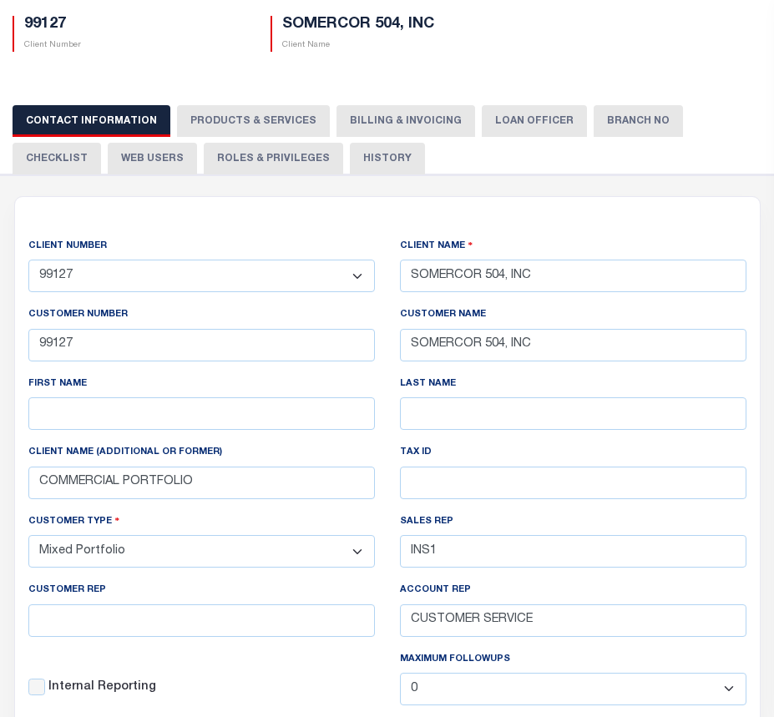
checkbox input "true"
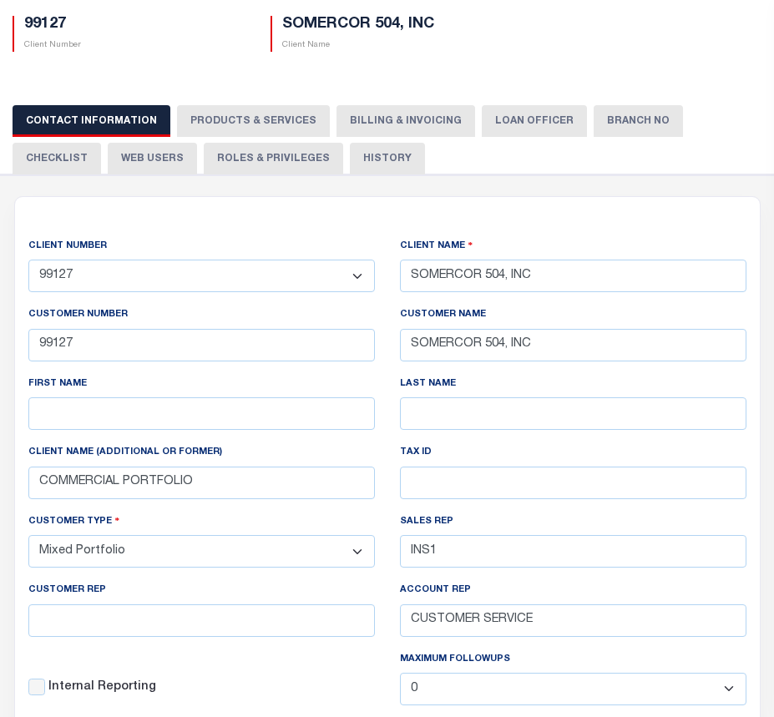
checkbox input "true"
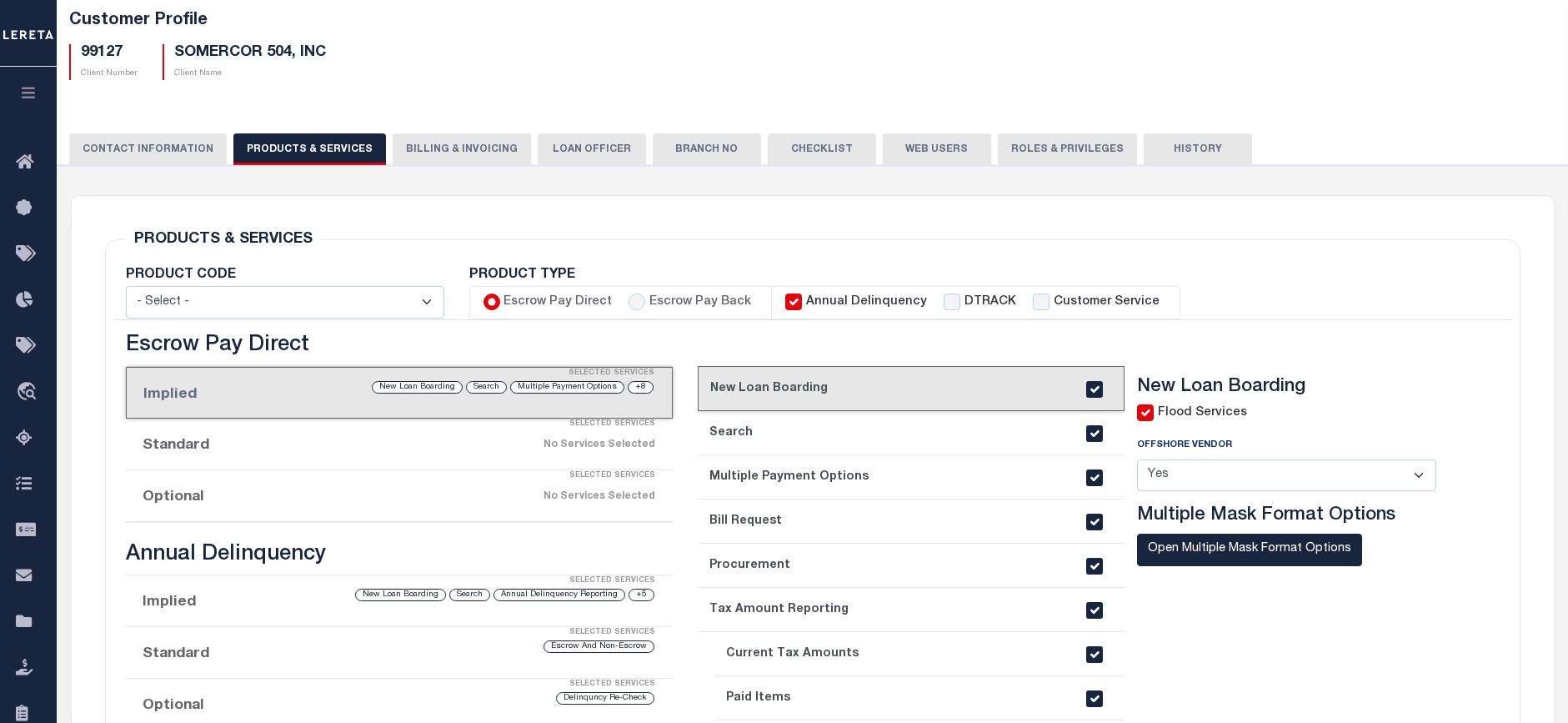
click at [178, 24] on h5 "Customer Profile" at bounding box center [812, 21] width 1487 height 20
click at [487, 213] on div "PRODUCTS & SERVICES Changes to Product and Services will be applied to the loan…" at bounding box center [813, 628] width 1442 height 866
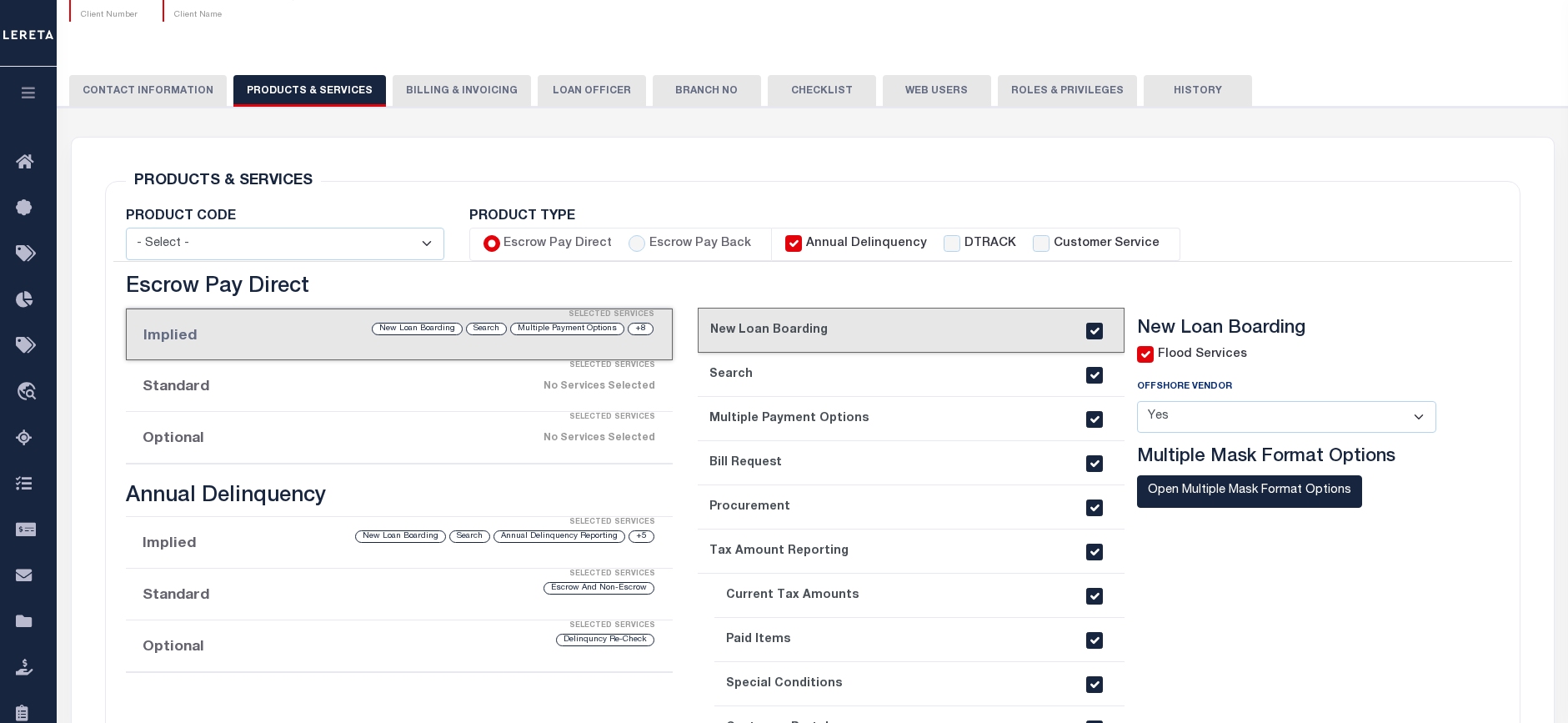
scroll to position [161, 0]
click at [382, 247] on select "- Select - Standard Tax (STX) Outsourcing (OS) Enhanced Tax (ETX) Tax Status Re…" at bounding box center [285, 243] width 319 height 33
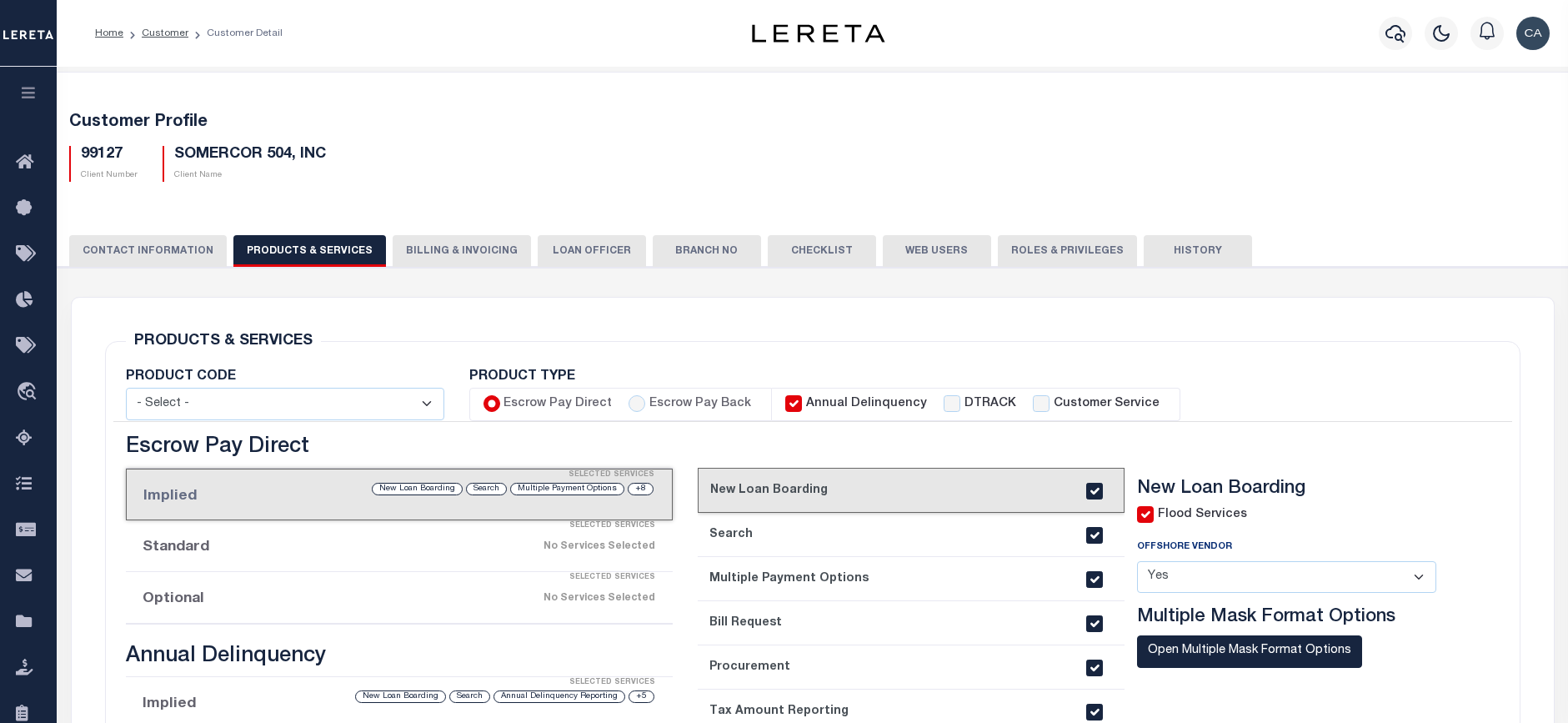
click at [307, 395] on select "- Select - Standard Tax (STX) Outsourcing (OS) Enhanced Tax (ETX) Tax Status Re…" at bounding box center [285, 403] width 319 height 33
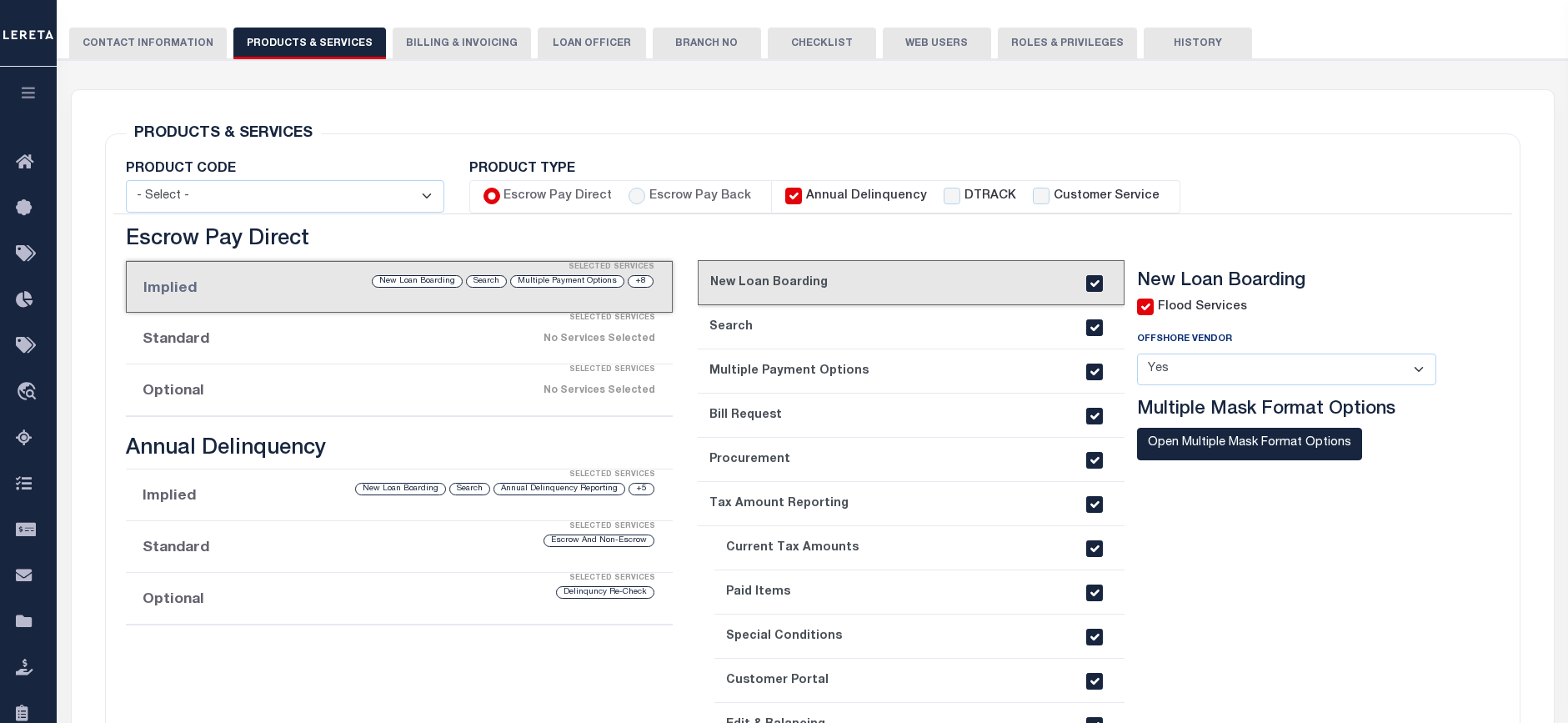
scroll to position [6, 0]
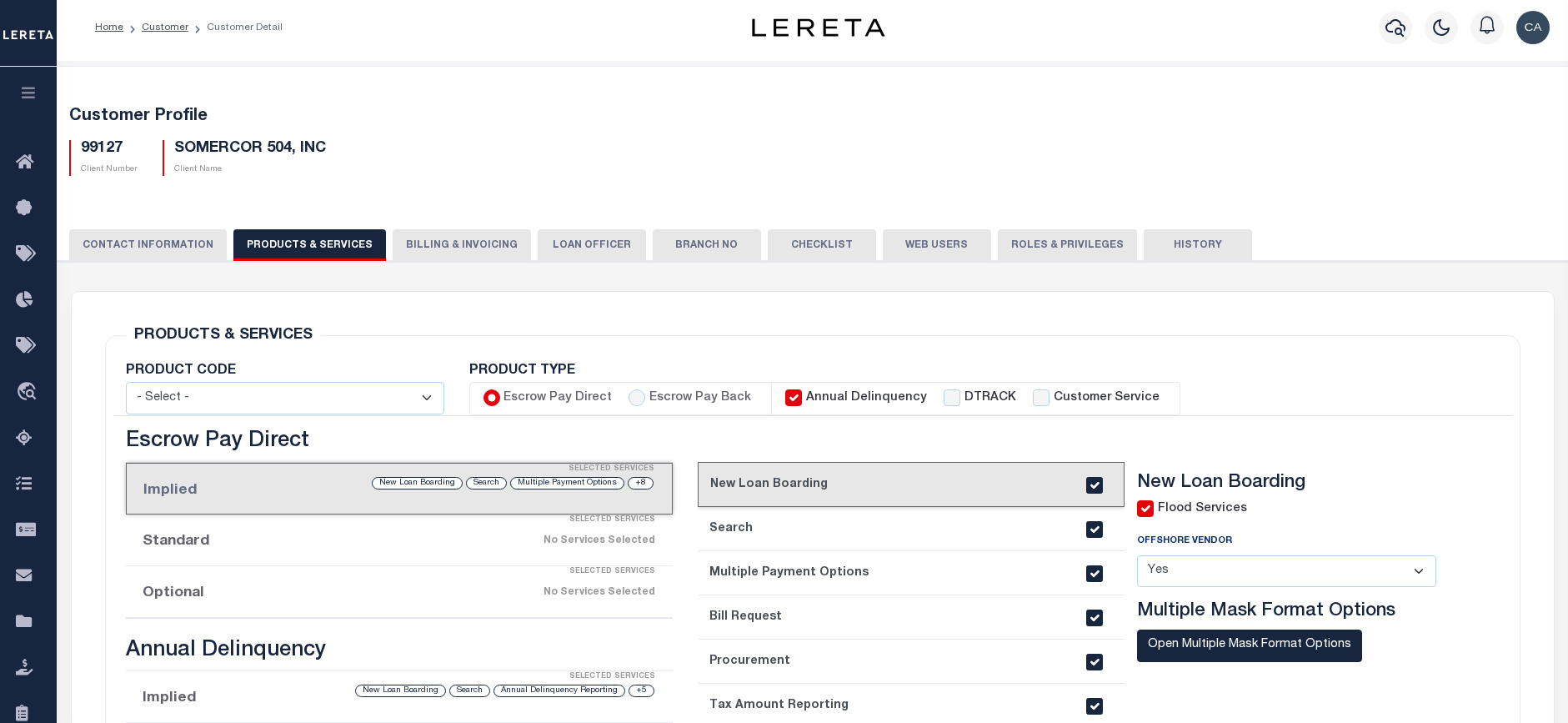
click at [408, 250] on button "Billing & Invoicing" at bounding box center [461, 246] width 139 height 32
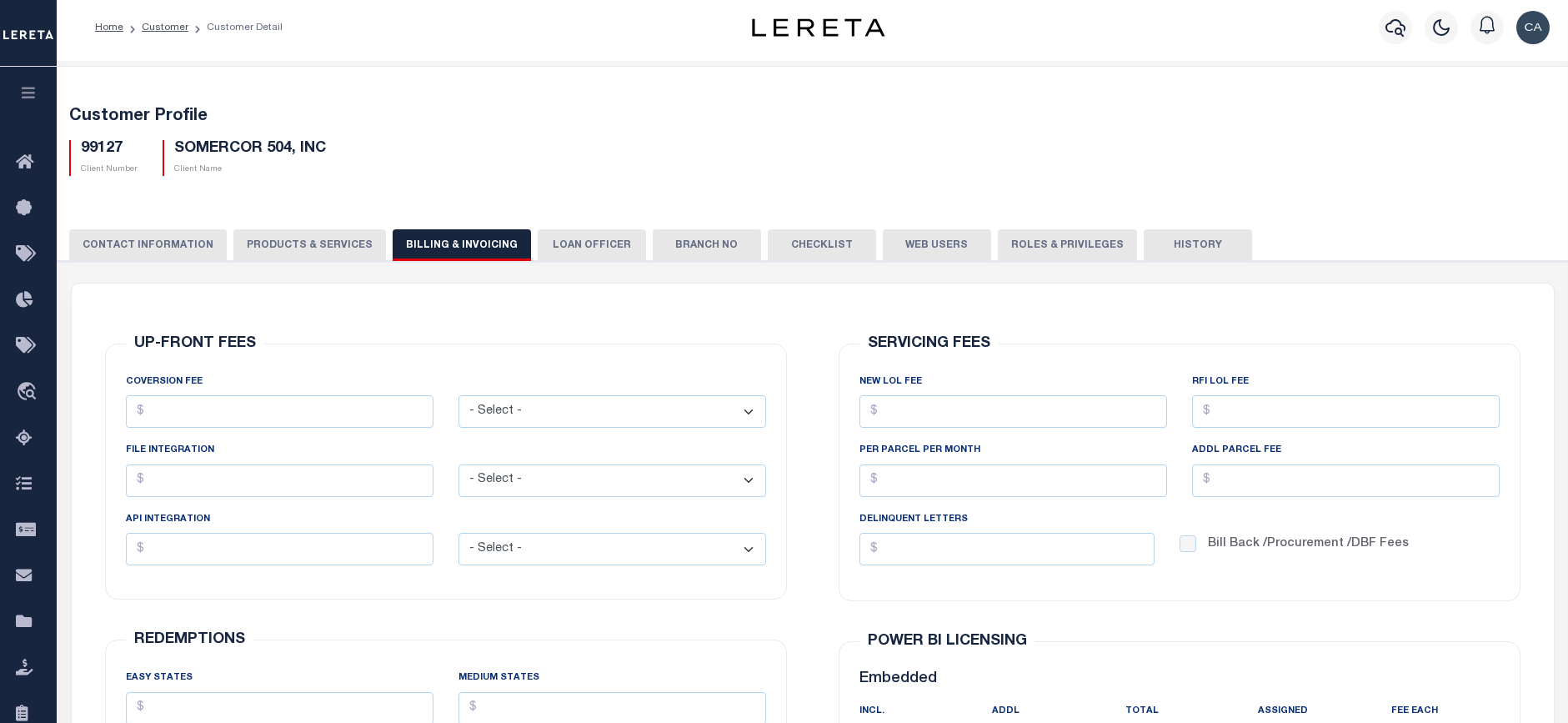
click at [579, 258] on button "LOAN OFFICER" at bounding box center [592, 246] width 109 height 32
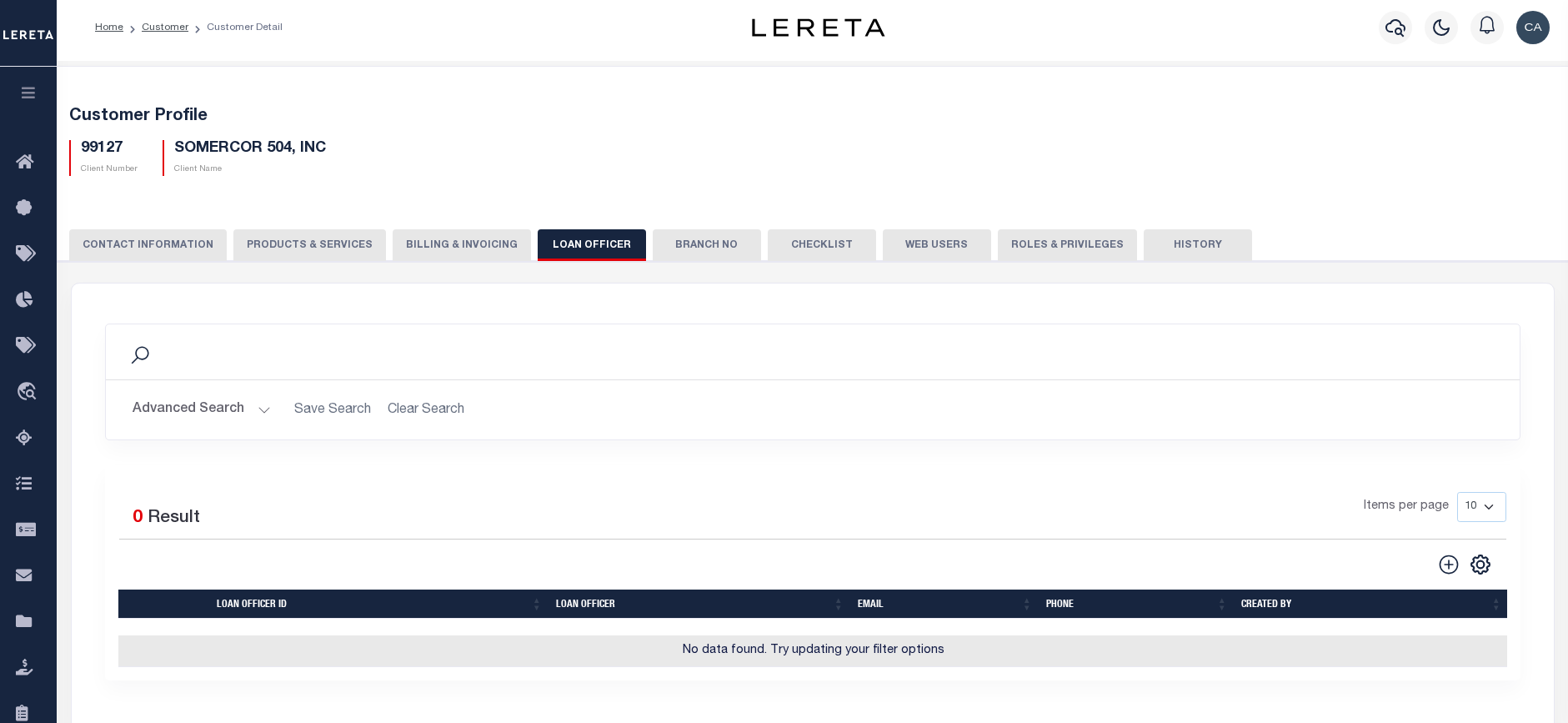
click at [288, 271] on div "CLIENT NUMBER - Self Parent - 1011 1012 1013 1014 1016 1017 1018 1019 1035 1036…" at bounding box center [813, 521] width 1528 height 522
click at [265, 247] on button "PRODUCTS & SERVICES" at bounding box center [310, 246] width 153 height 32
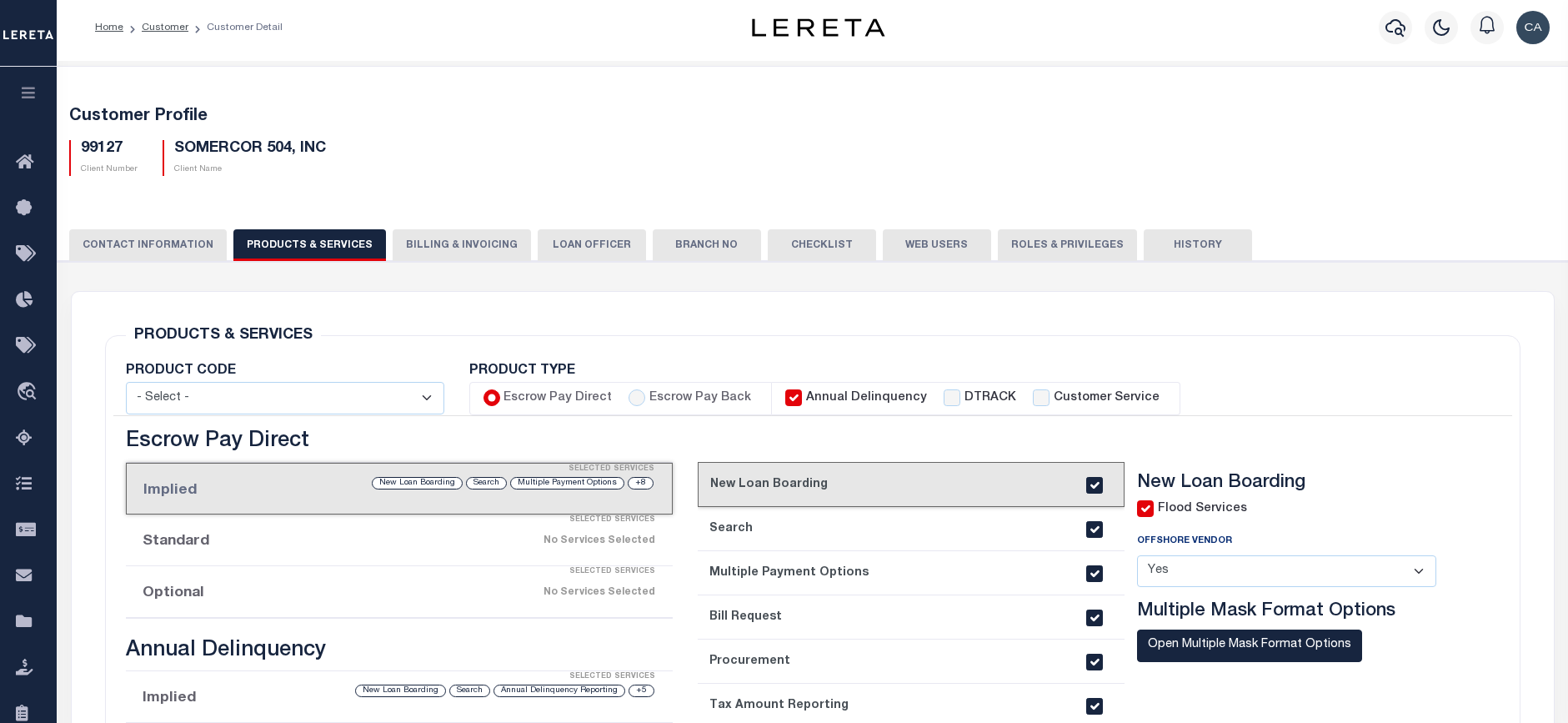
click at [772, 326] on div "PRODUCTS & SERVICES Changes to Product and Services will be applied to the loan…" at bounding box center [813, 724] width 1442 height 866
